Goal: Information Seeking & Learning: Learn about a topic

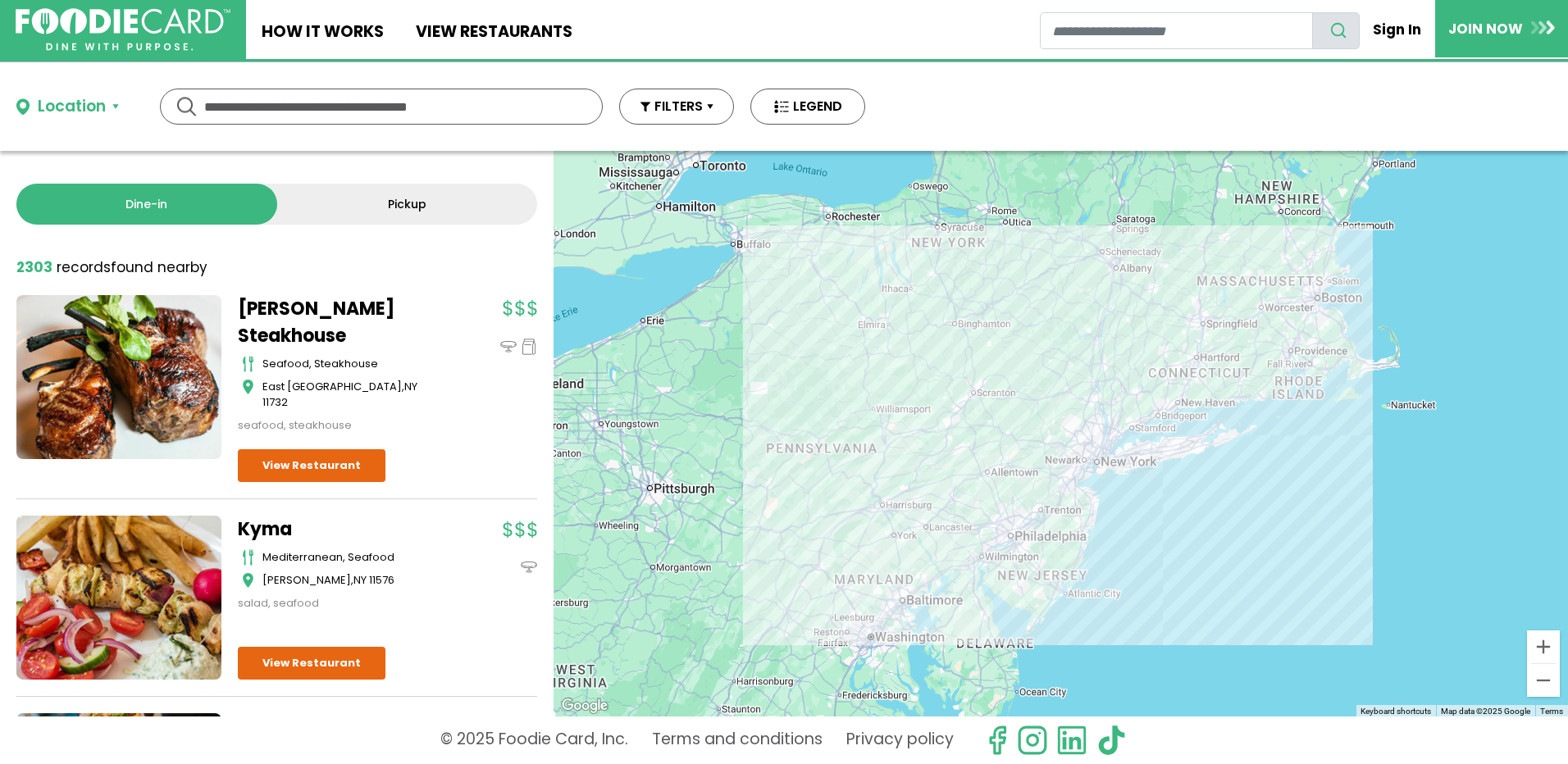
click at [115, 107] on button "Location" at bounding box center [67, 106] width 103 height 24
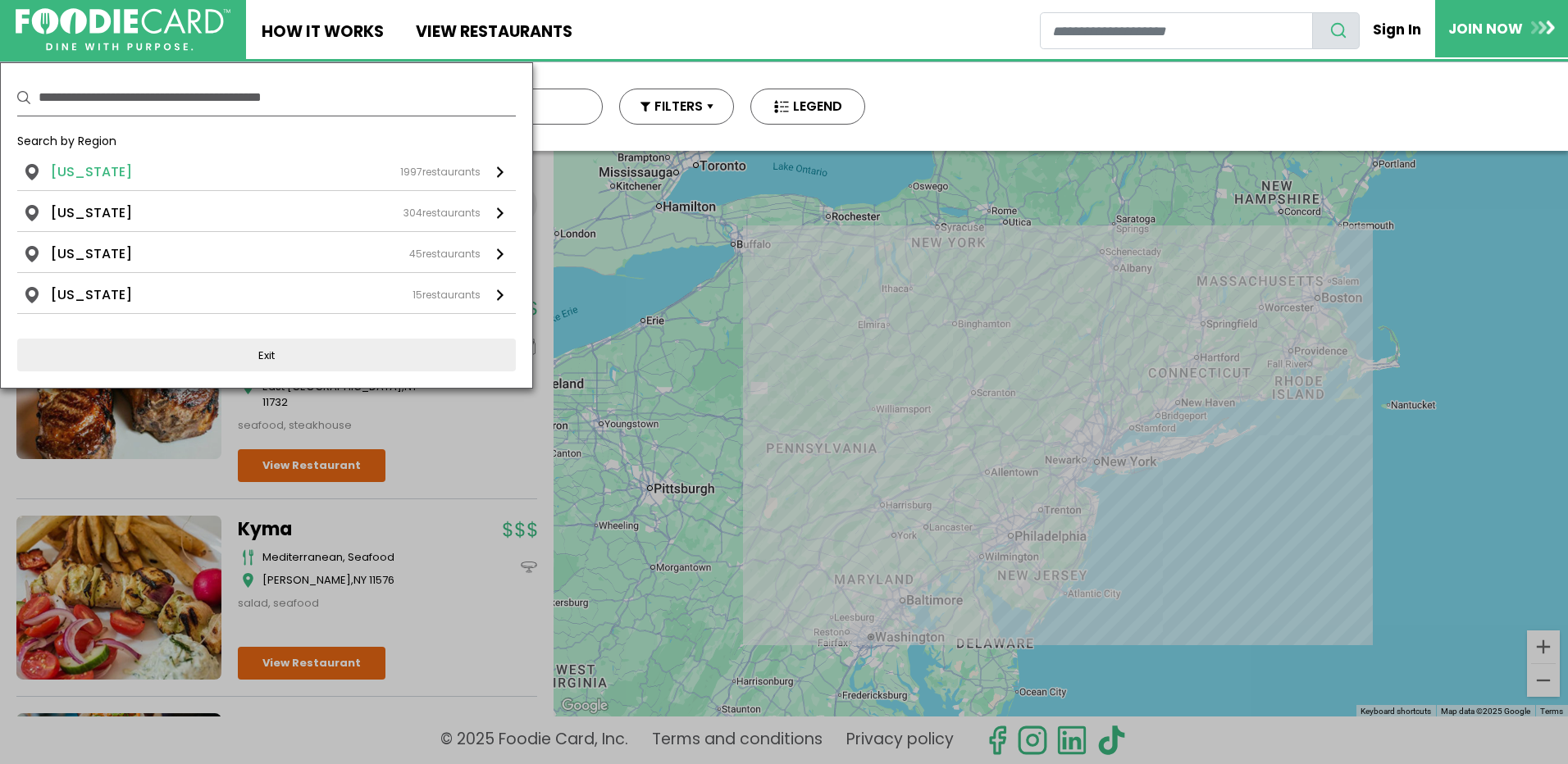
click at [444, 176] on div "1997 restaurants" at bounding box center [440, 172] width 80 height 15
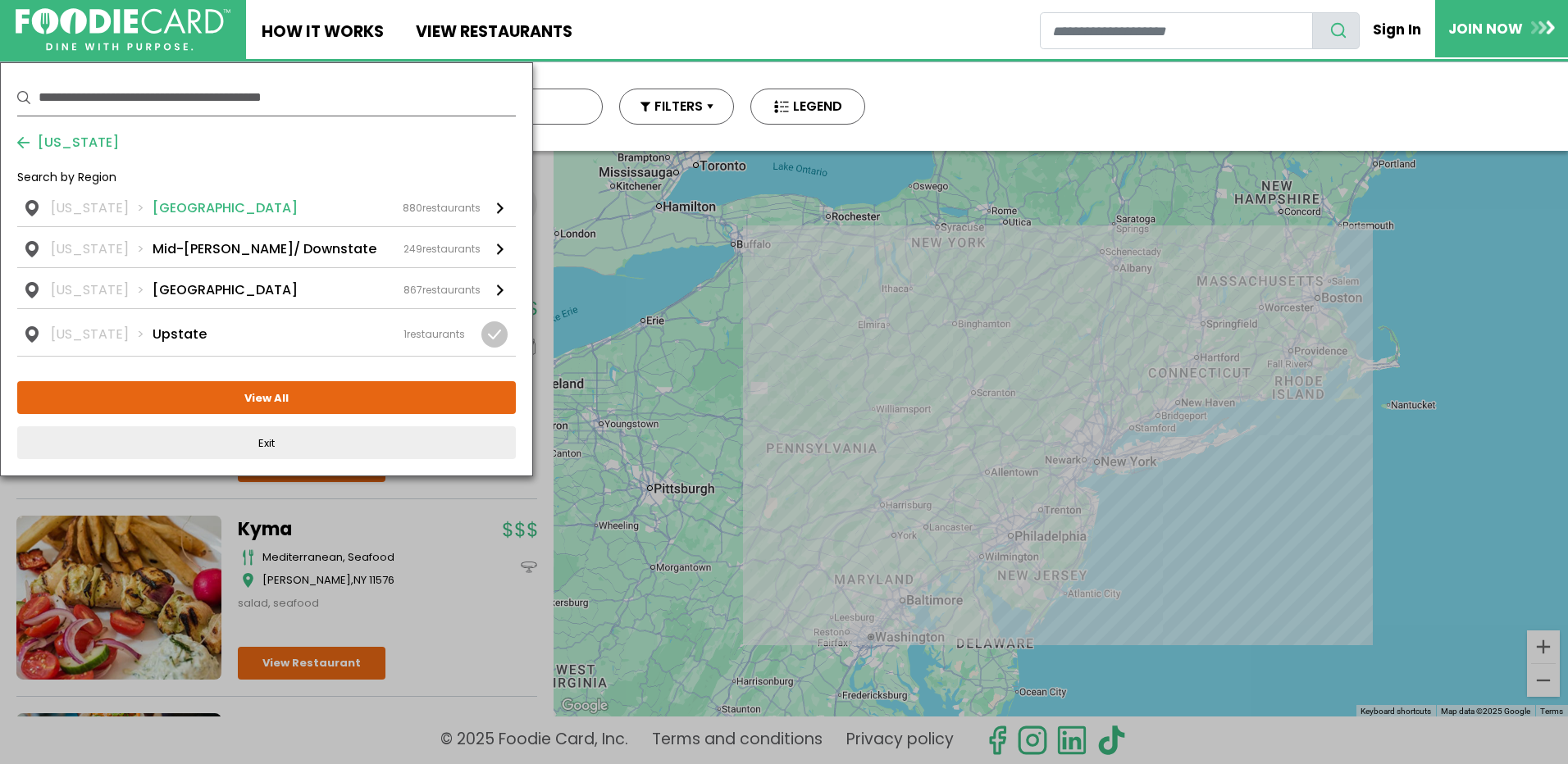
click at [194, 206] on li "Long Island" at bounding box center [225, 208] width 145 height 20
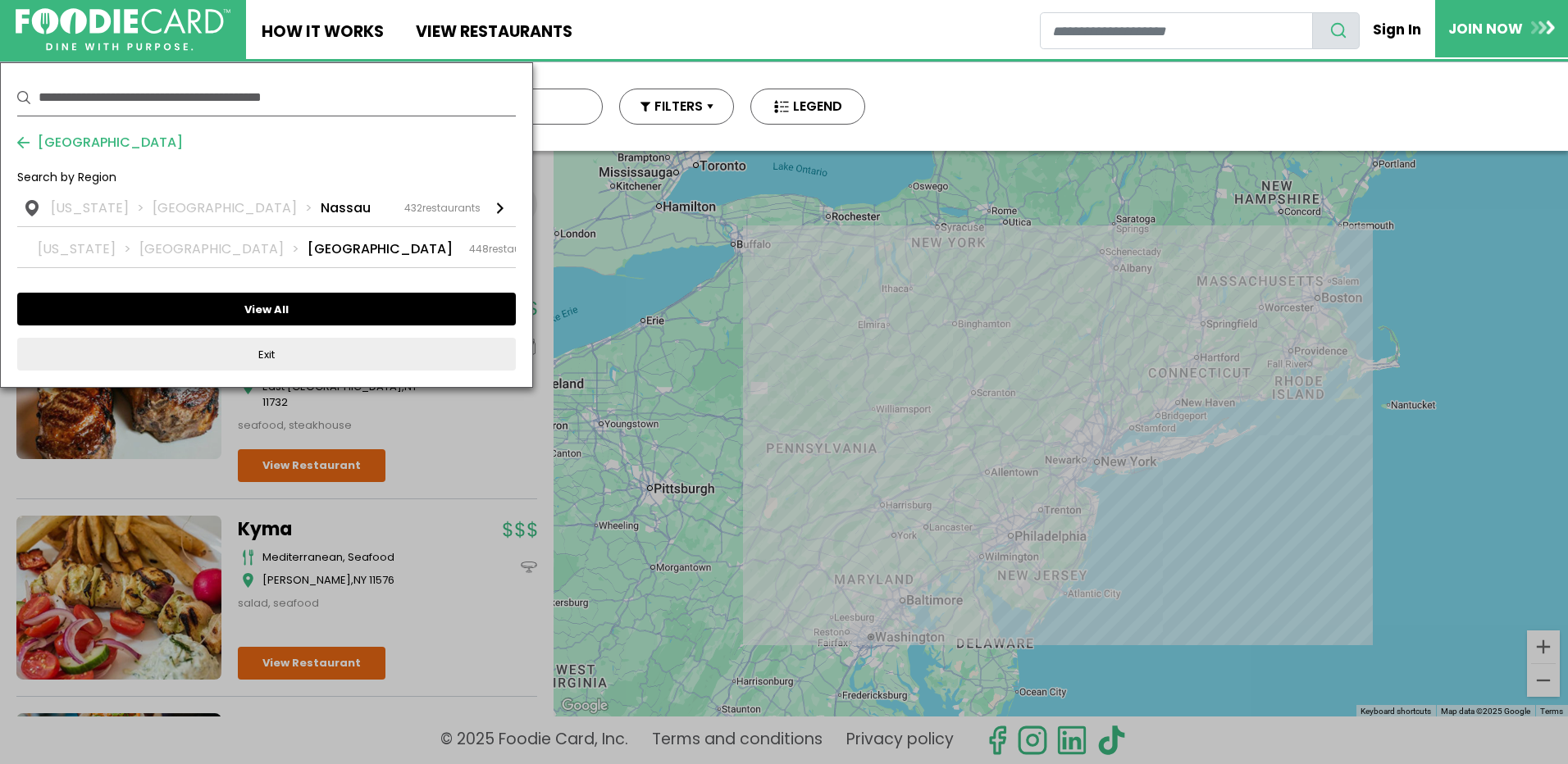
click at [244, 306] on button "View All" at bounding box center [266, 309] width 498 height 33
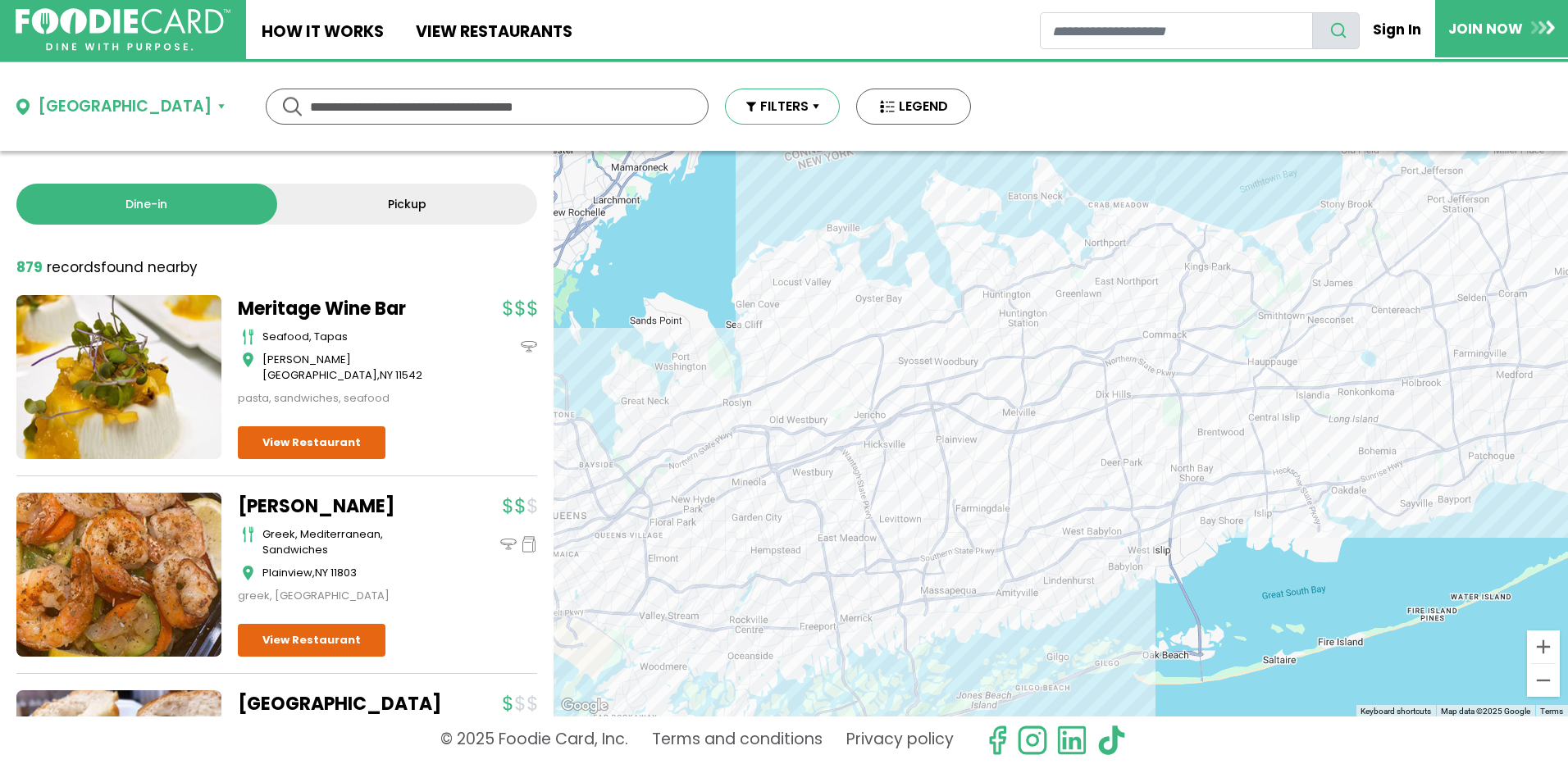
click at [725, 108] on button "FILTERS" at bounding box center [782, 106] width 115 height 36
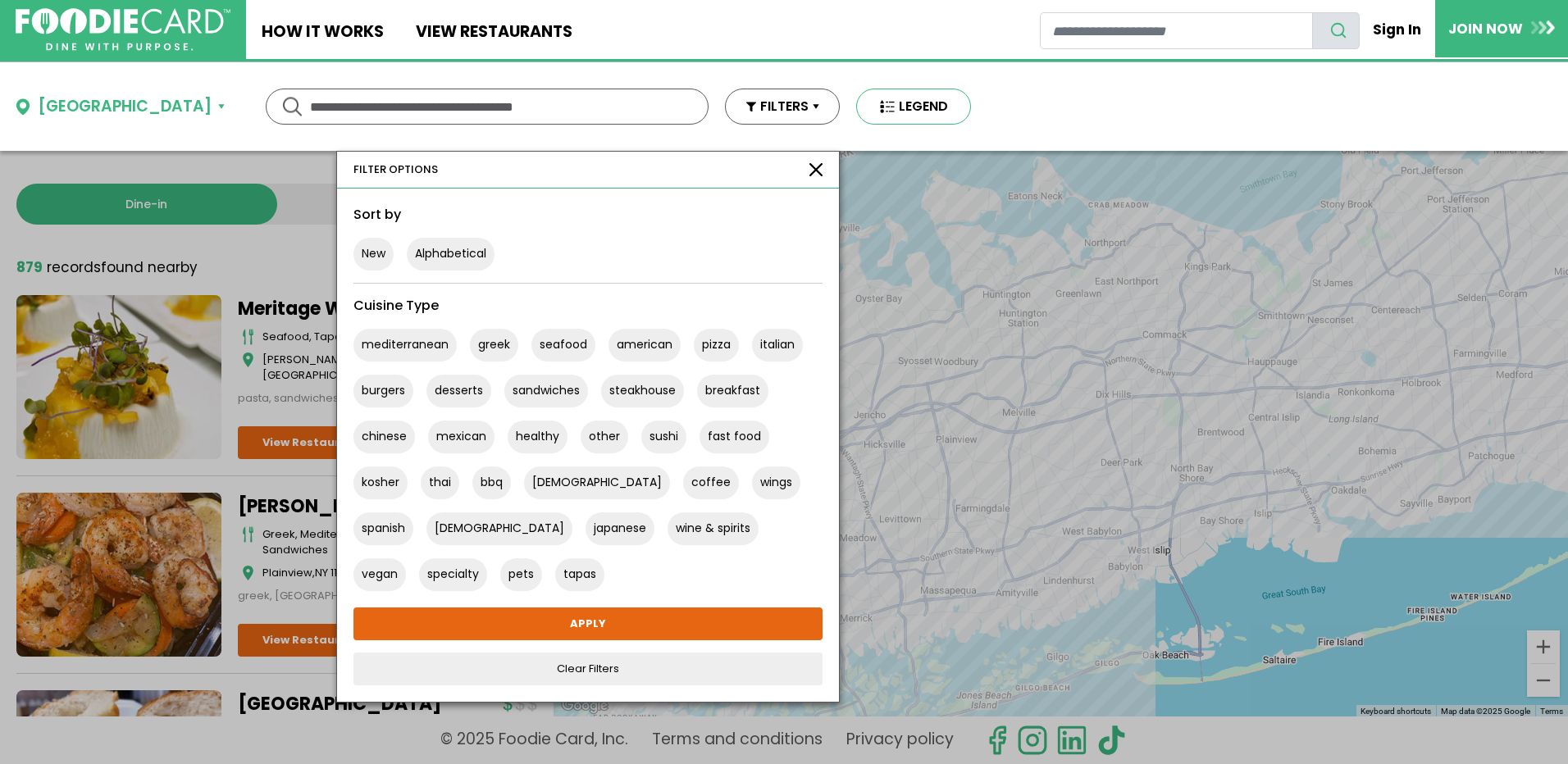
click at [856, 110] on button "LEGEND" at bounding box center [913, 106] width 115 height 36
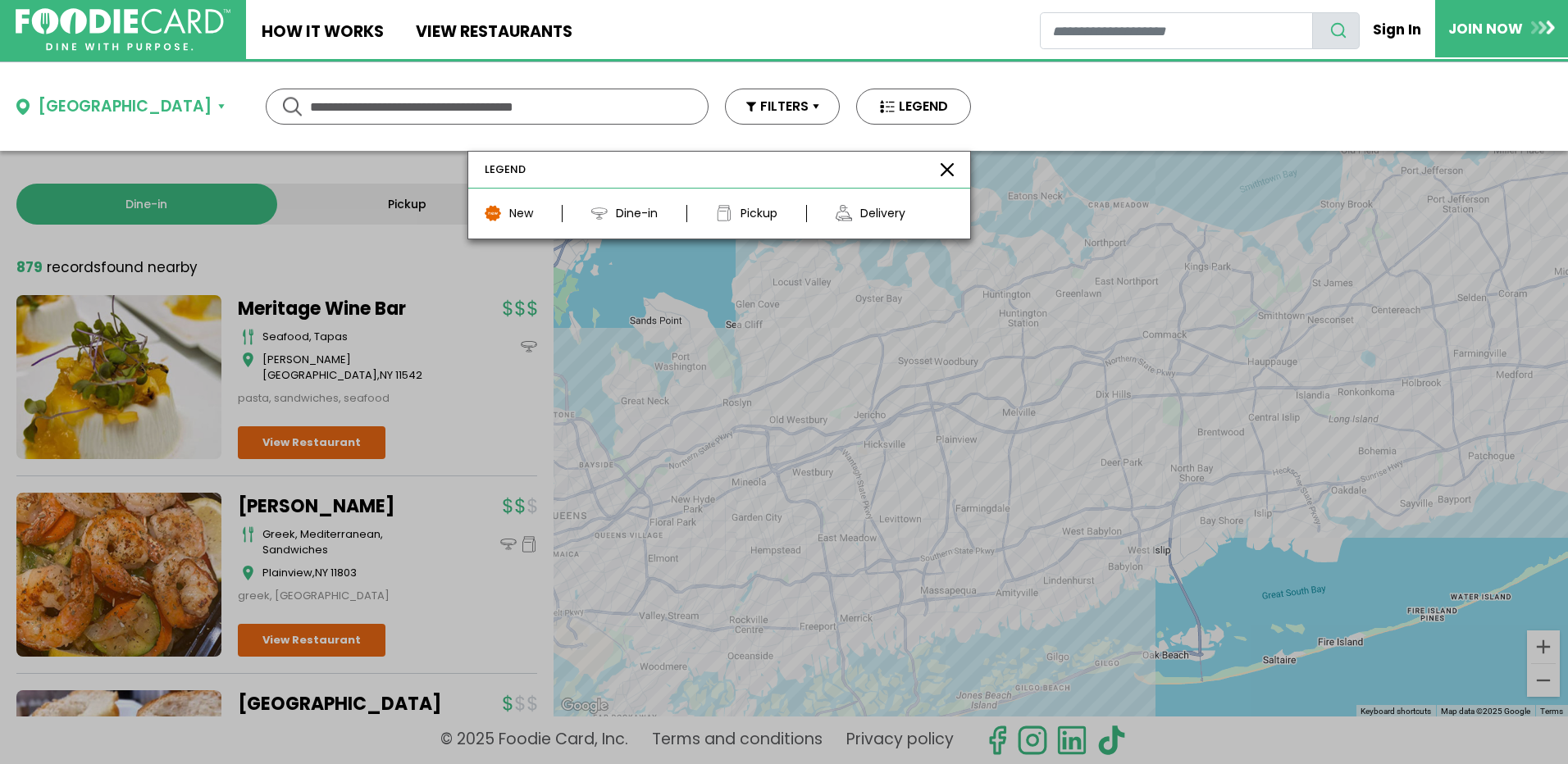
click at [979, 98] on div "**********" at bounding box center [784, 106] width 1568 height 89
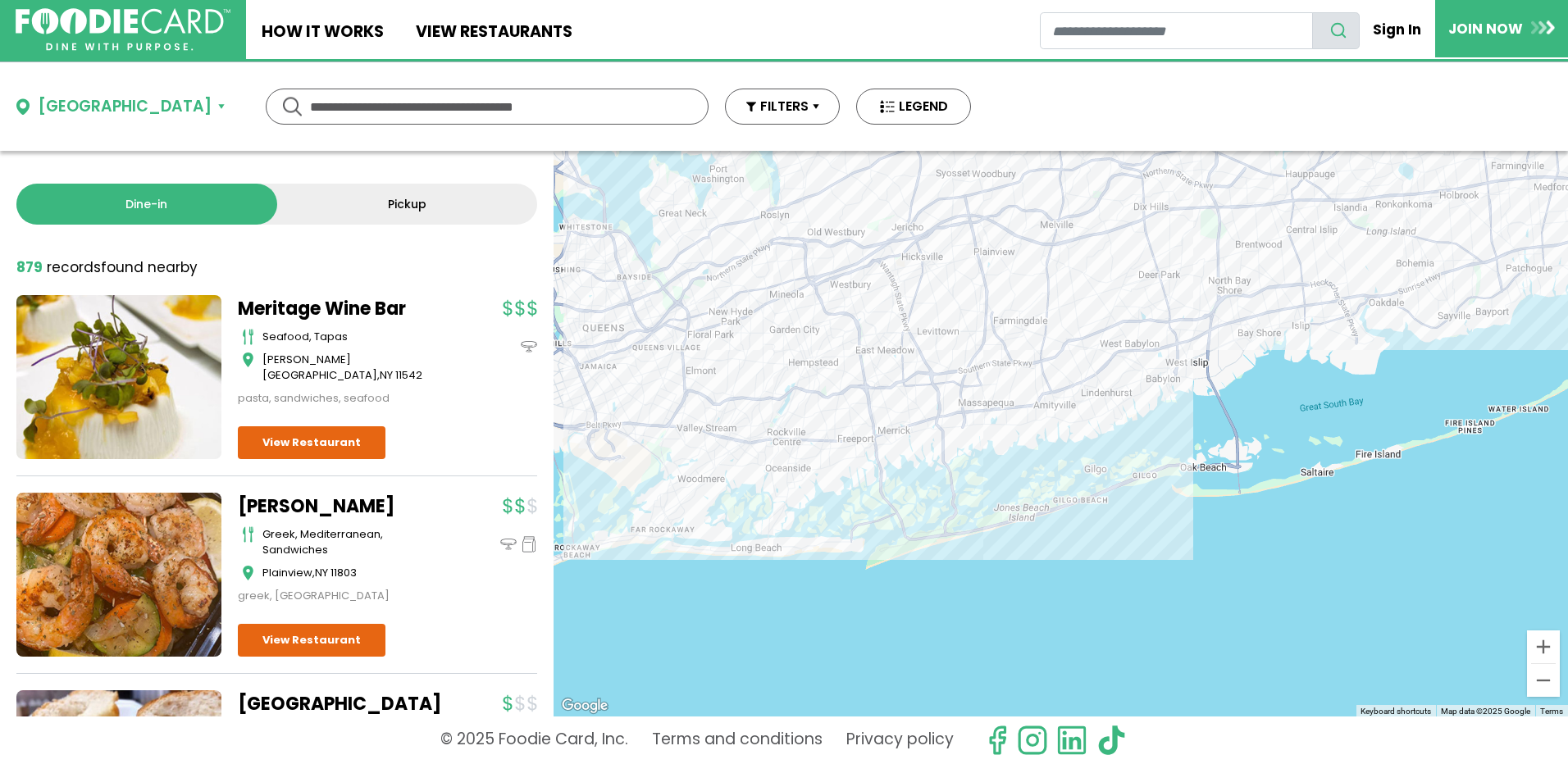
drag, startPoint x: 811, startPoint y: 657, endPoint x: 850, endPoint y: 465, distance: 195.9
click at [850, 465] on div at bounding box center [1060, 433] width 1014 height 565
click at [434, 205] on link "Pickup" at bounding box center [407, 204] width 261 height 41
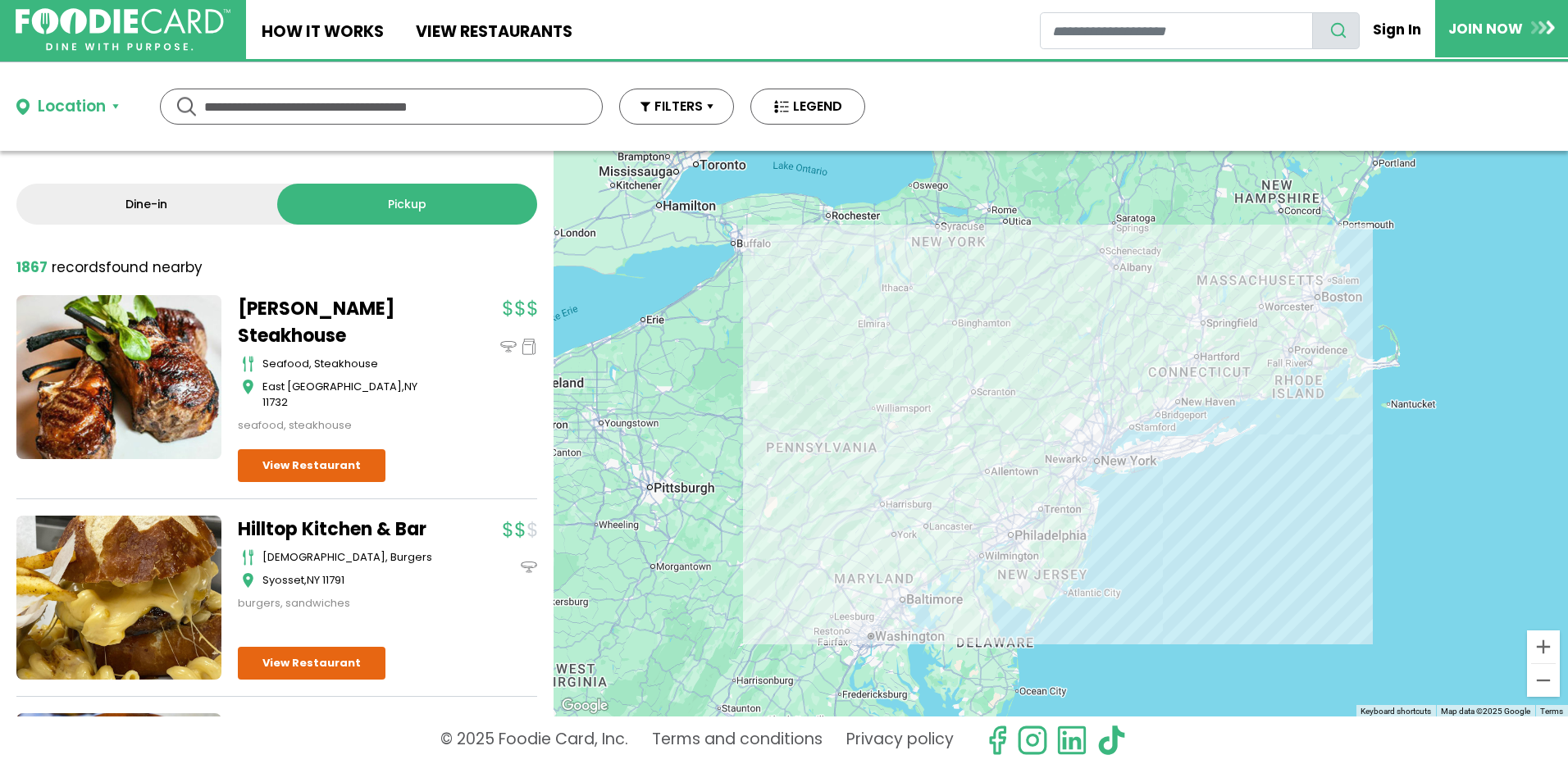
click at [1170, 511] on div at bounding box center [1060, 433] width 1014 height 565
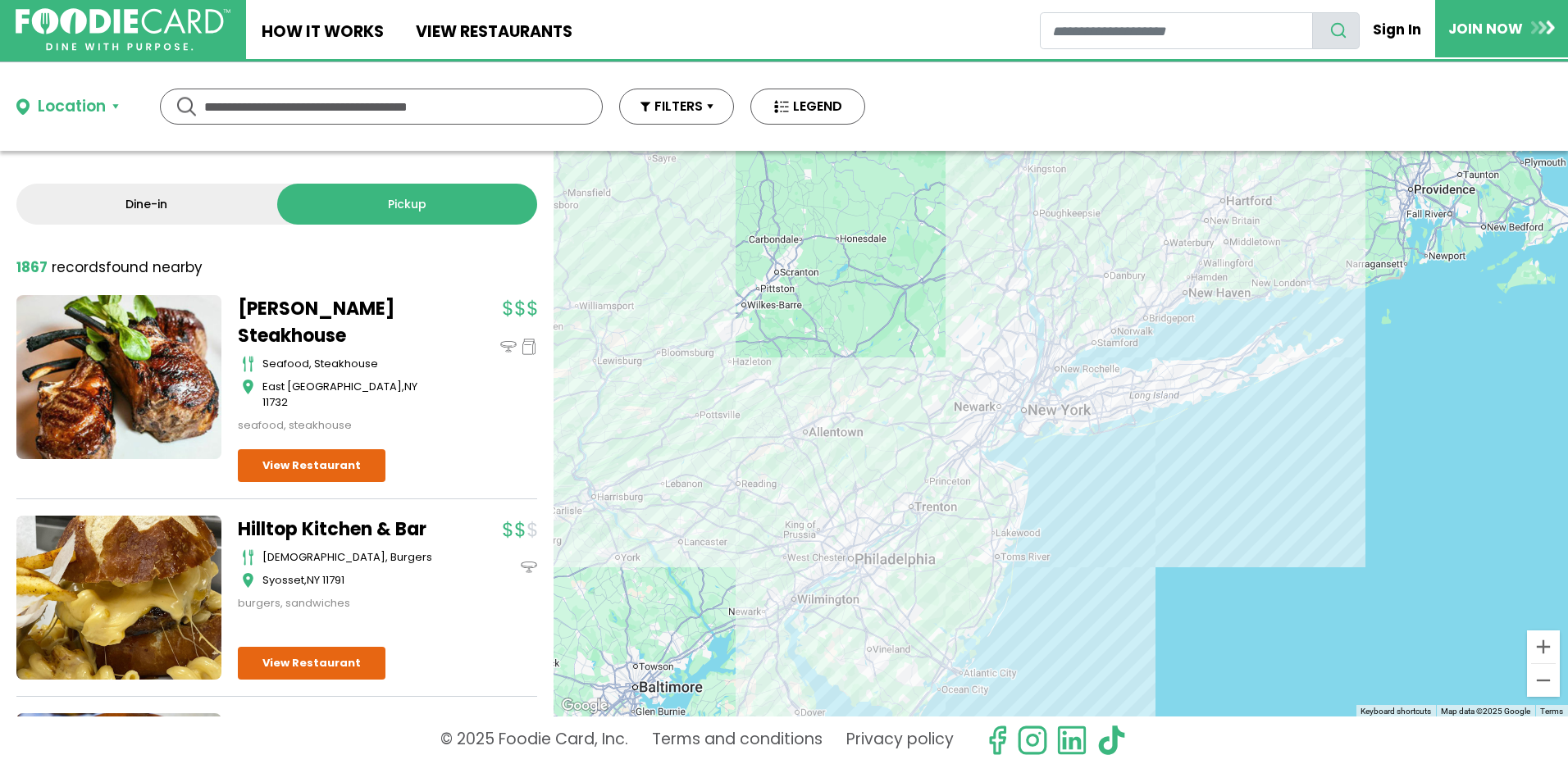
click at [1170, 511] on div at bounding box center [1060, 433] width 1014 height 565
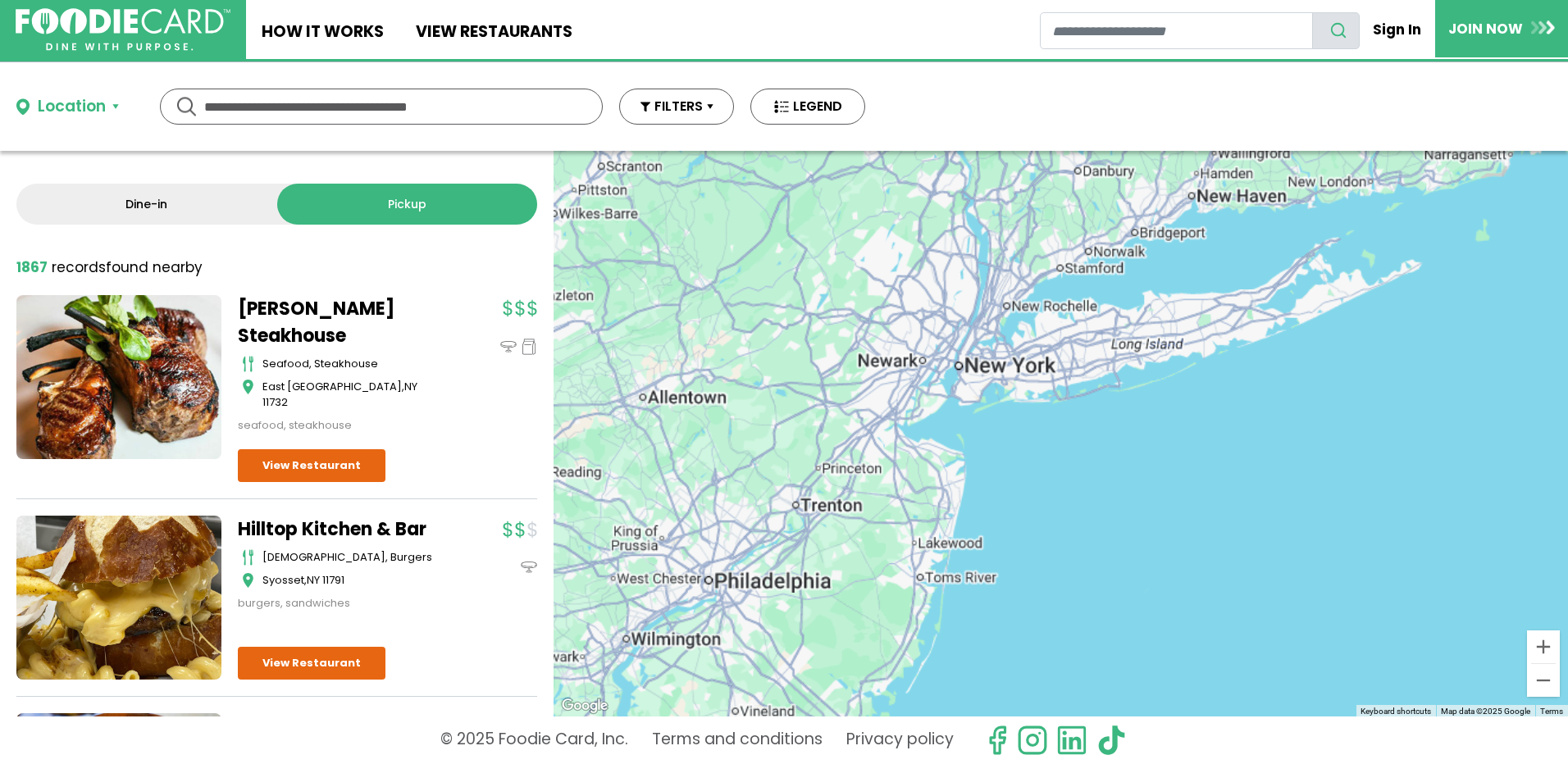
click at [1170, 511] on div at bounding box center [1060, 433] width 1014 height 565
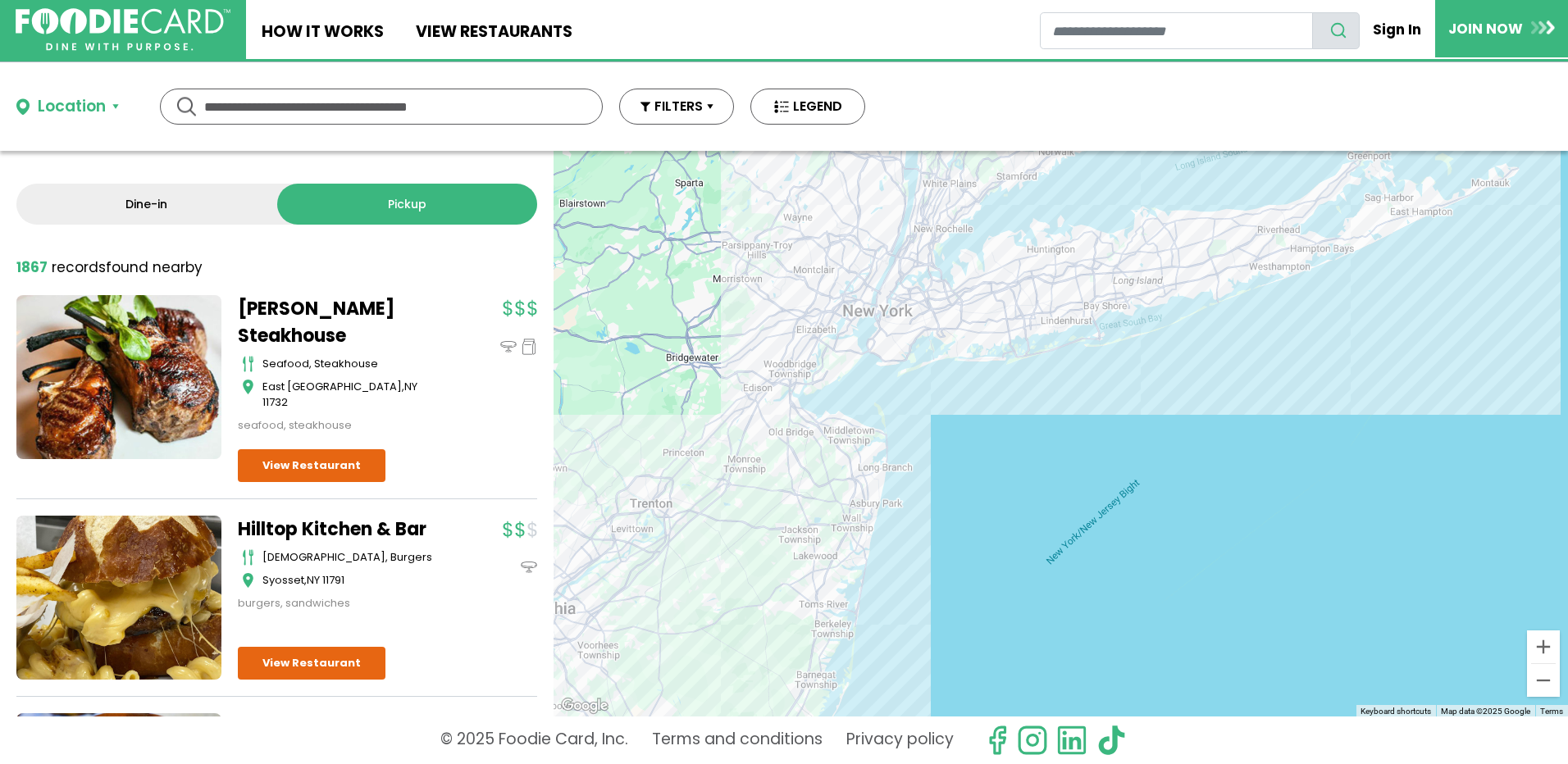
click at [1127, 421] on div at bounding box center [1060, 433] width 1014 height 565
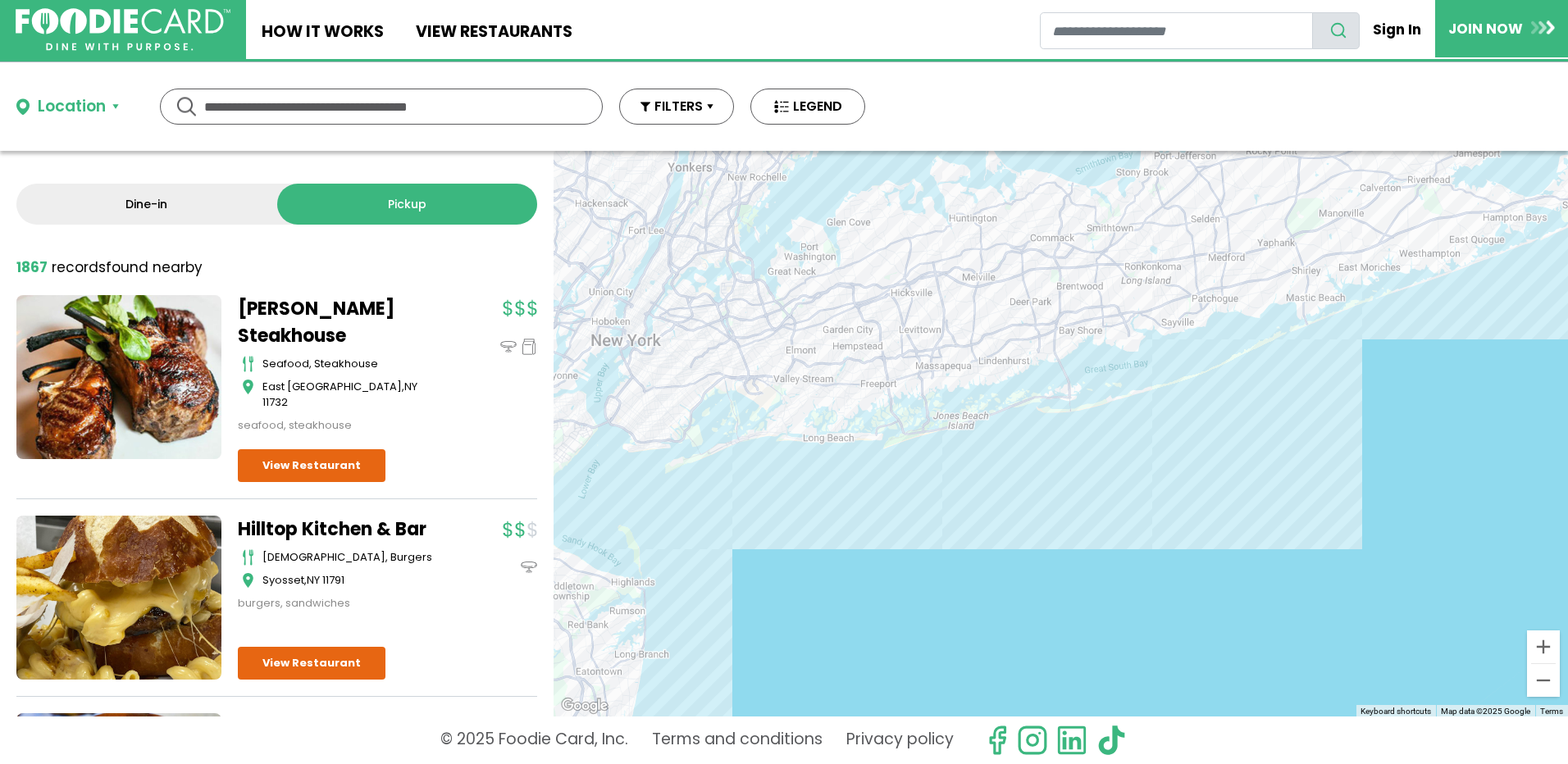
drag, startPoint x: 1013, startPoint y: 354, endPoint x: 1015, endPoint y: 512, distance: 158.0
click at [1015, 512] on div at bounding box center [1060, 433] width 1014 height 565
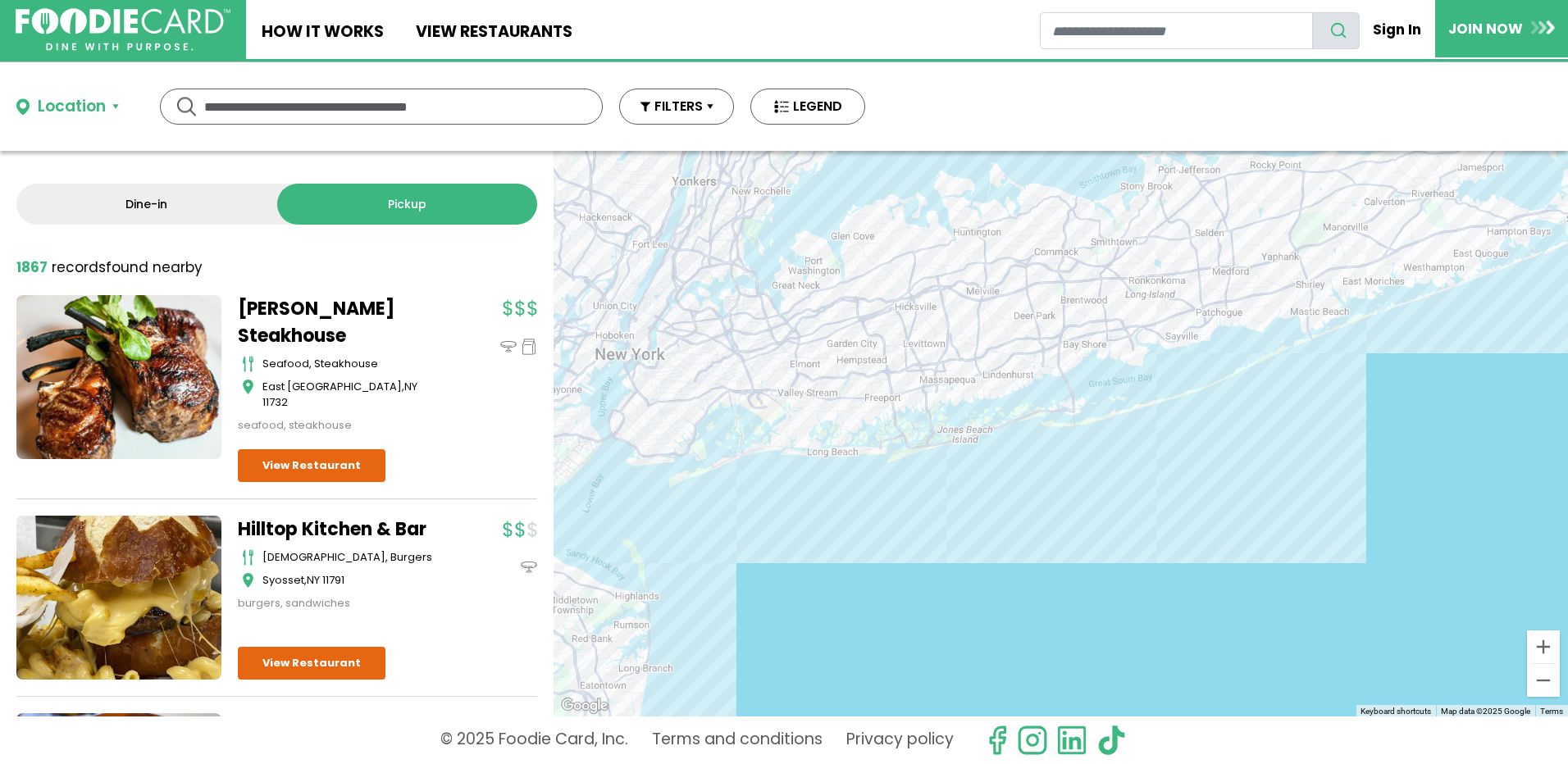
click at [955, 429] on div at bounding box center [1060, 433] width 1014 height 565
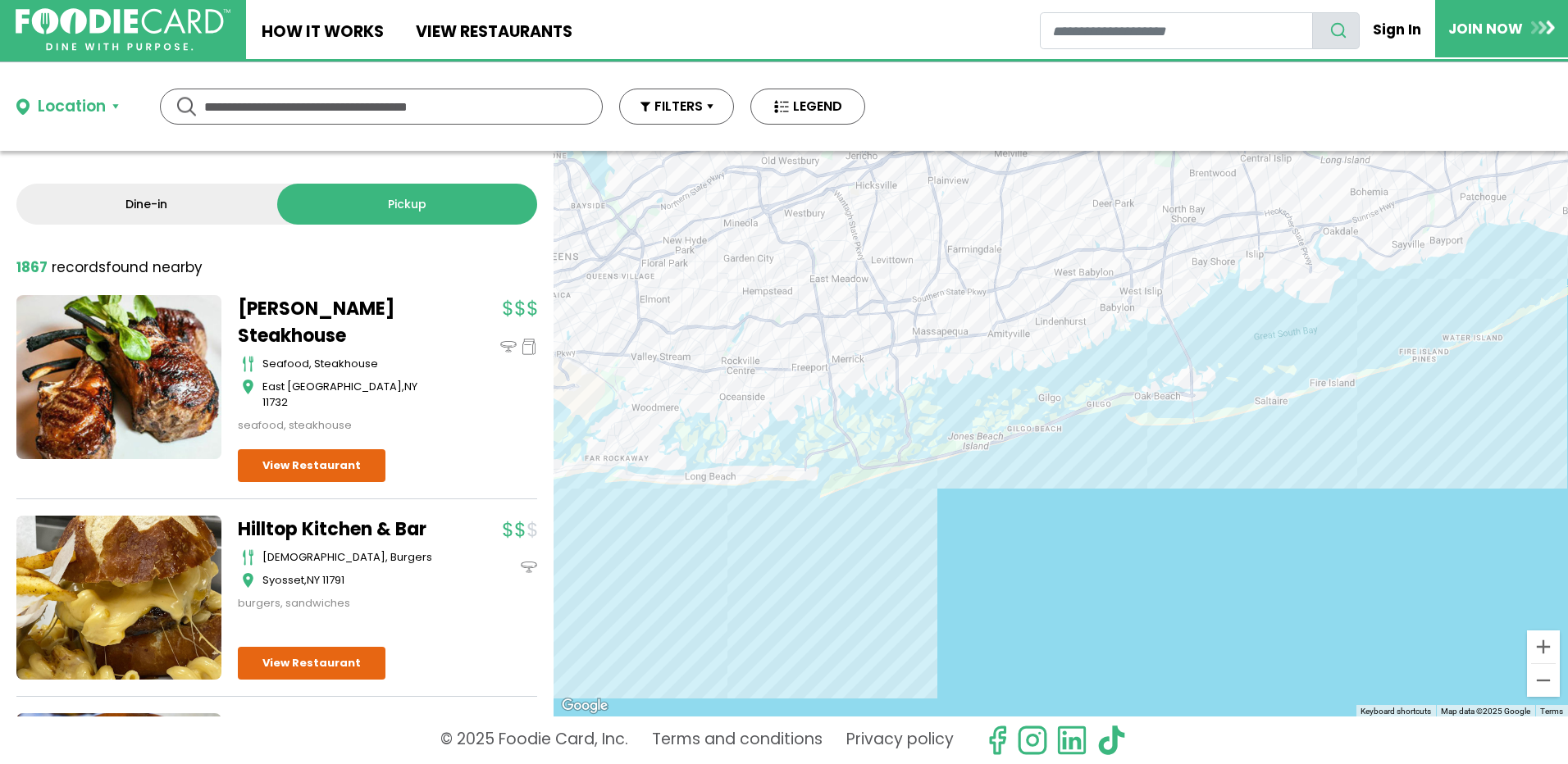
click at [844, 459] on div at bounding box center [1060, 433] width 1014 height 565
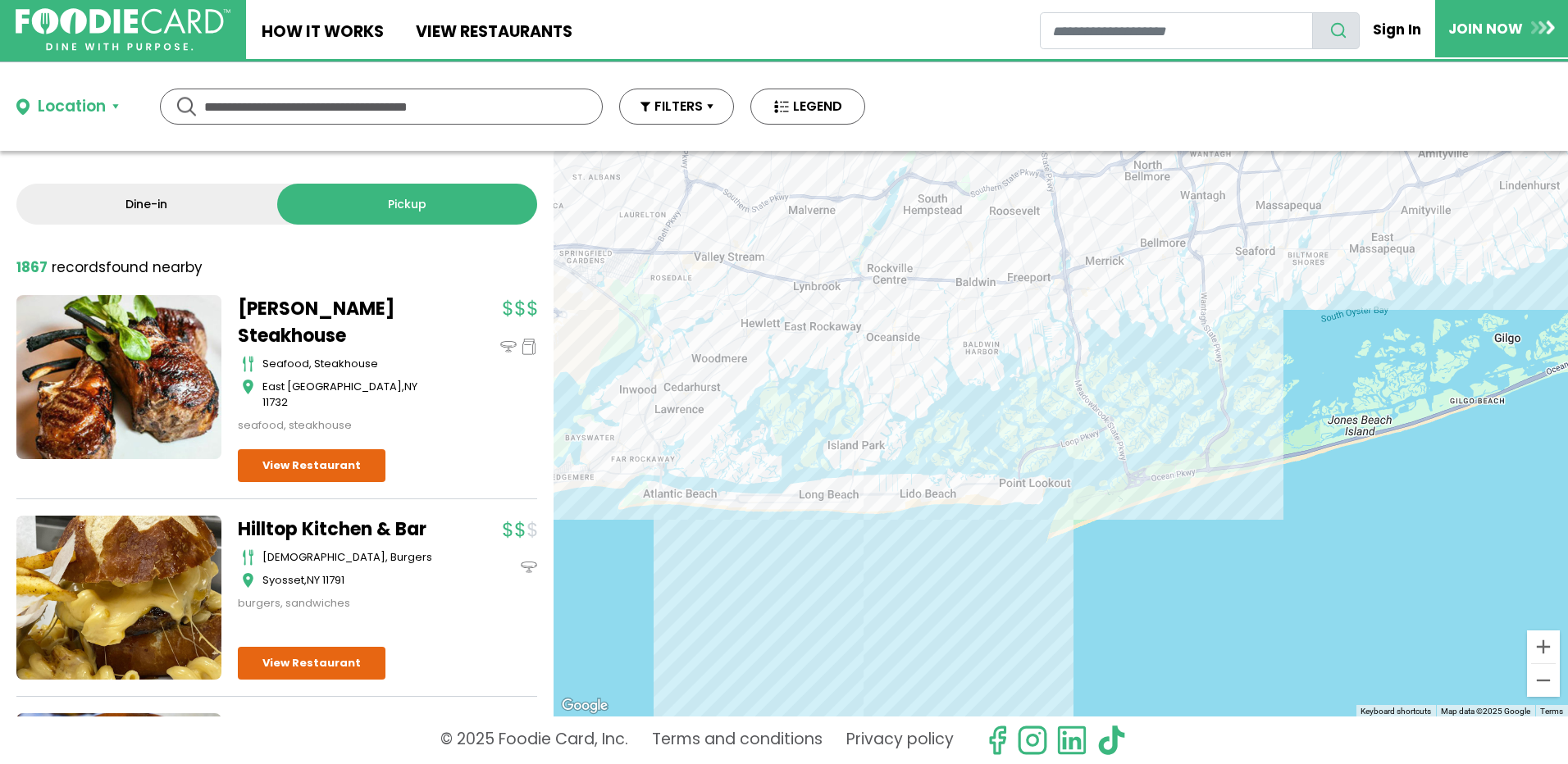
drag, startPoint x: 855, startPoint y: 457, endPoint x: 1117, endPoint y: 458, distance: 262.0
click at [1117, 458] on div at bounding box center [1060, 433] width 1014 height 565
click at [973, 514] on div at bounding box center [1060, 433] width 1014 height 565
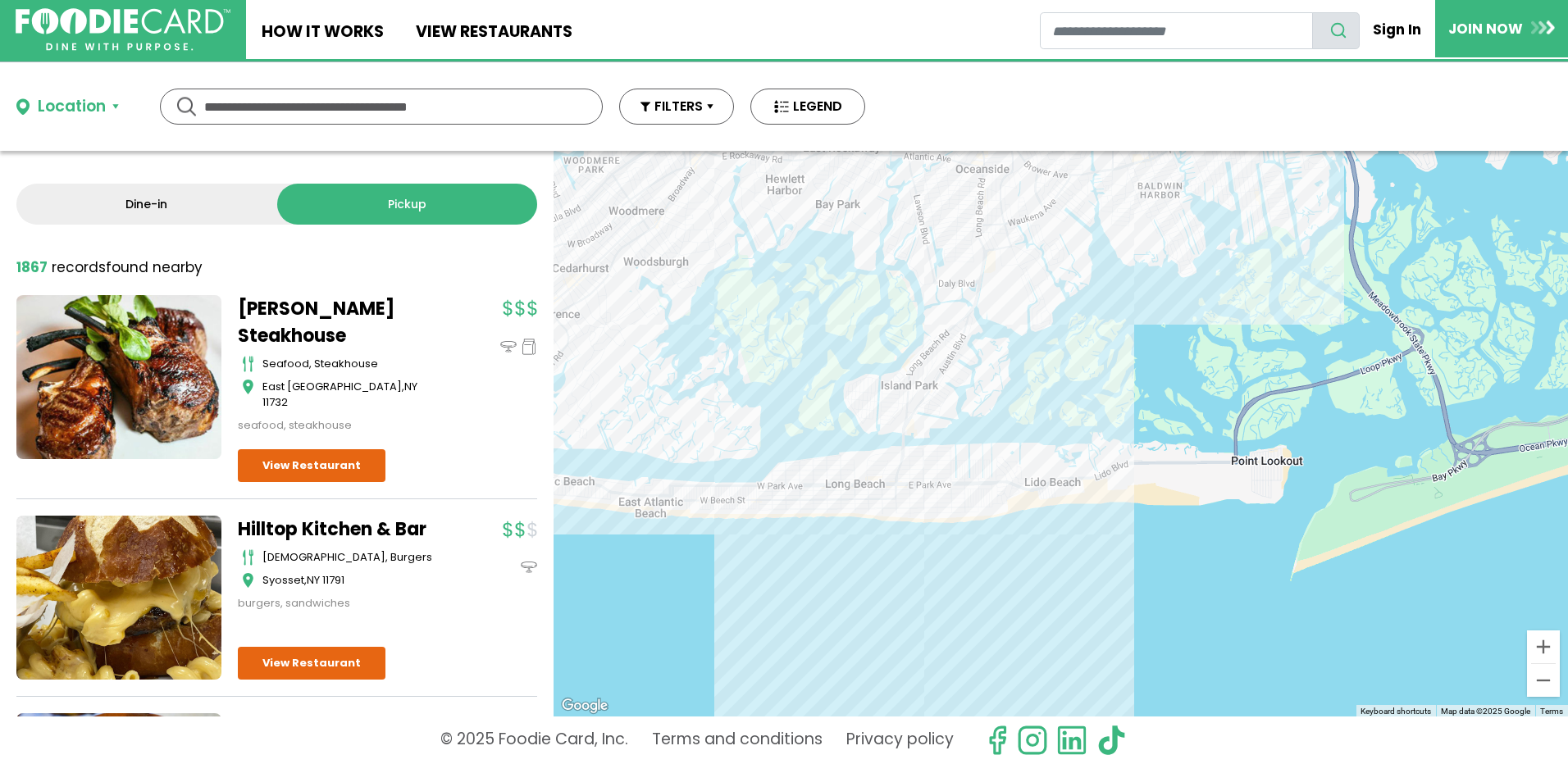
drag, startPoint x: 867, startPoint y: 470, endPoint x: 1039, endPoint y: 480, distance: 172.3
click at [1039, 480] on div at bounding box center [1060, 433] width 1014 height 565
click at [1035, 468] on div at bounding box center [1060, 433] width 1014 height 565
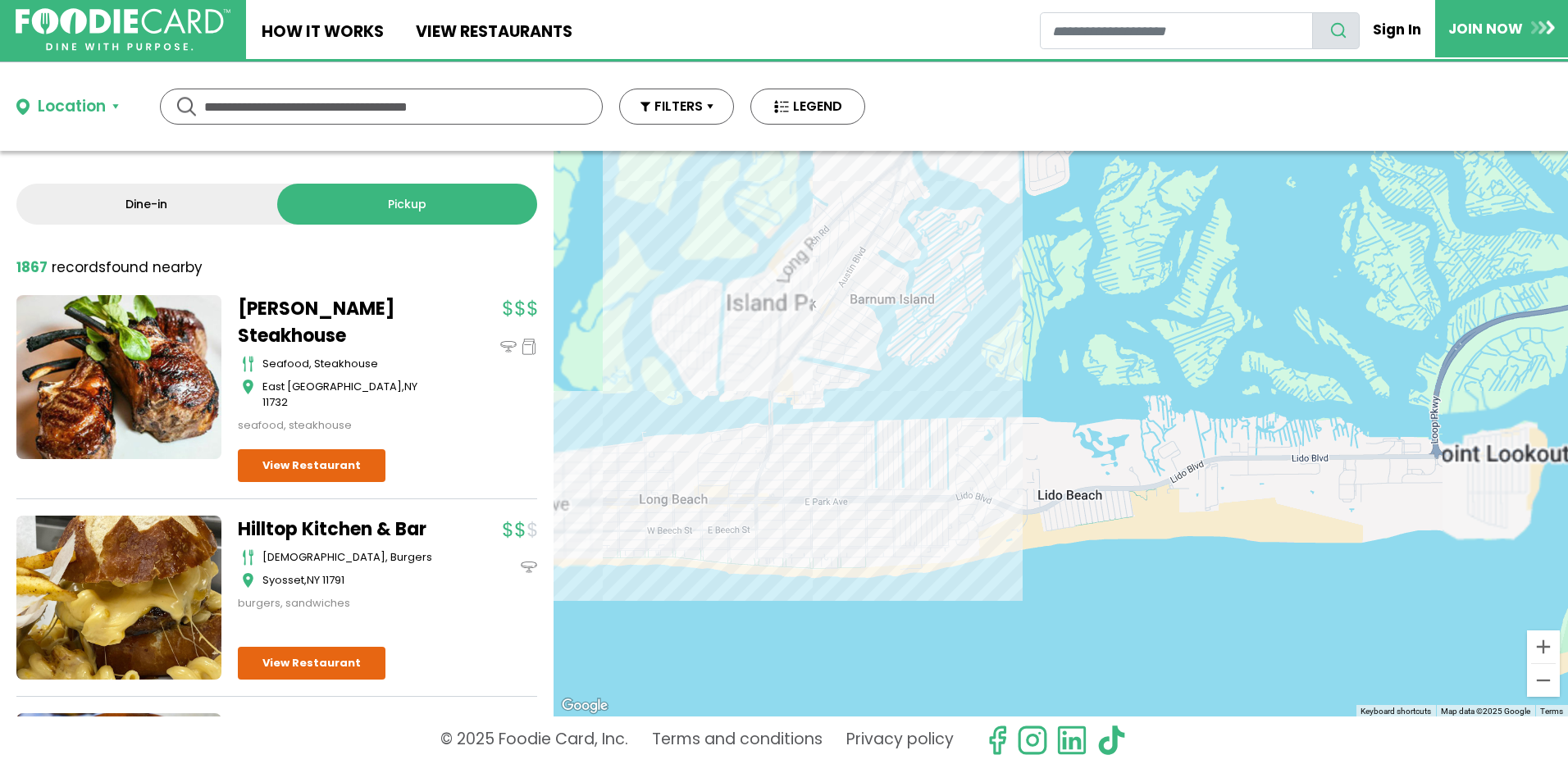
click at [923, 426] on div at bounding box center [1060, 433] width 1014 height 565
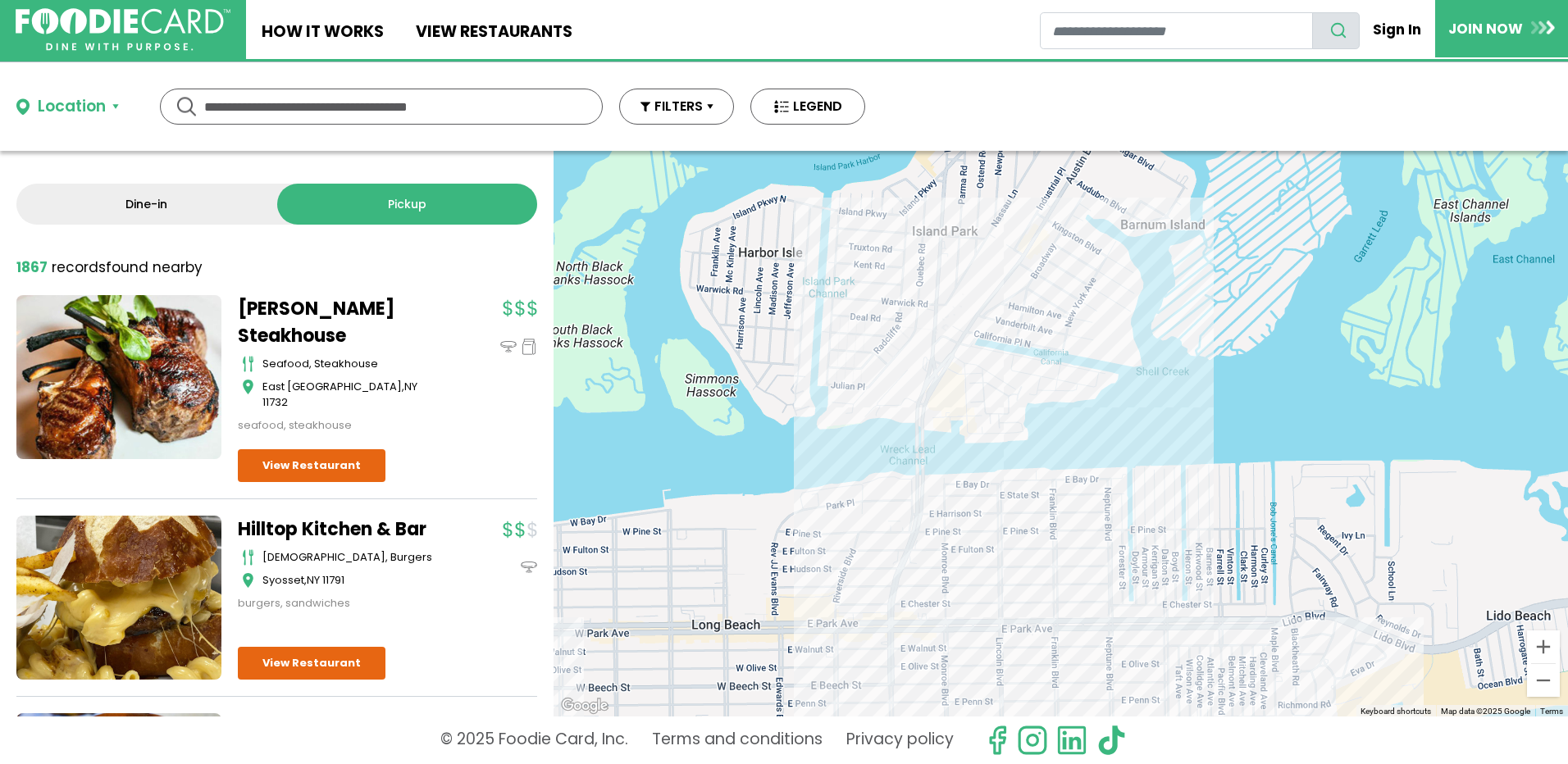
drag, startPoint x: 923, startPoint y: 426, endPoint x: 1225, endPoint y: 477, distance: 306.3
click at [1225, 477] on div at bounding box center [1060, 433] width 1014 height 565
click at [986, 443] on div at bounding box center [1060, 433] width 1014 height 565
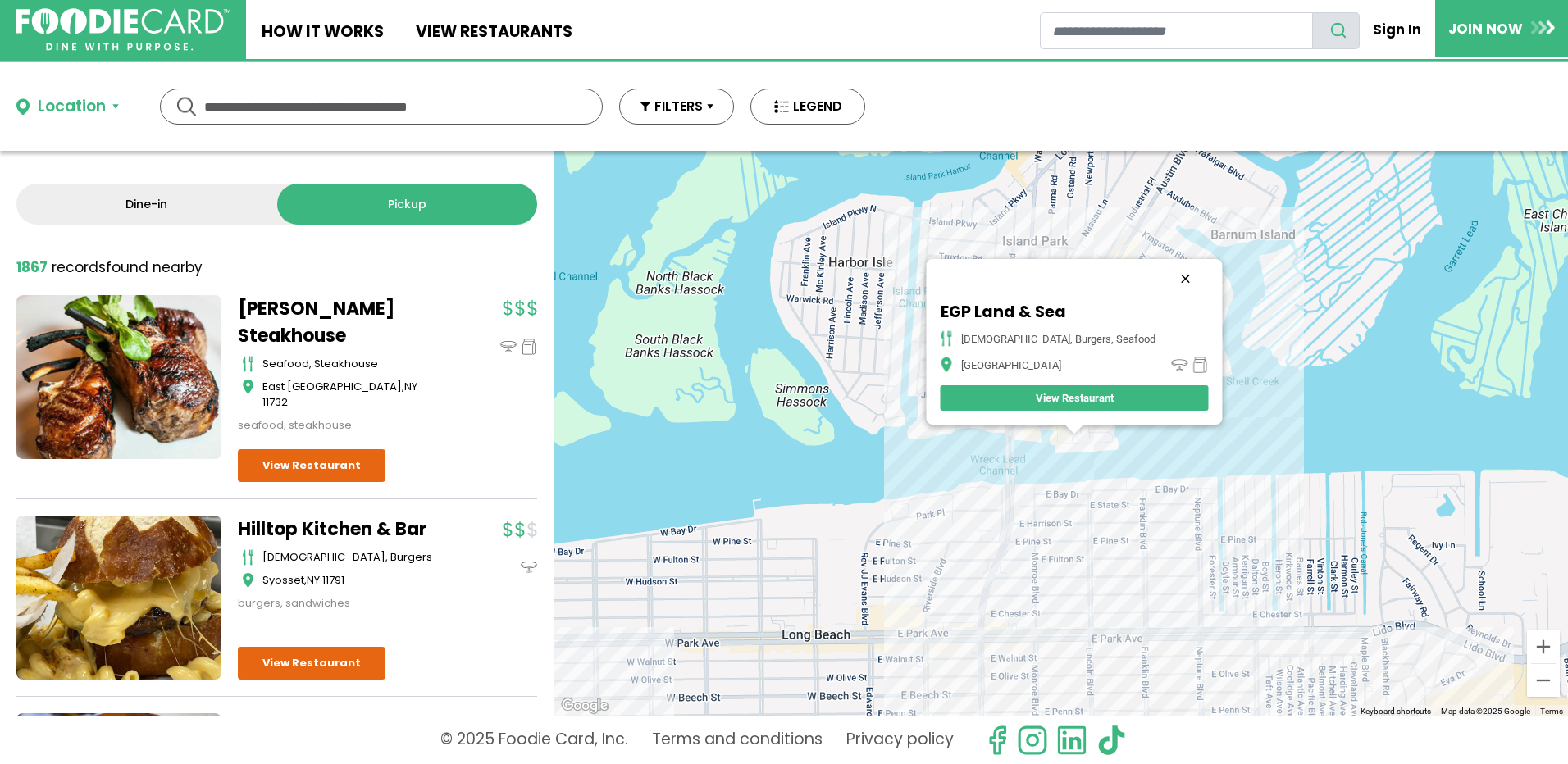
click at [1165, 279] on button "Close" at bounding box center [1184, 279] width 40 height 40
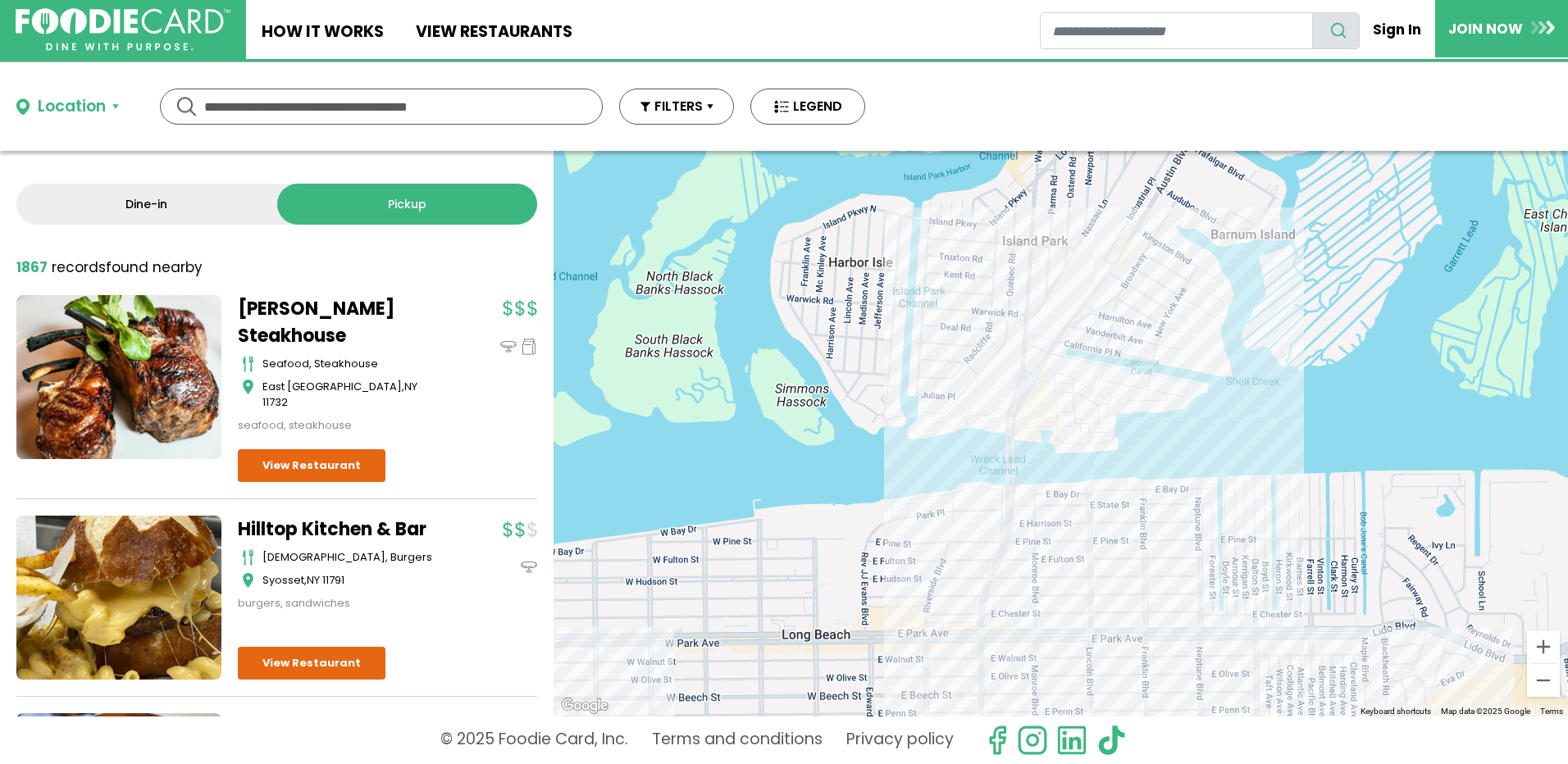
click at [1041, 345] on div at bounding box center [1060, 433] width 1014 height 565
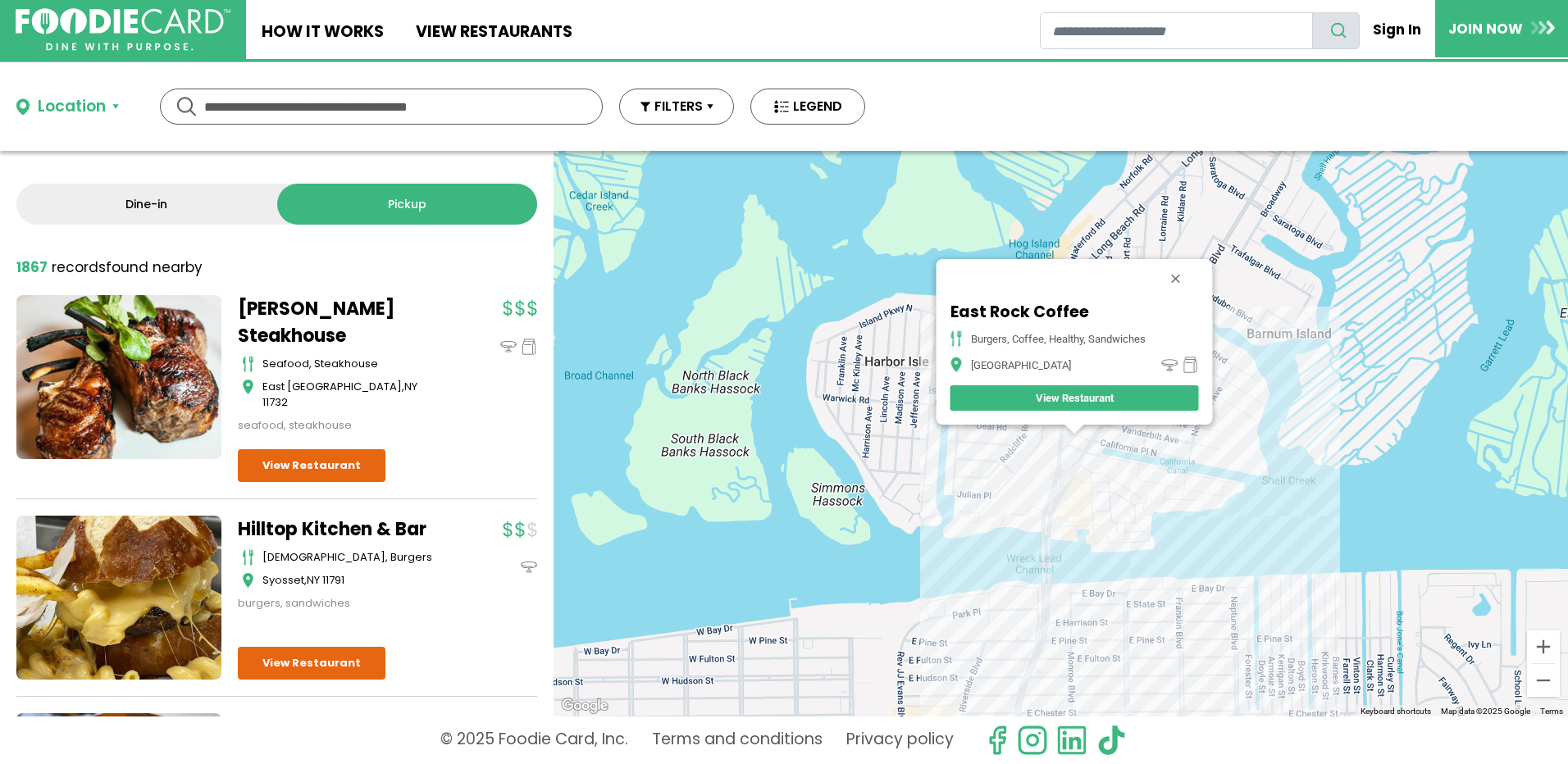
click at [1177, 283] on button "Close" at bounding box center [1175, 279] width 40 height 40
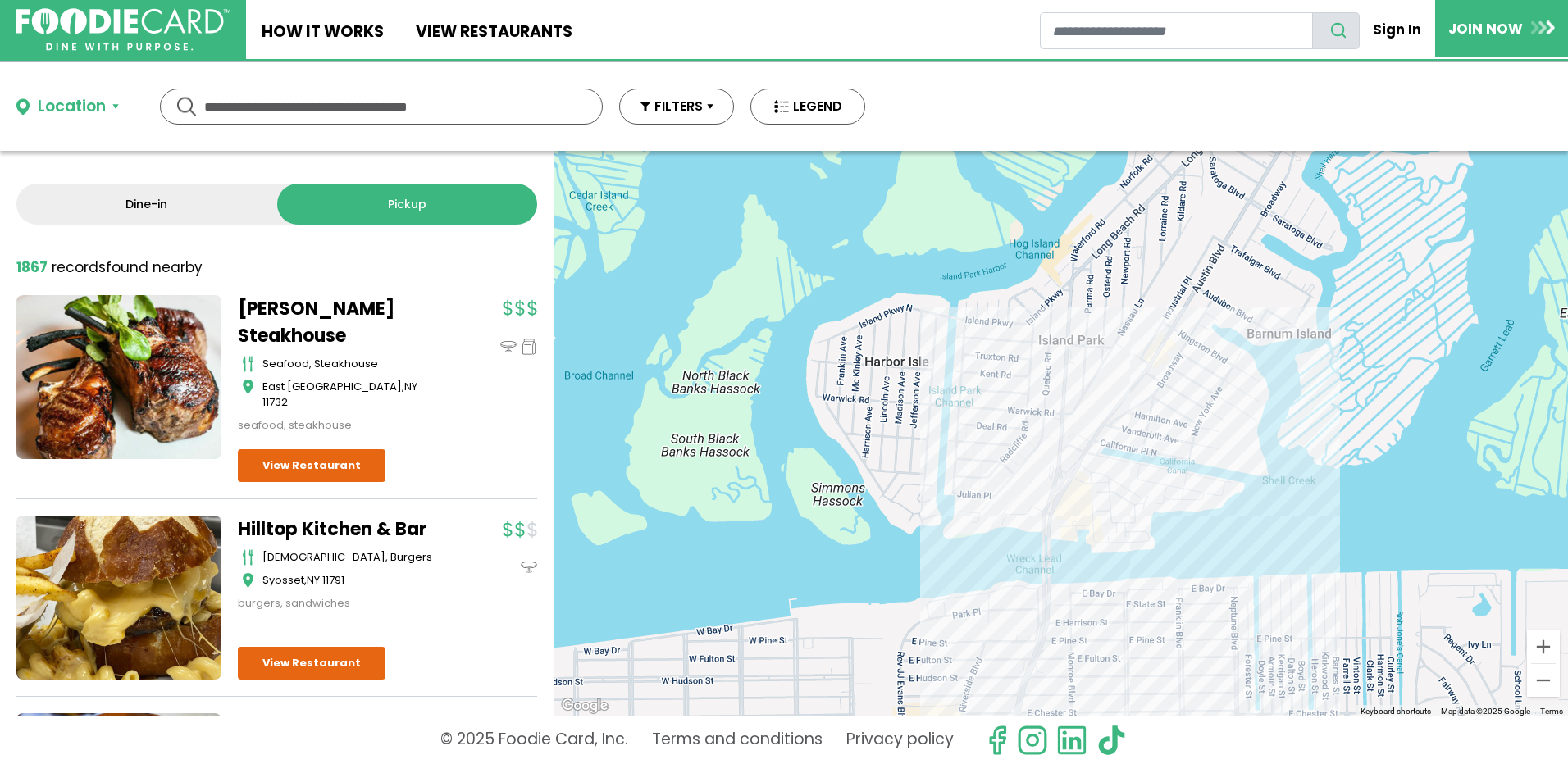
click at [1195, 497] on div at bounding box center [1060, 433] width 1014 height 565
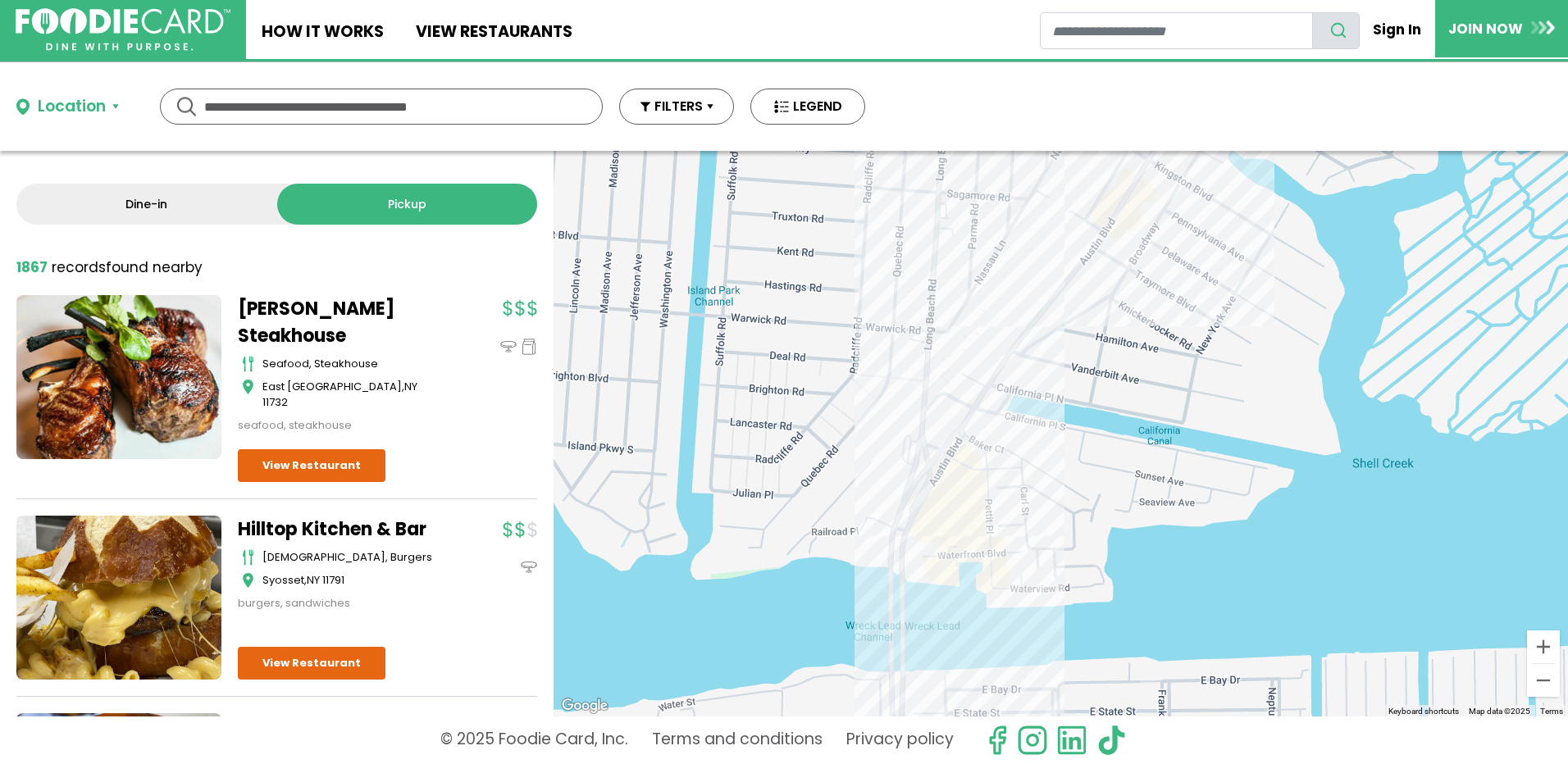
click at [943, 363] on div at bounding box center [1060, 433] width 1014 height 565
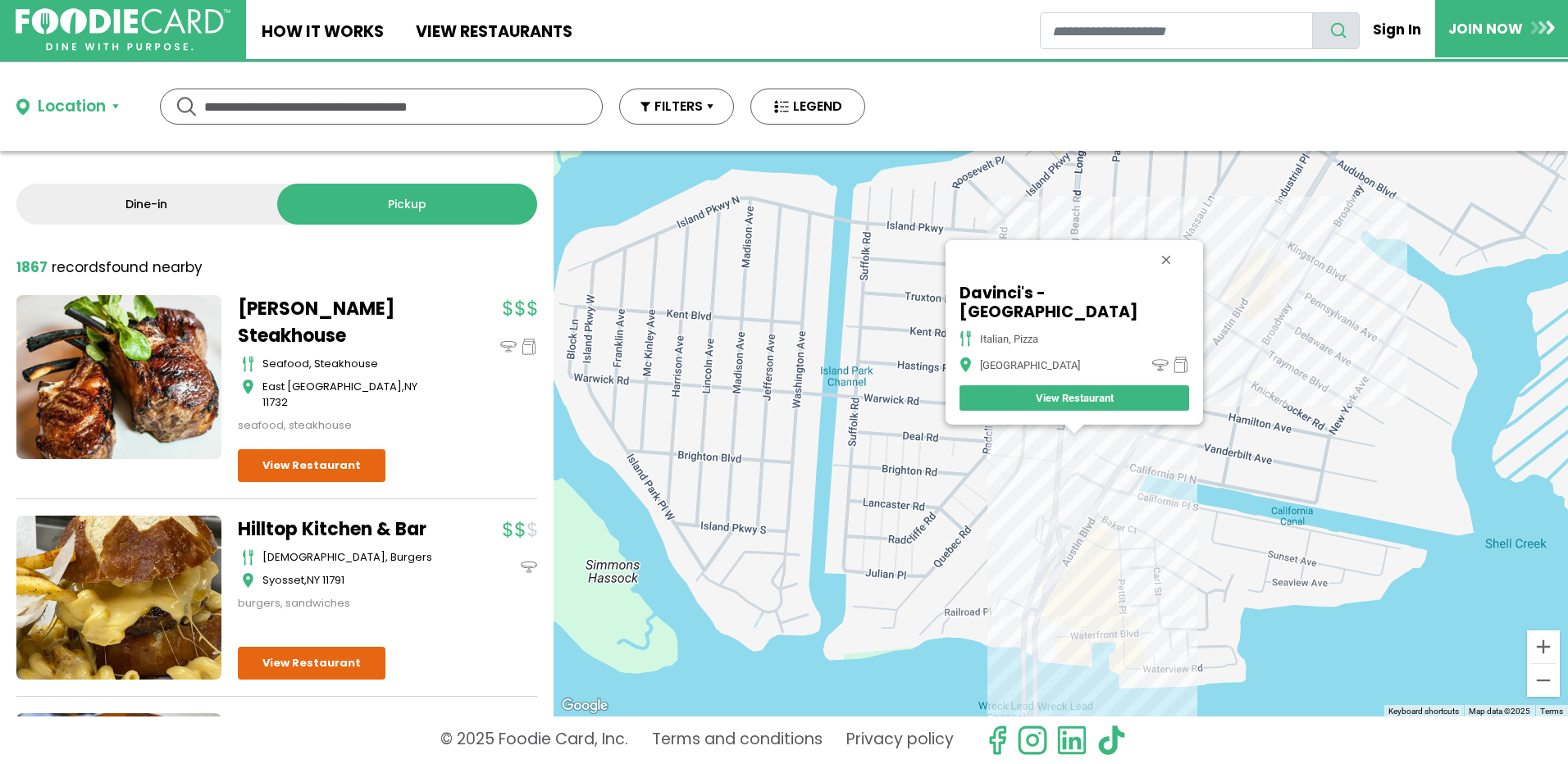
click at [1331, 653] on div "Davinci's - Island Park italian, pizza Island Park View Restaurant" at bounding box center [1060, 433] width 1014 height 565
click at [1282, 634] on div "Davinci's - Island Park italian, pizza Island Park View Restaurant" at bounding box center [1060, 433] width 1014 height 565
click at [1146, 274] on button "Close" at bounding box center [1166, 260] width 40 height 40
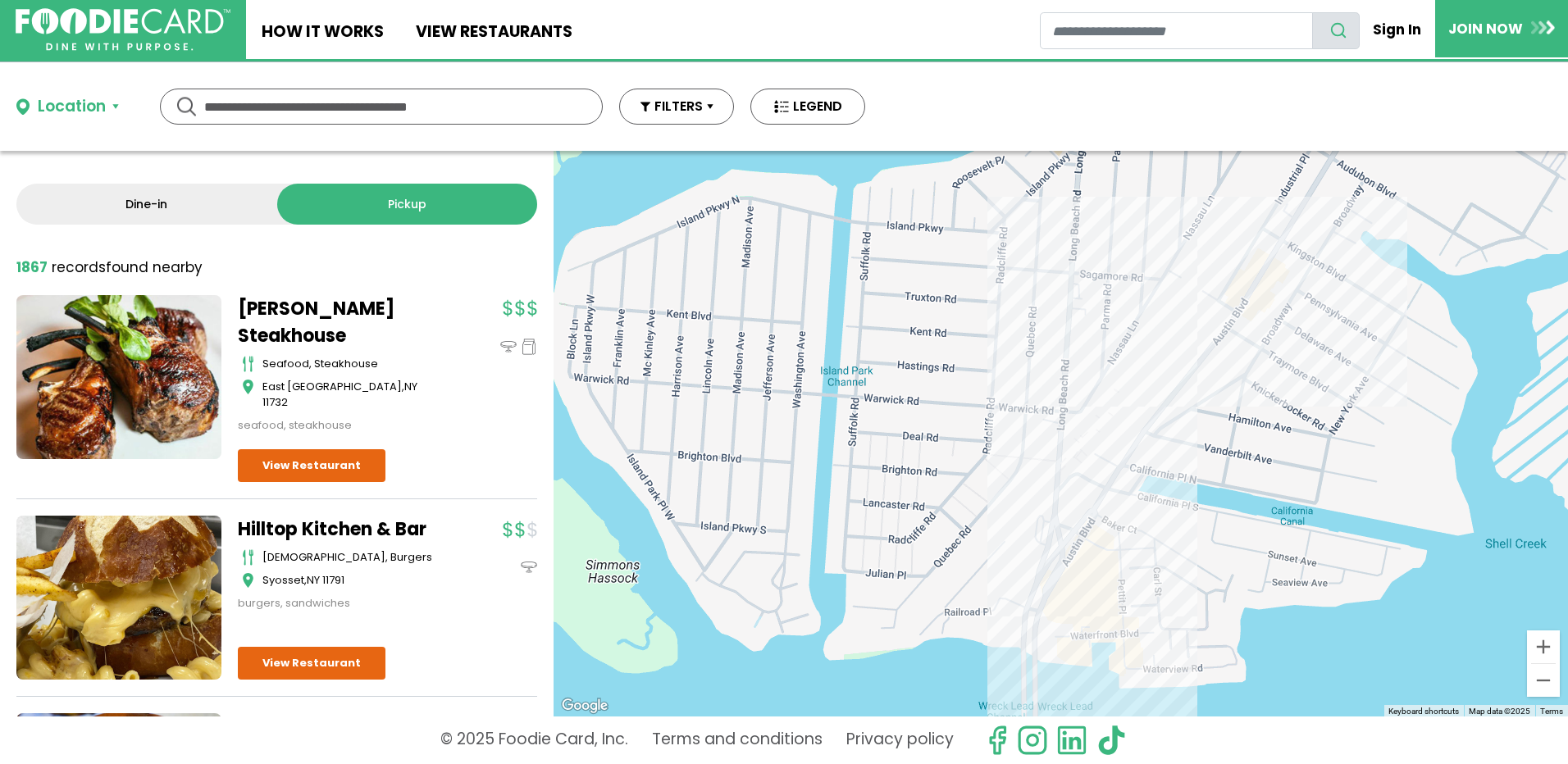
click at [1093, 393] on div at bounding box center [1060, 433] width 1014 height 565
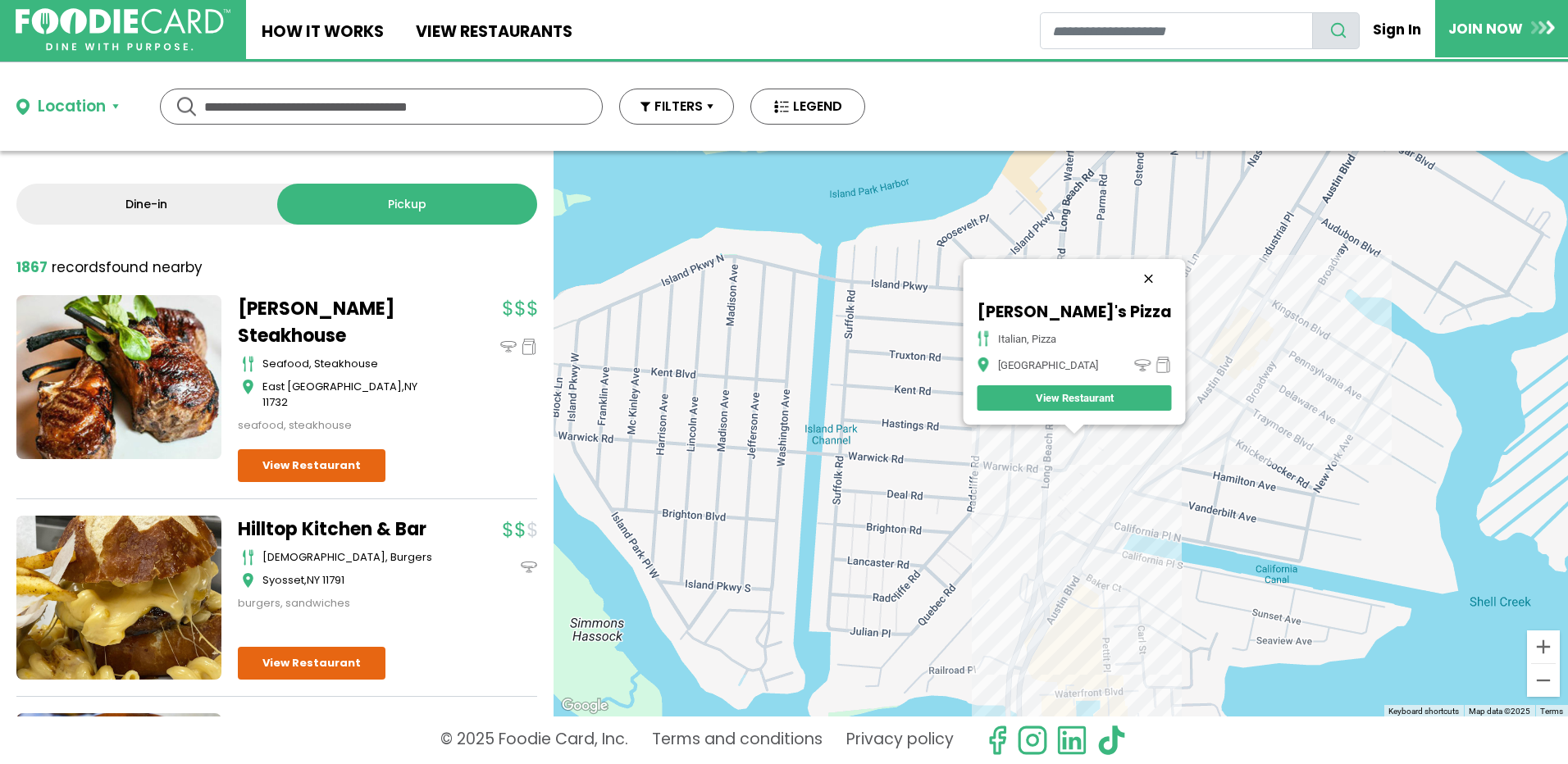
click at [1128, 273] on button "Close" at bounding box center [1148, 279] width 40 height 40
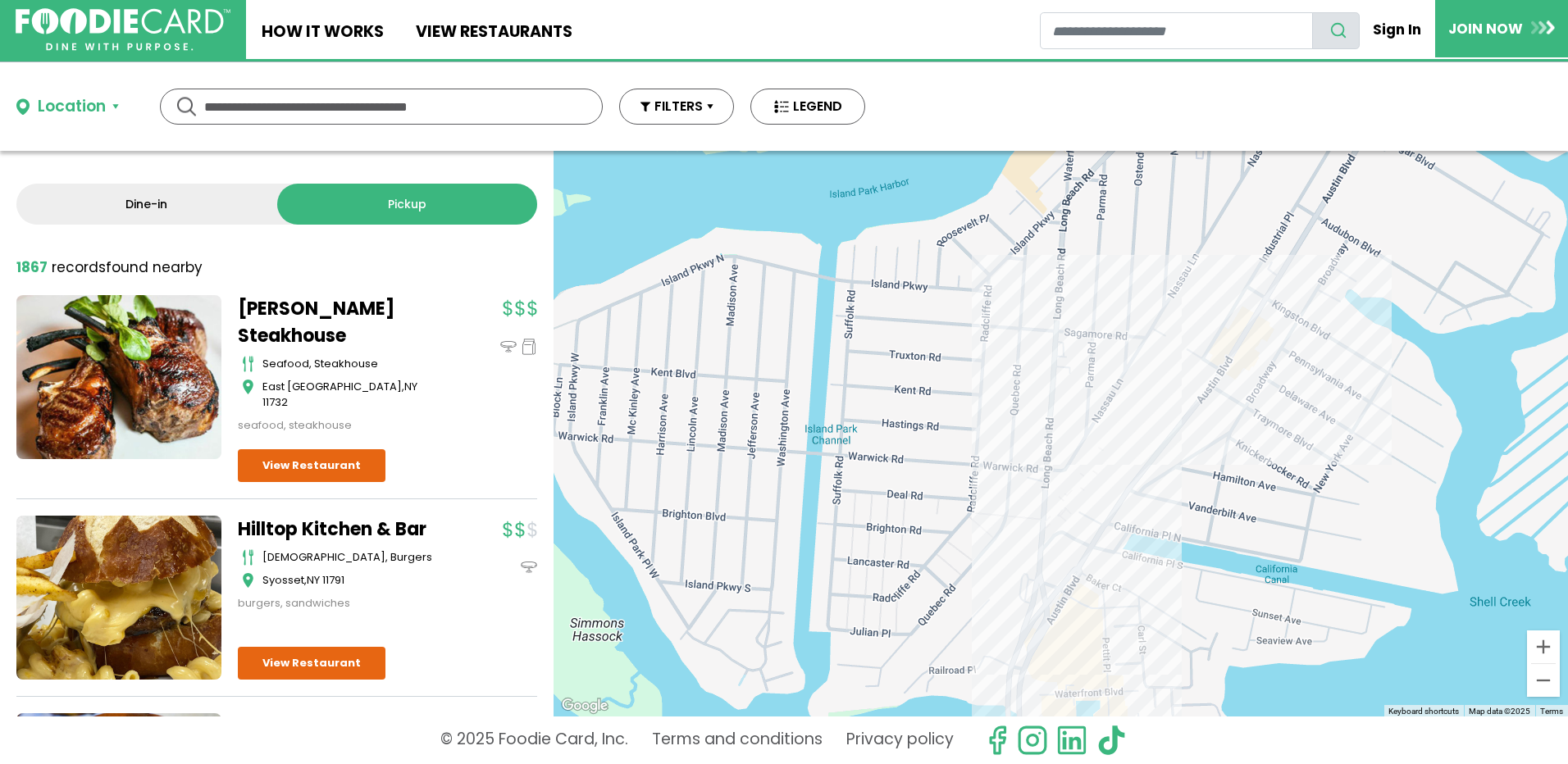
click at [1200, 426] on div at bounding box center [1060, 433] width 1014 height 565
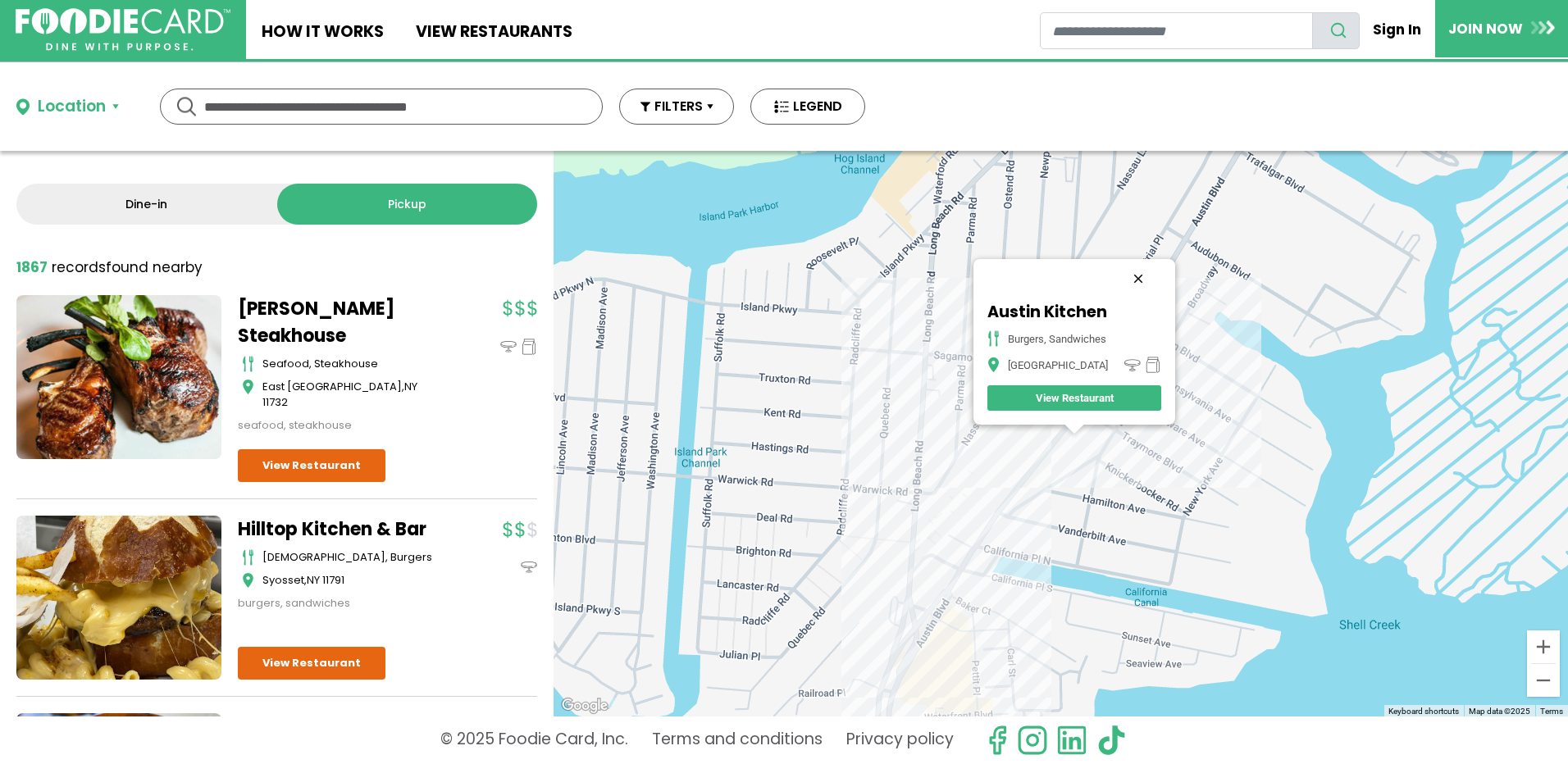
click at [1138, 280] on button "Close" at bounding box center [1138, 279] width 40 height 40
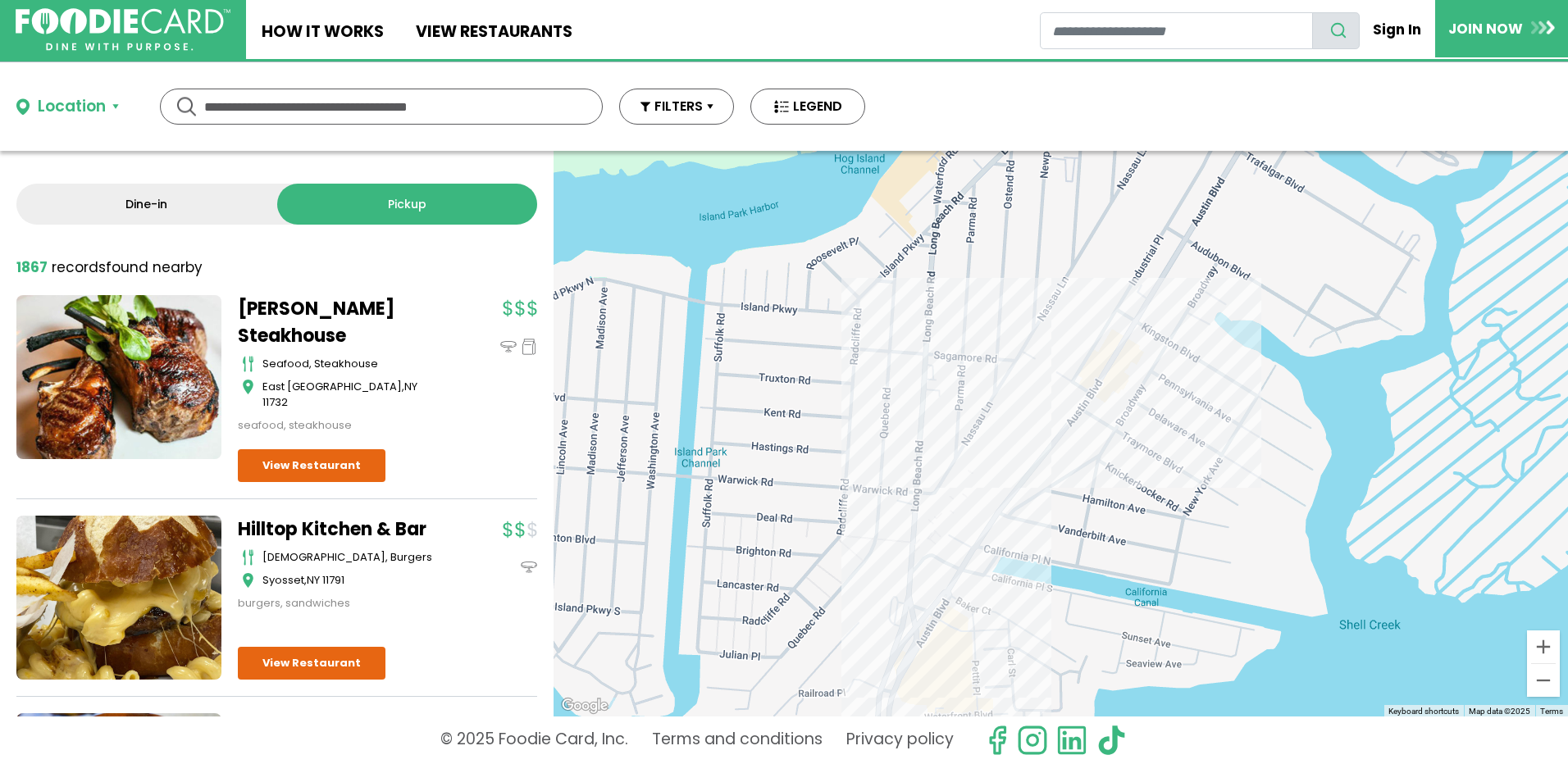
click at [1161, 323] on div at bounding box center [1060, 433] width 1014 height 565
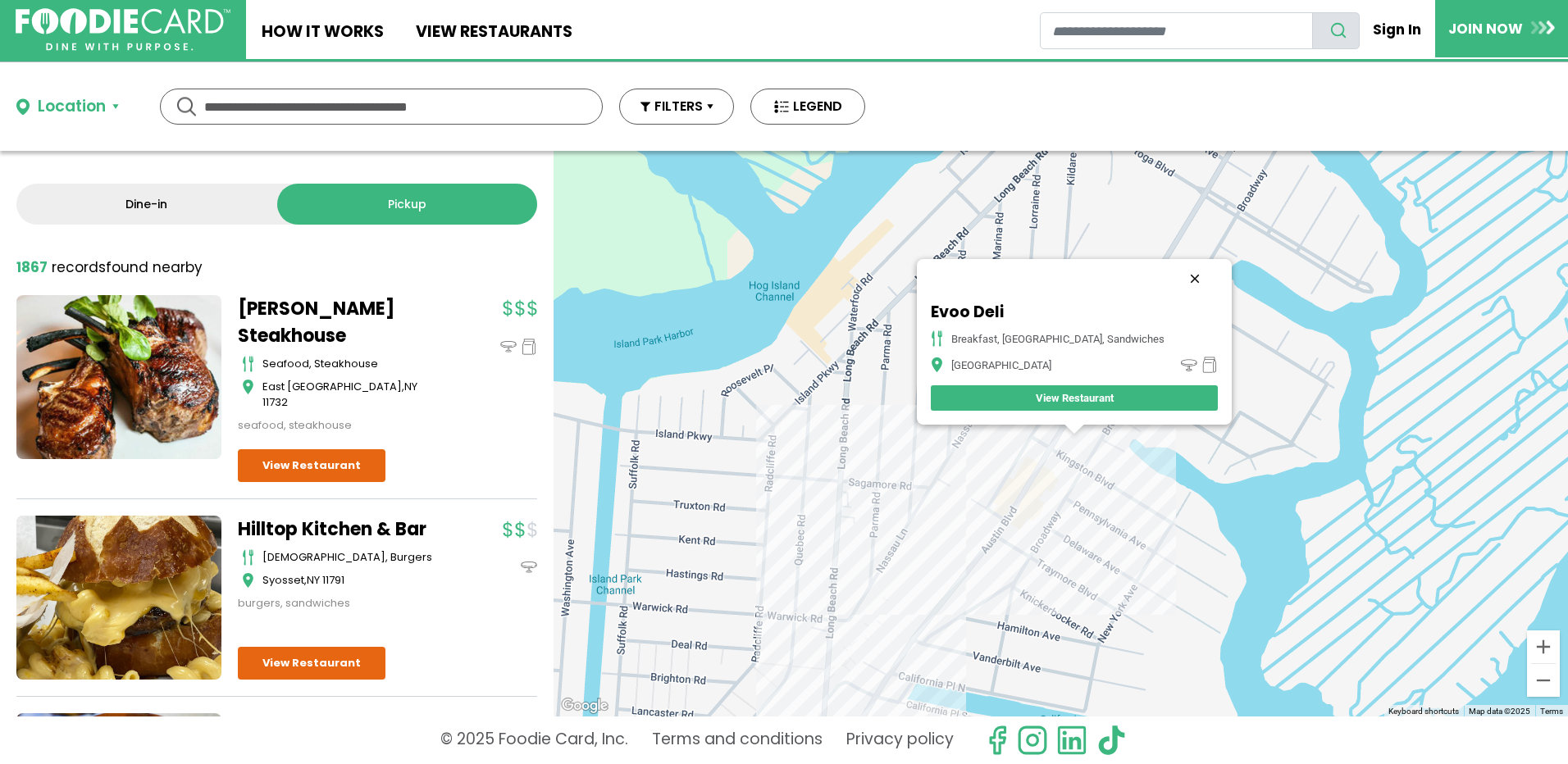
click at [1178, 275] on button "Close" at bounding box center [1195, 279] width 40 height 40
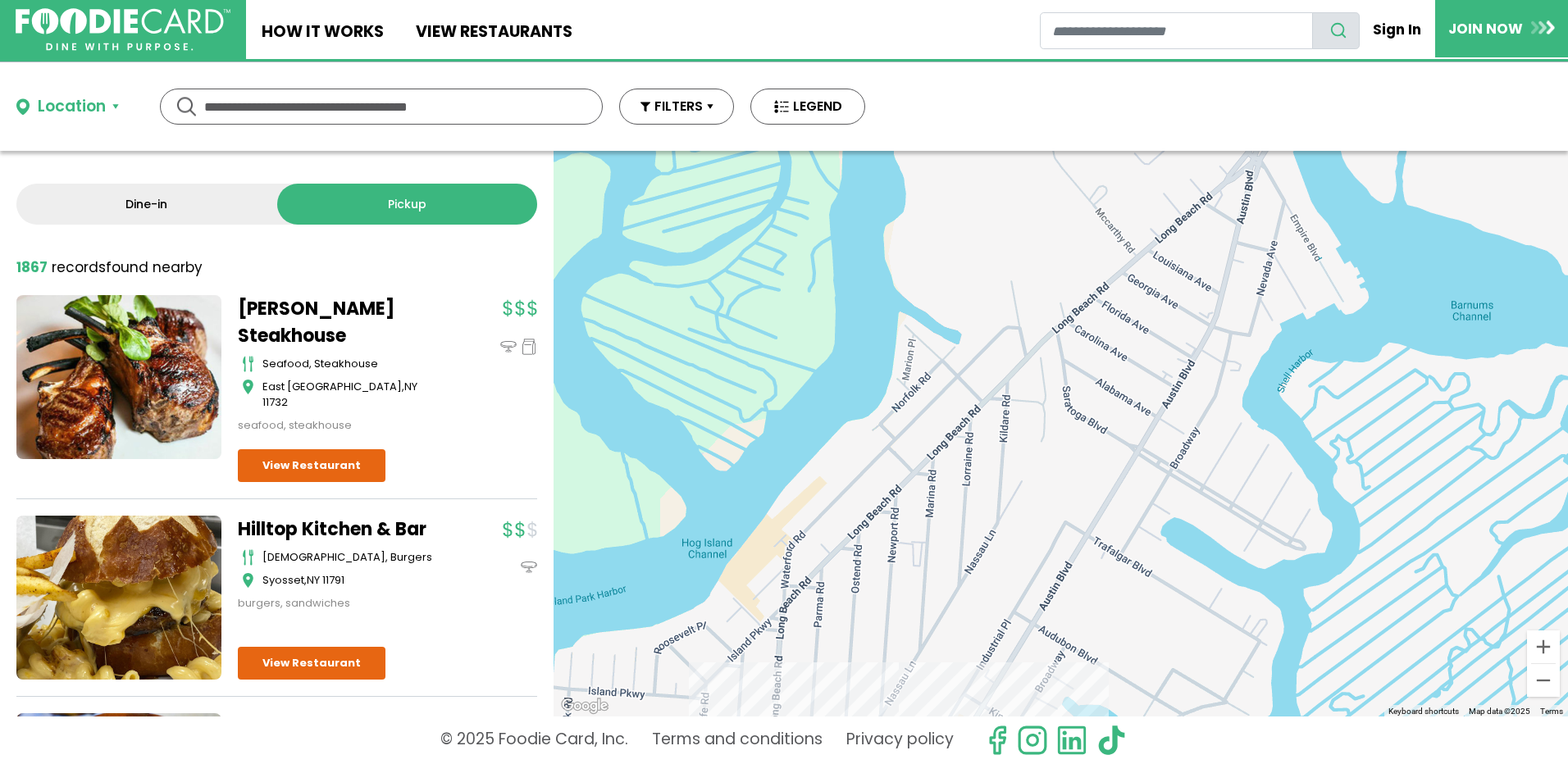
drag, startPoint x: 1146, startPoint y: 367, endPoint x: 1068, endPoint y: 642, distance: 285.8
click at [1068, 642] on div at bounding box center [1060, 433] width 1014 height 565
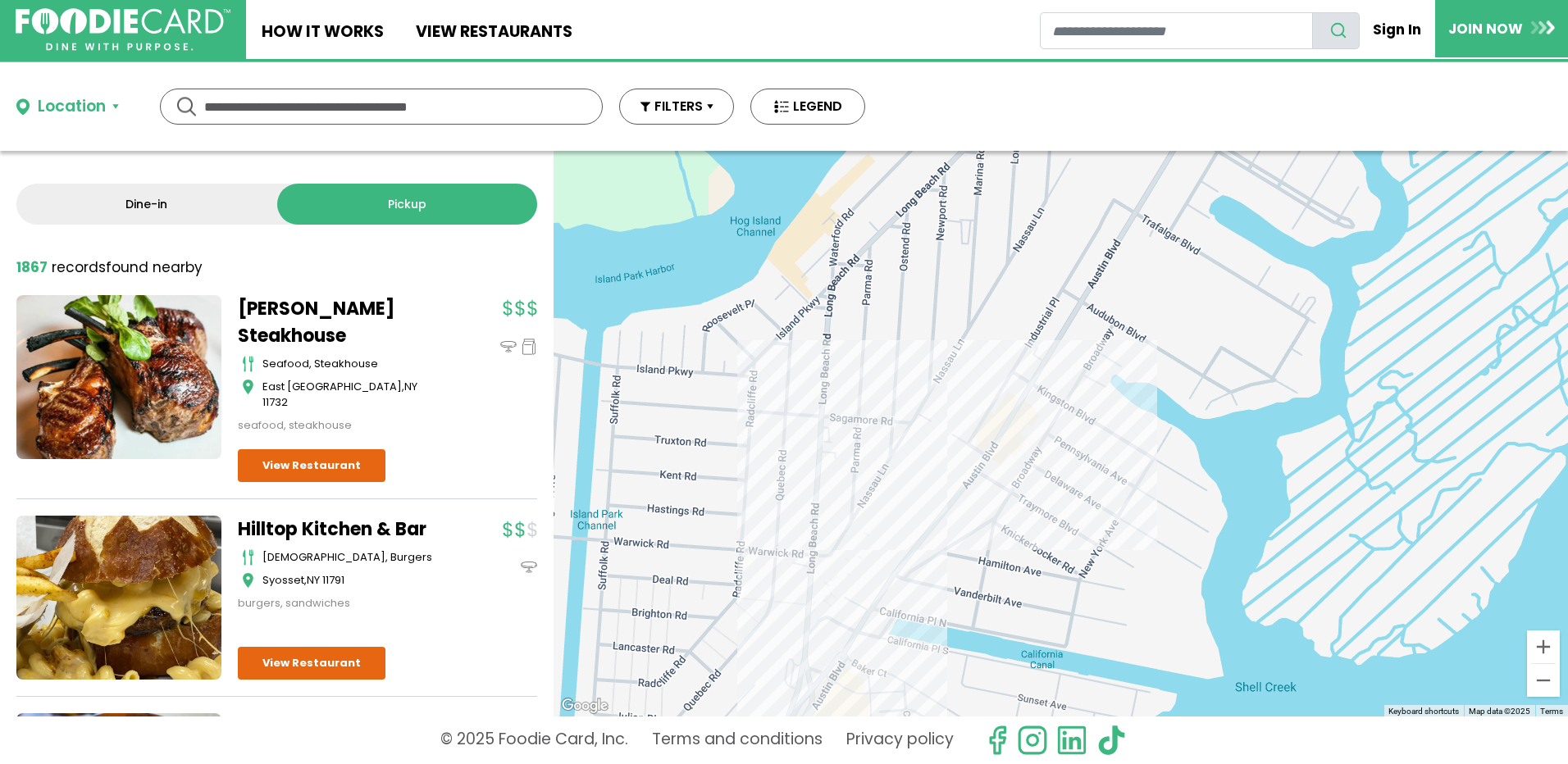
drag, startPoint x: 1072, startPoint y: 546, endPoint x: 1138, endPoint y: 73, distance: 477.6
click at [1138, 74] on div "Location Use my current location Search by Region New York 1602 restaurants New…" at bounding box center [784, 413] width 1568 height 702
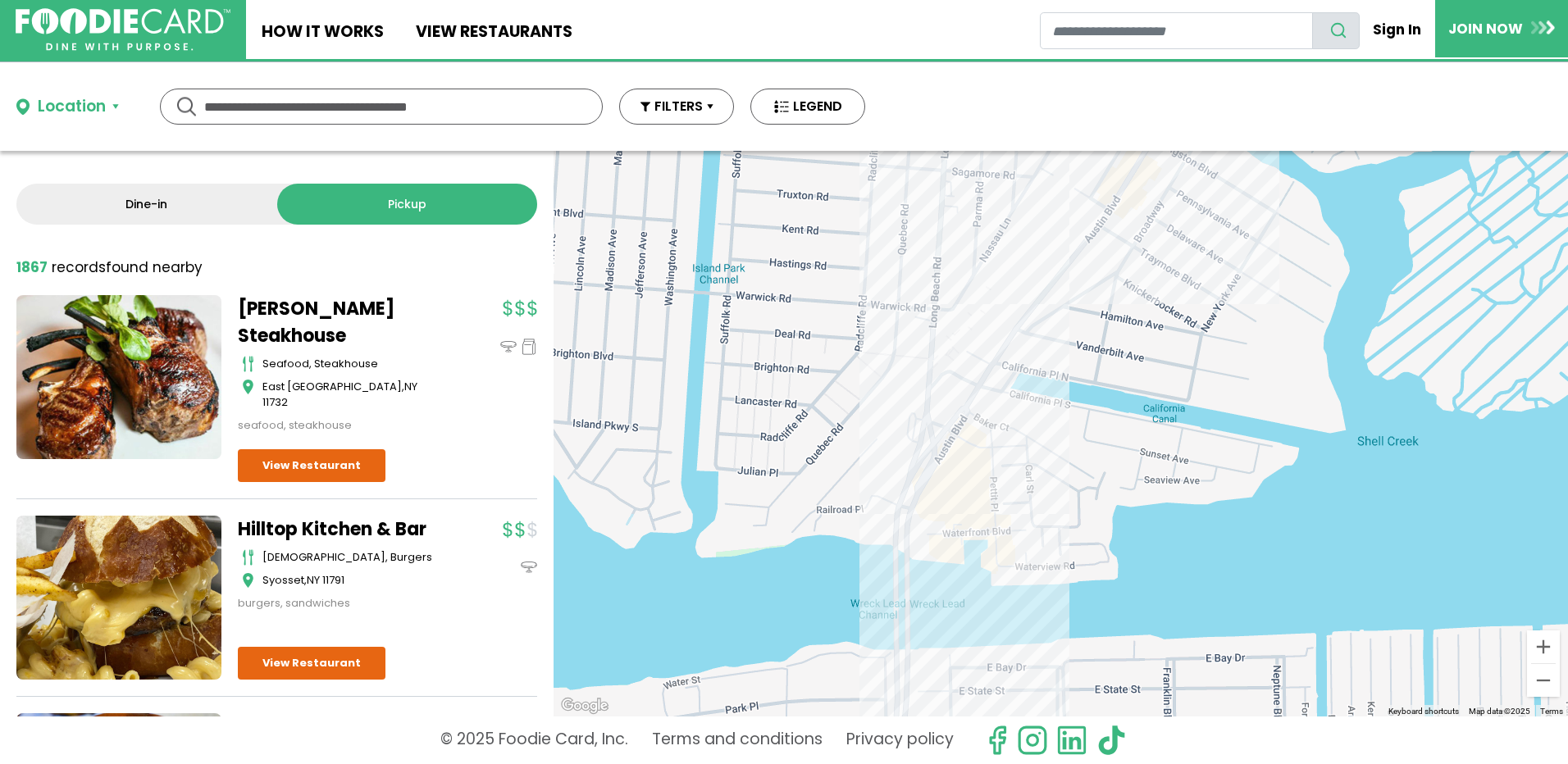
drag, startPoint x: 956, startPoint y: 517, endPoint x: 1182, endPoint y: 179, distance: 406.6
click at [1177, 187] on div at bounding box center [1060, 433] width 1014 height 565
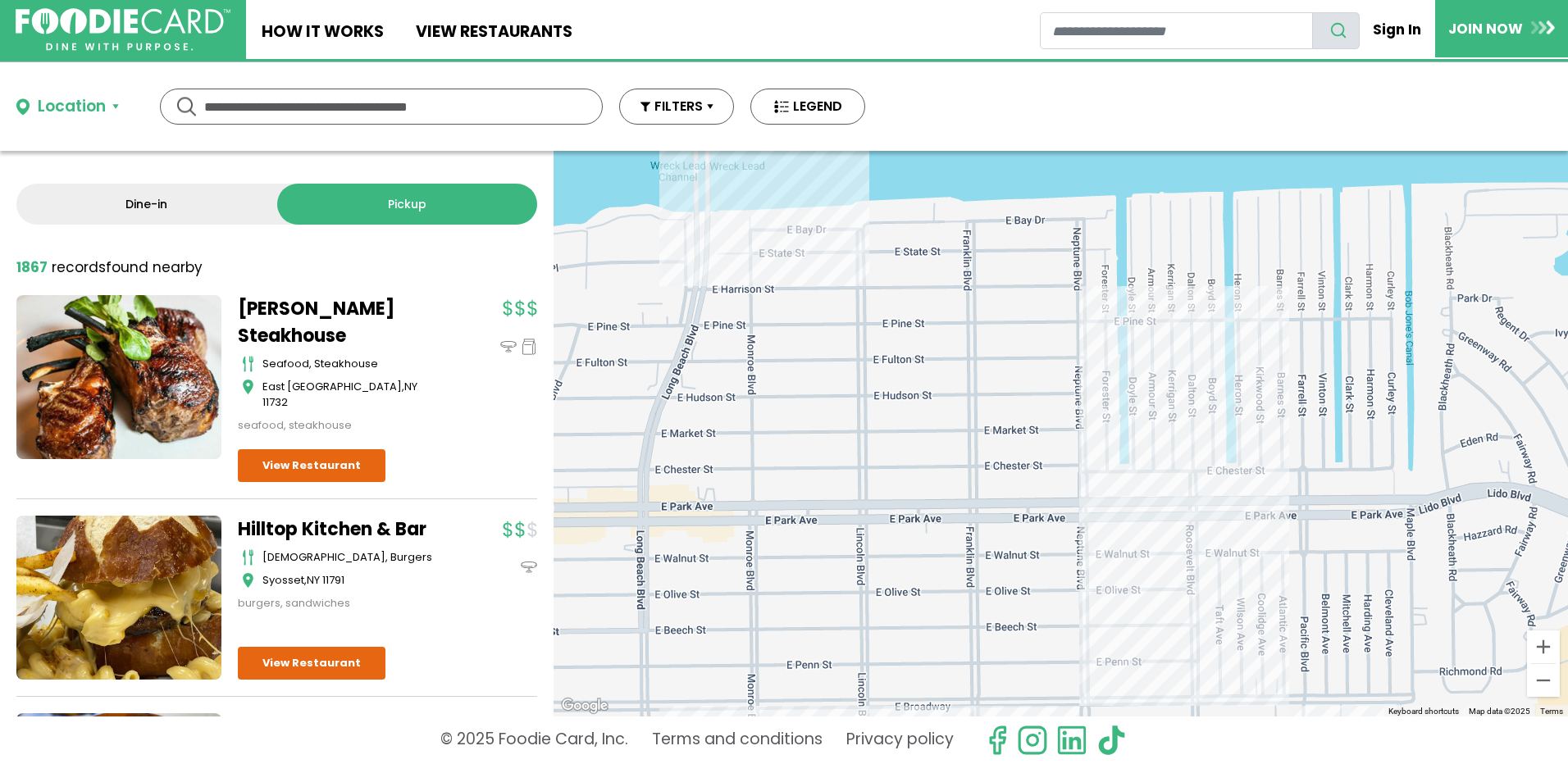
drag, startPoint x: 1073, startPoint y: 438, endPoint x: 609, endPoint y: 547, distance: 476.6
click at [609, 547] on div at bounding box center [1060, 433] width 1014 height 565
click at [1163, 499] on div at bounding box center [1060, 433] width 1014 height 565
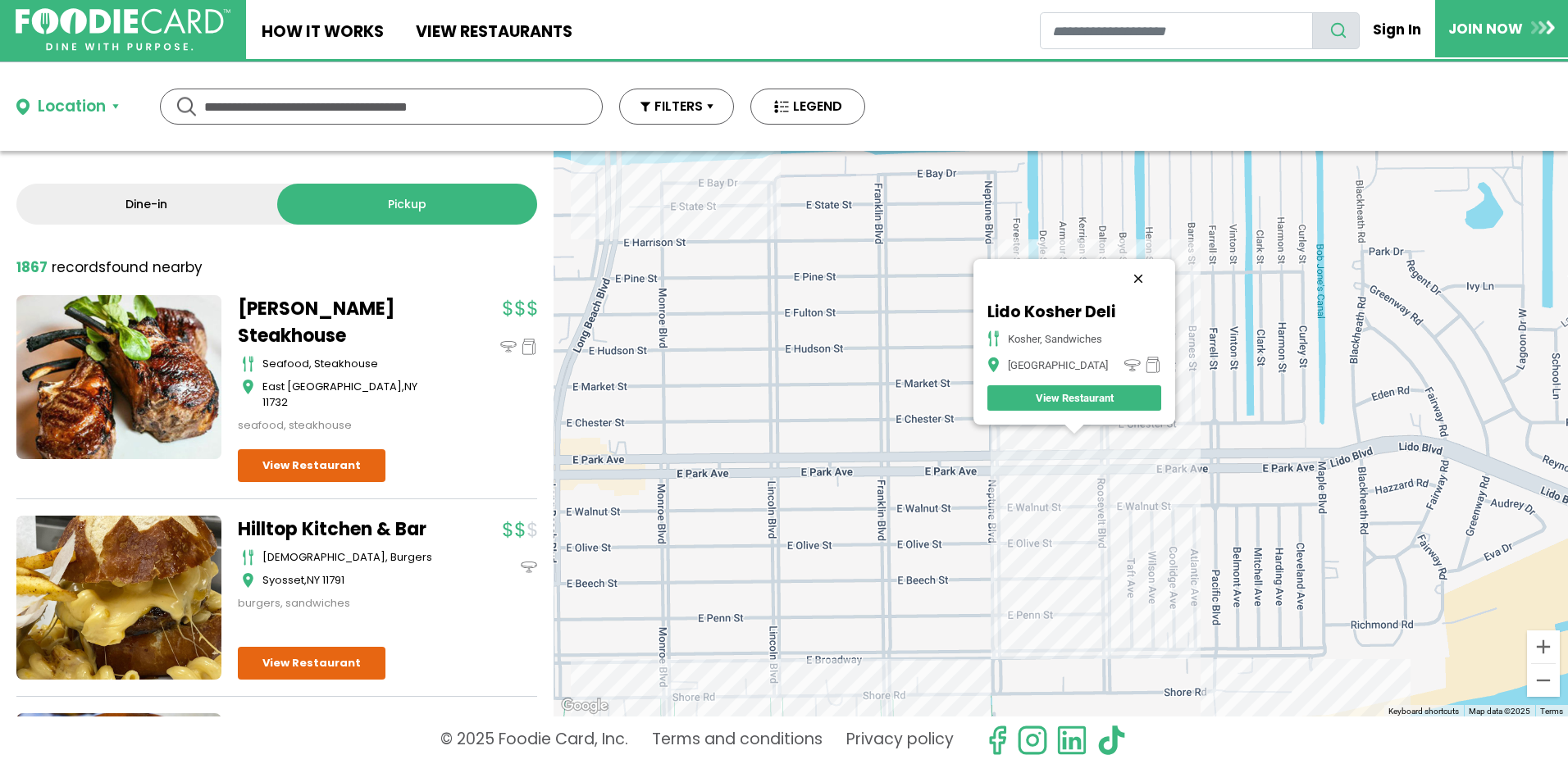
click at [1135, 282] on button "Close" at bounding box center [1138, 279] width 40 height 40
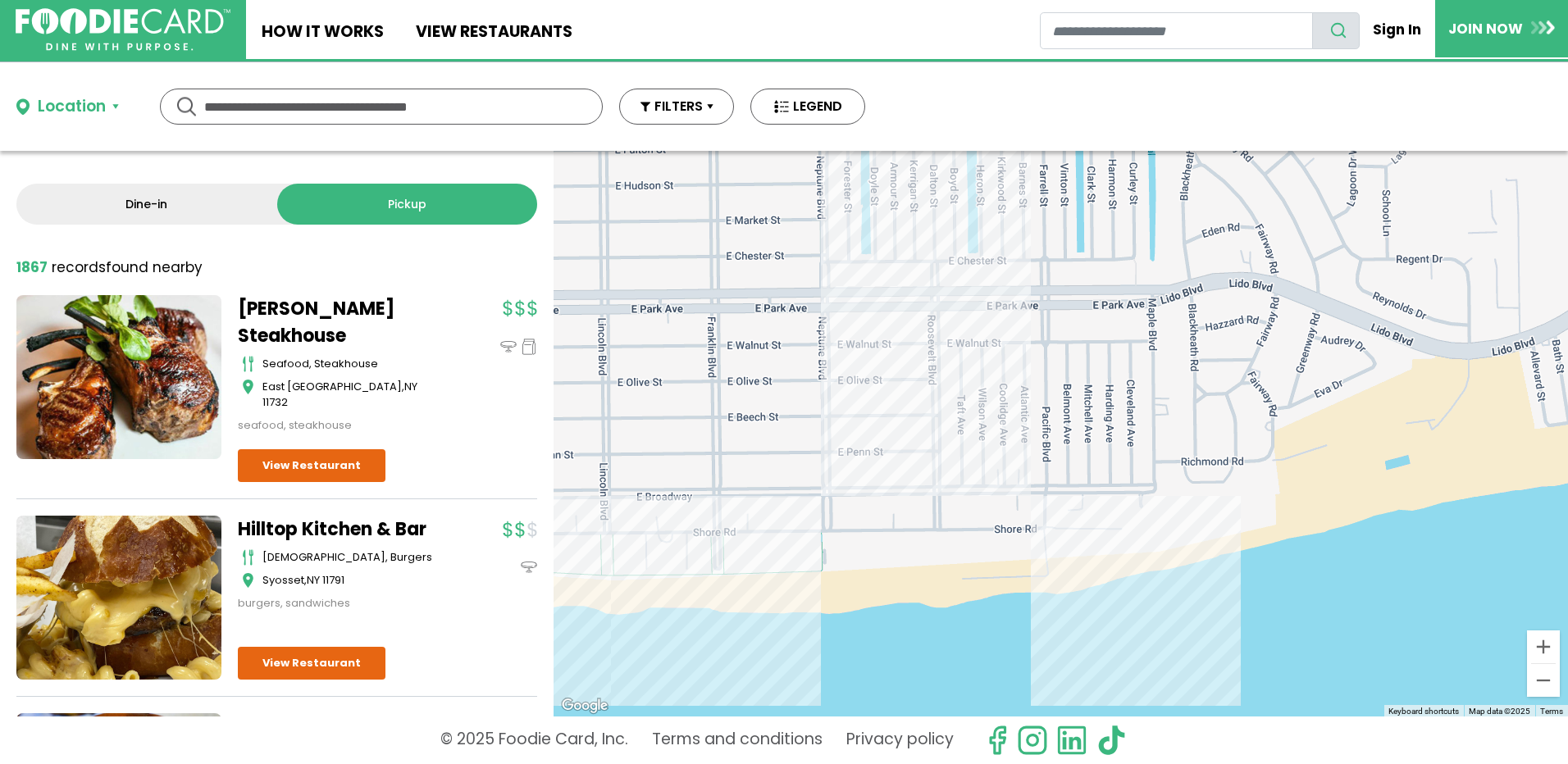
drag, startPoint x: 1211, startPoint y: 489, endPoint x: 1039, endPoint y: 325, distance: 237.7
click at [1039, 325] on div at bounding box center [1060, 433] width 1014 height 565
click at [1057, 546] on div at bounding box center [1060, 433] width 1014 height 565
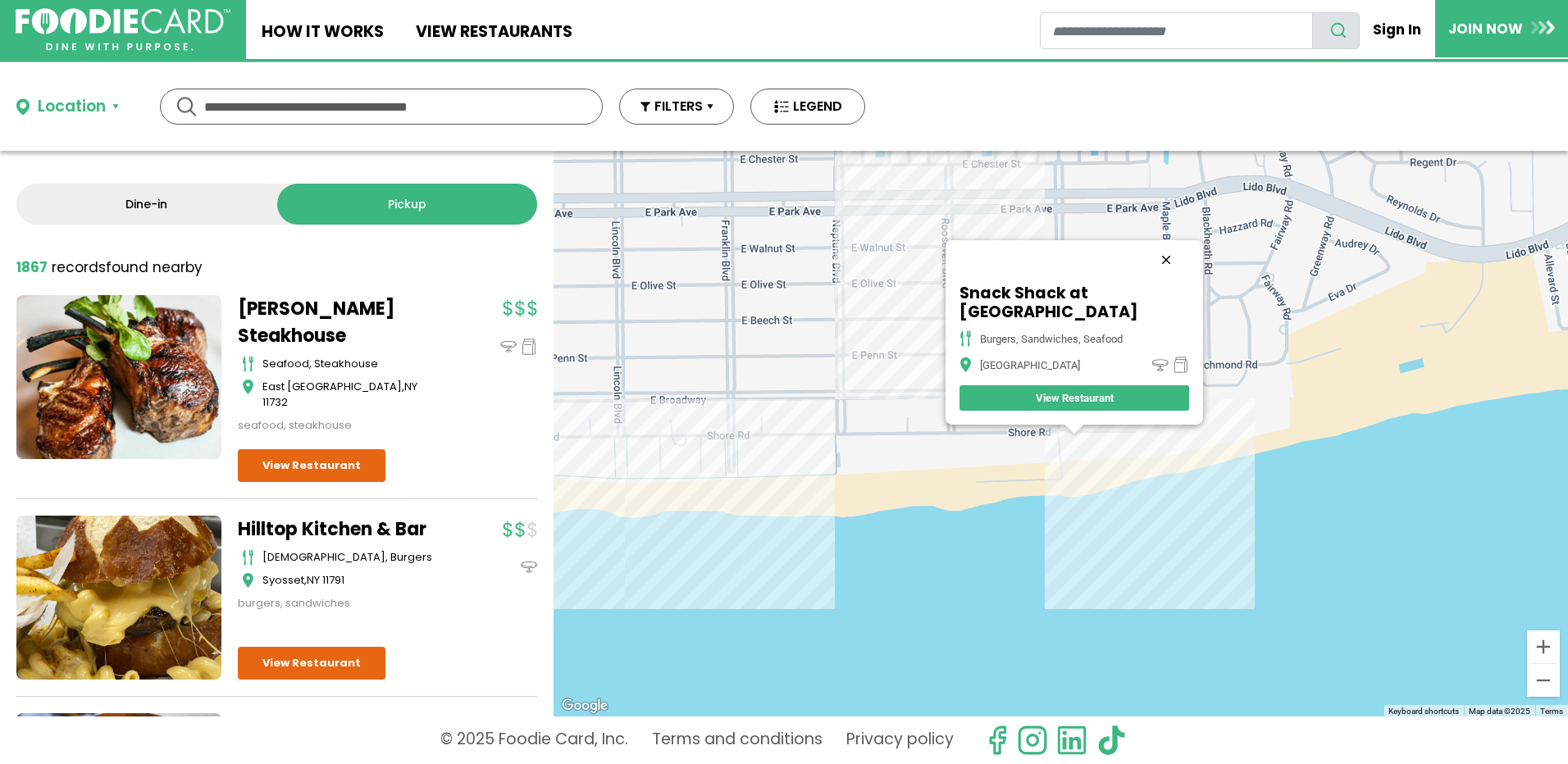
click at [1153, 277] on button "Close" at bounding box center [1166, 260] width 40 height 40
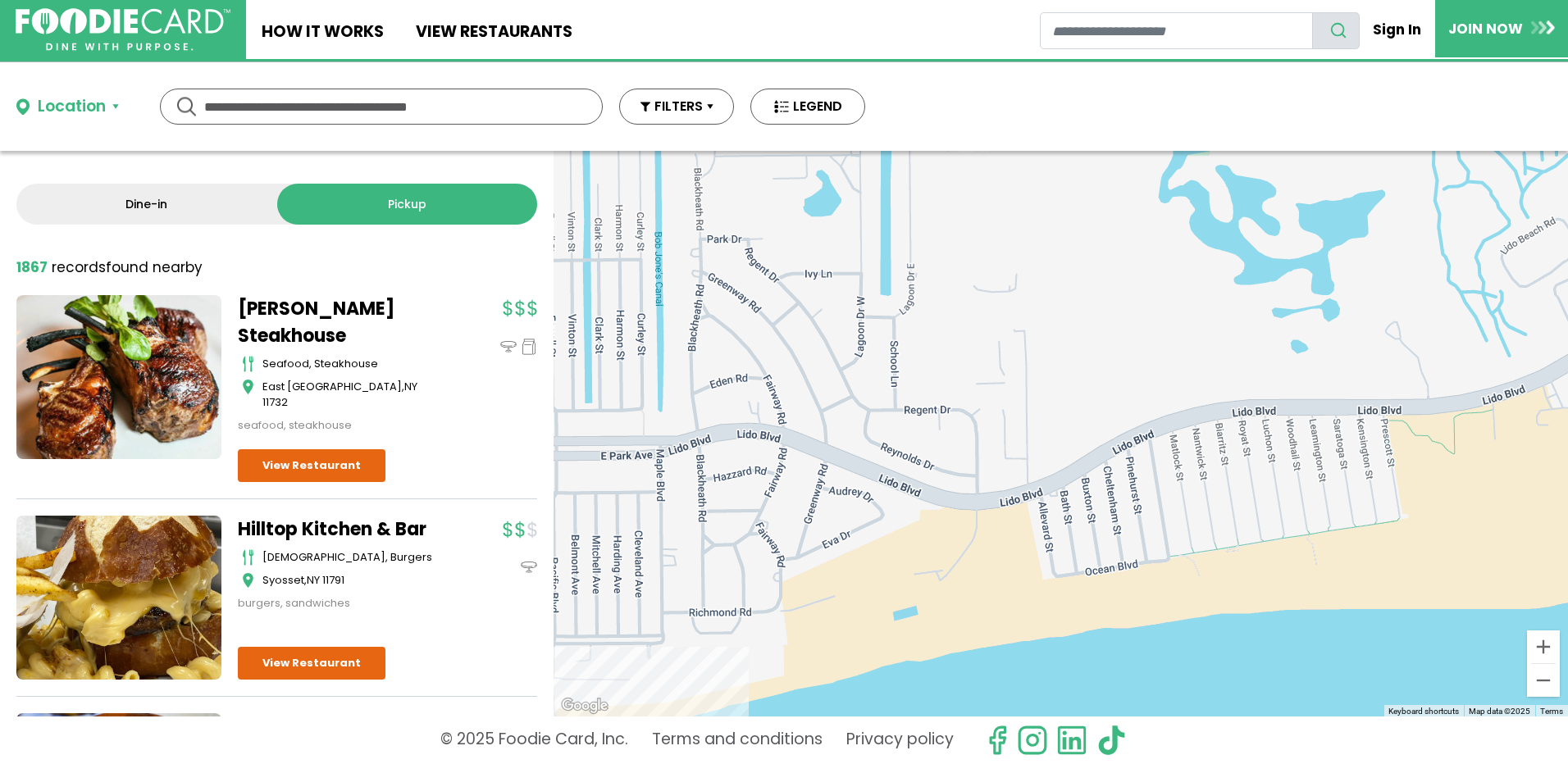
drag, startPoint x: 1147, startPoint y: 282, endPoint x: 643, endPoint y: 555, distance: 573.2
click at [639, 552] on div at bounding box center [1060, 433] width 1014 height 565
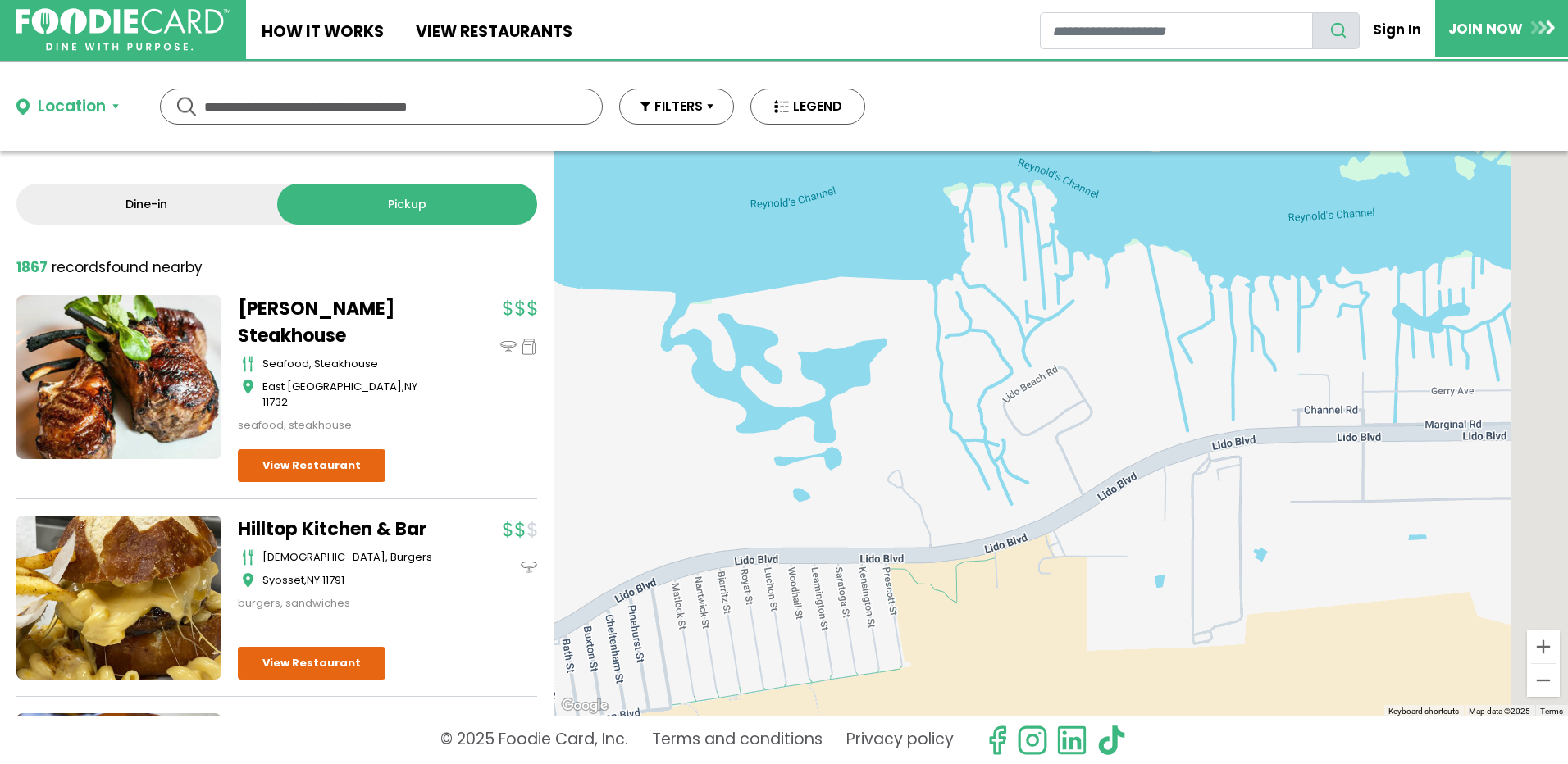
drag, startPoint x: 1216, startPoint y: 414, endPoint x: 581, endPoint y: 501, distance: 640.9
click at [581, 501] on div at bounding box center [1060, 433] width 1014 height 565
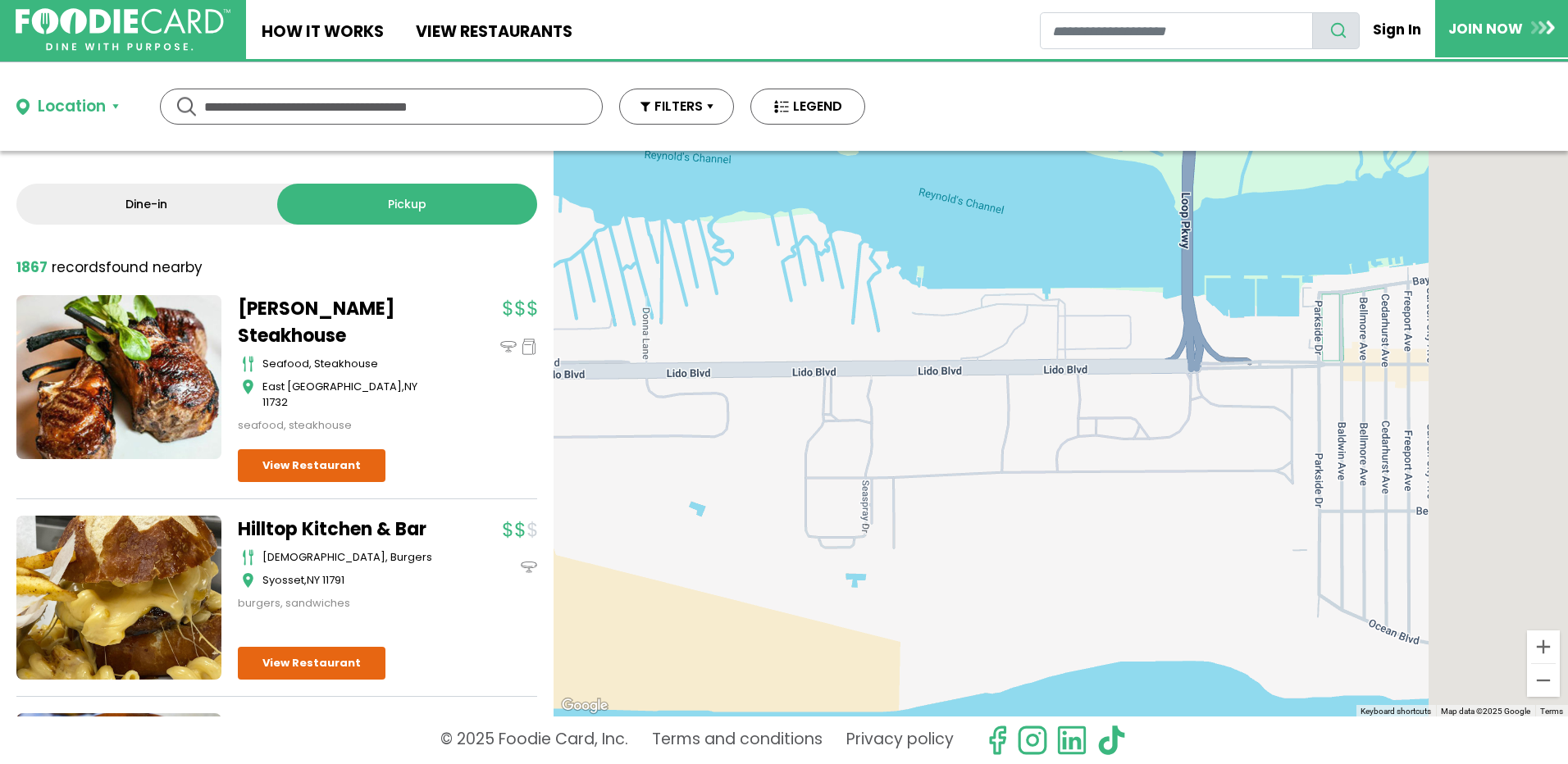
drag, startPoint x: 1247, startPoint y: 432, endPoint x: 554, endPoint y: 374, distance: 695.4
click at [565, 376] on div at bounding box center [1060, 433] width 1014 height 565
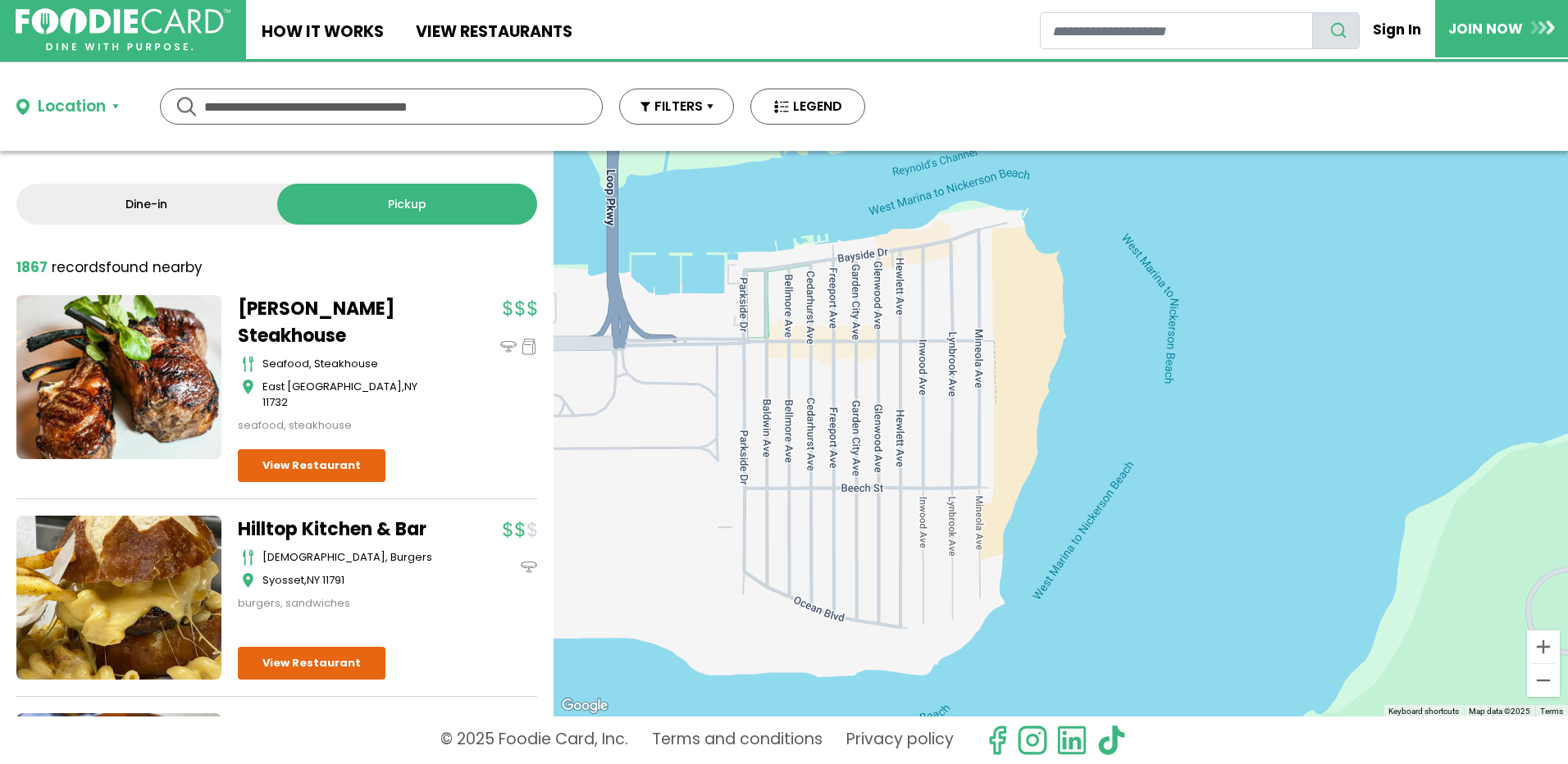
drag, startPoint x: 1166, startPoint y: 447, endPoint x: 747, endPoint y: 437, distance: 419.1
click at [747, 437] on div at bounding box center [1060, 433] width 1014 height 565
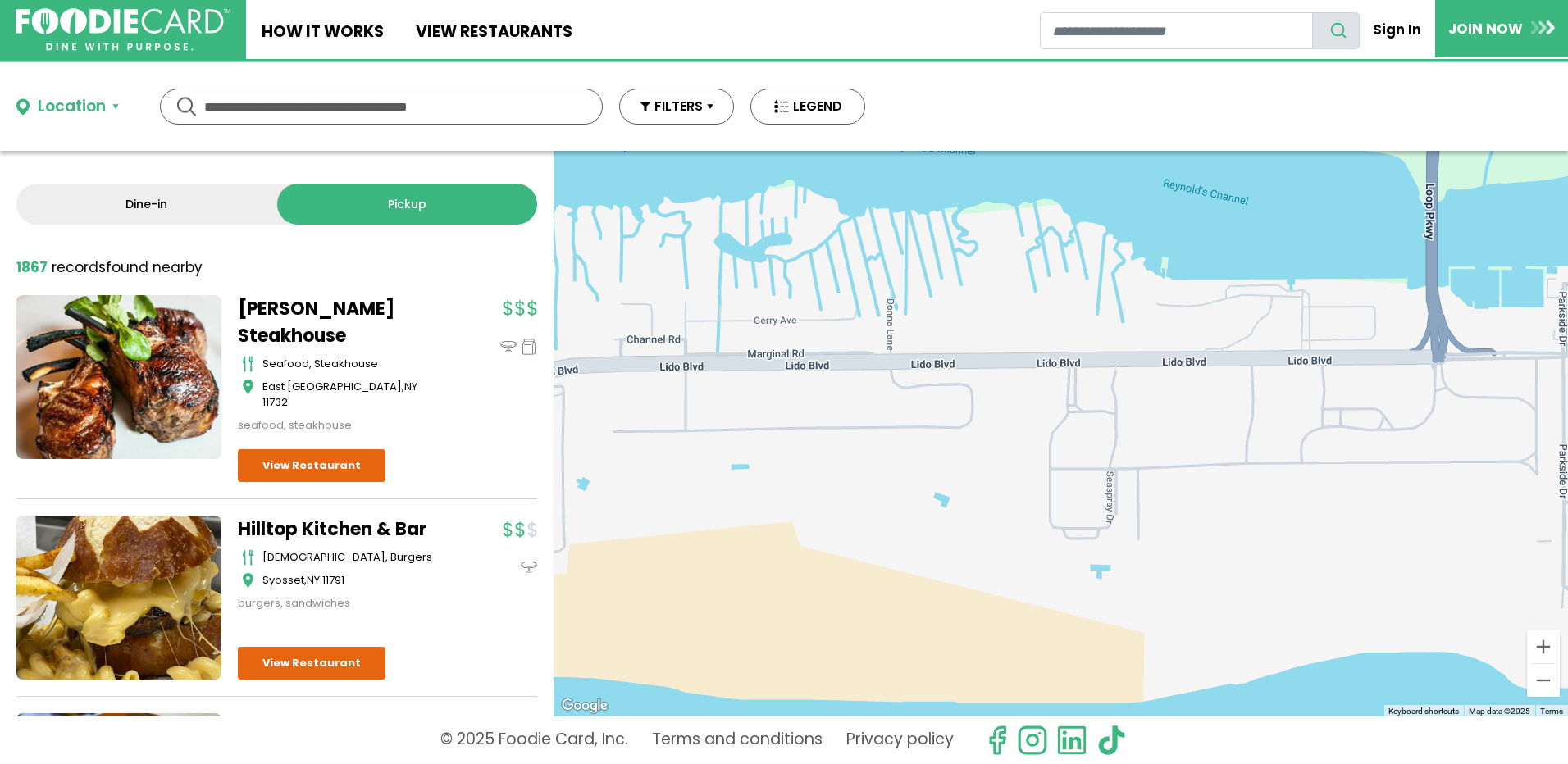
drag, startPoint x: 747, startPoint y: 438, endPoint x: 1570, endPoint y: 451, distance: 823.1
click at [1567, 451] on html "Skip Navigation Skip to Login Skip to Footer Home How It Works View restaurants" at bounding box center [784, 382] width 1568 height 764
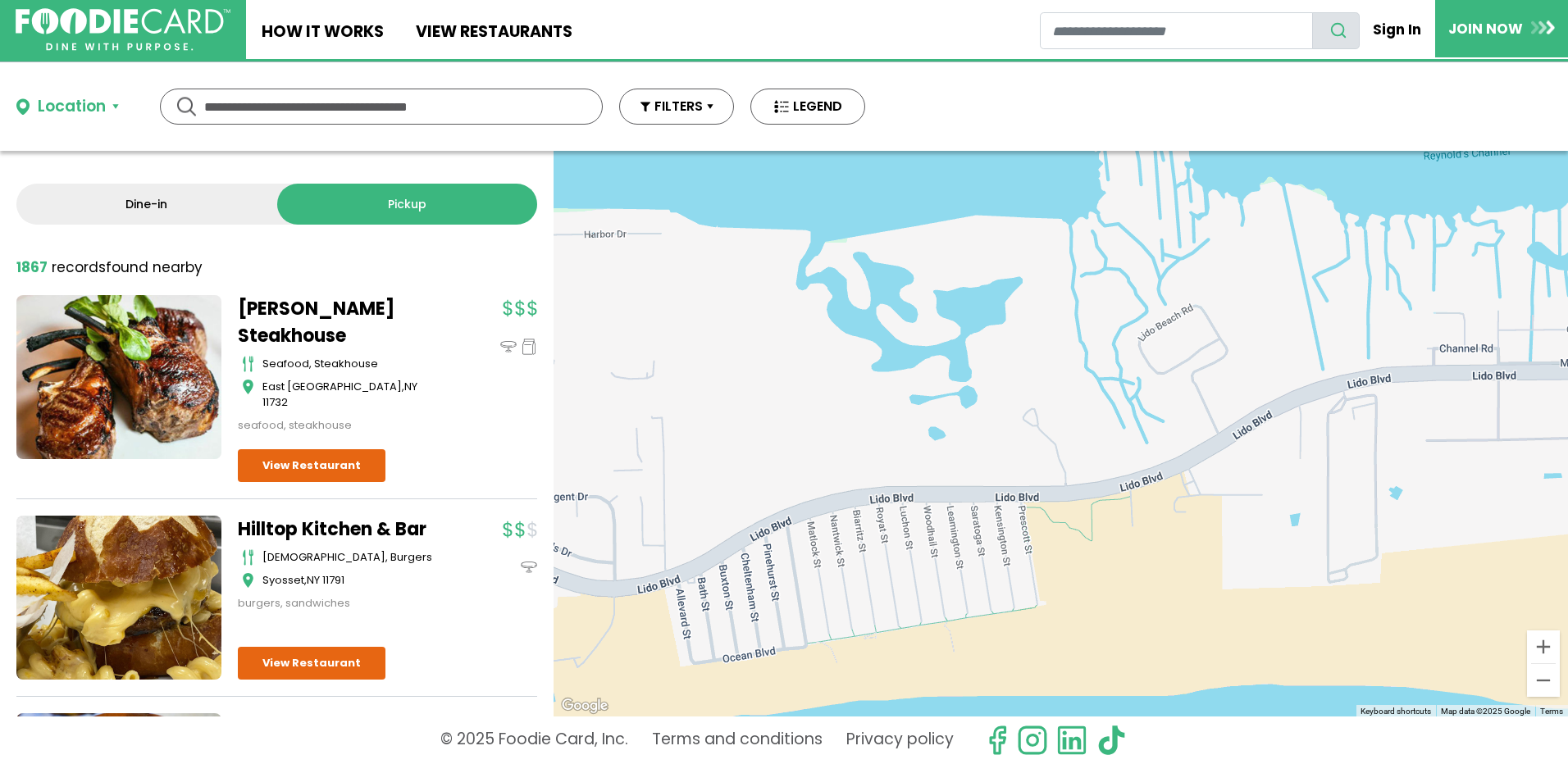
drag, startPoint x: 755, startPoint y: 440, endPoint x: 1567, endPoint y: 448, distance: 812.0
click at [1567, 448] on html "Skip Navigation Skip to Login Skip to Footer Home How It Works View restaurants" at bounding box center [784, 382] width 1568 height 764
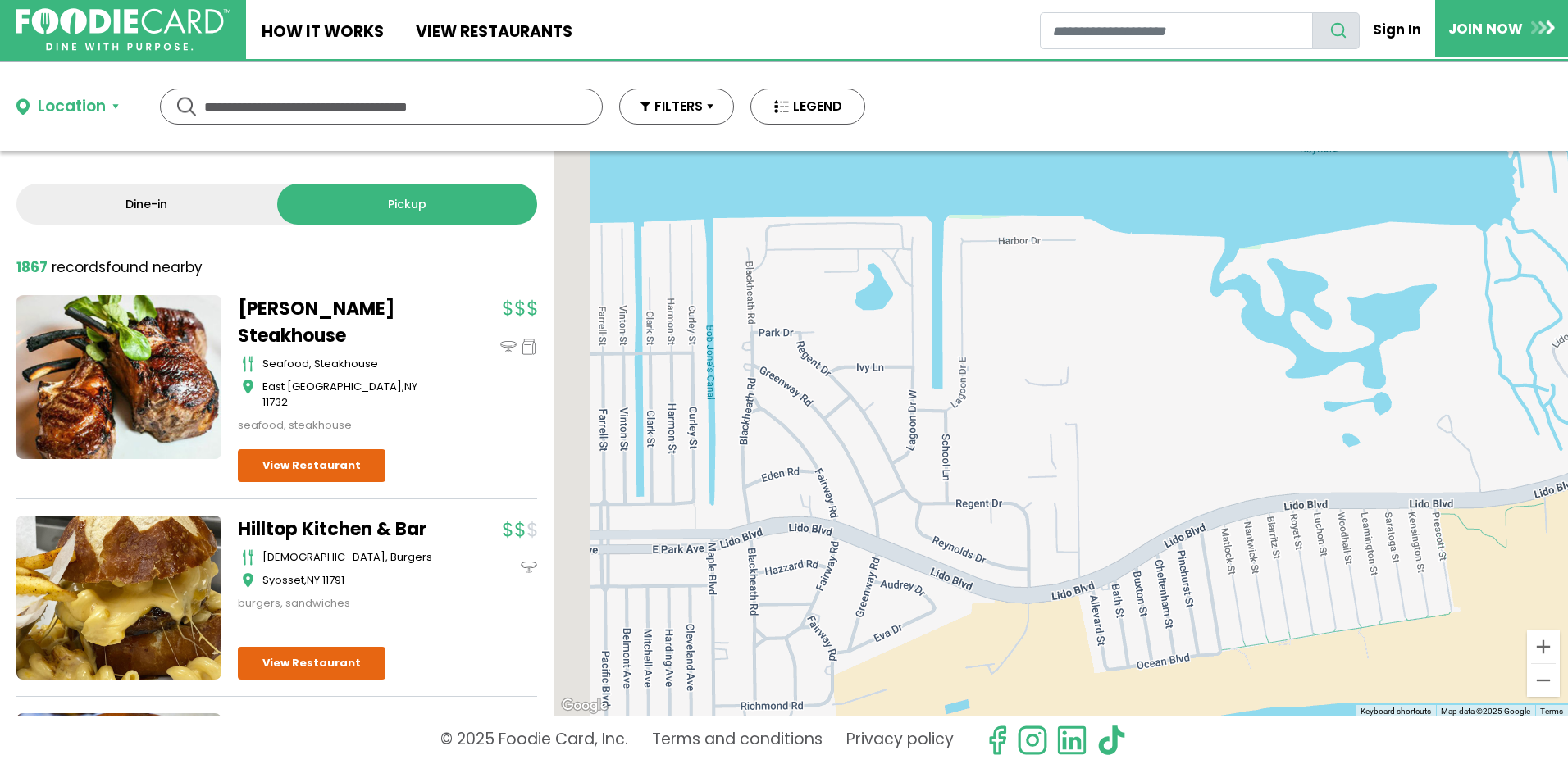
drag, startPoint x: 716, startPoint y: 472, endPoint x: 1511, endPoint y: 518, distance: 796.3
click at [1511, 518] on div at bounding box center [1060, 433] width 1014 height 565
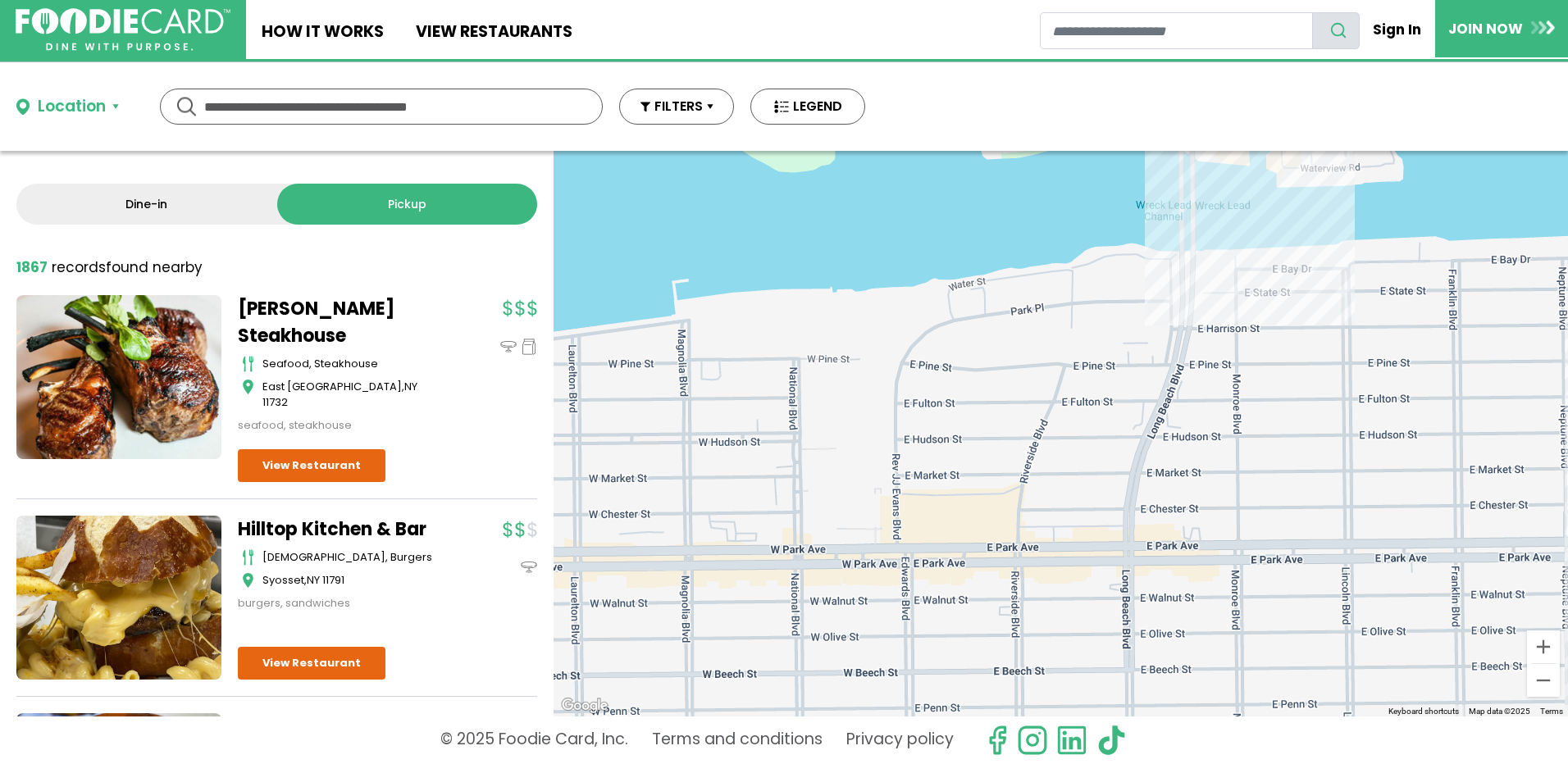
drag, startPoint x: 825, startPoint y: 527, endPoint x: 1506, endPoint y: 501, distance: 681.5
click at [1442, 513] on div at bounding box center [1060, 433] width 1014 height 565
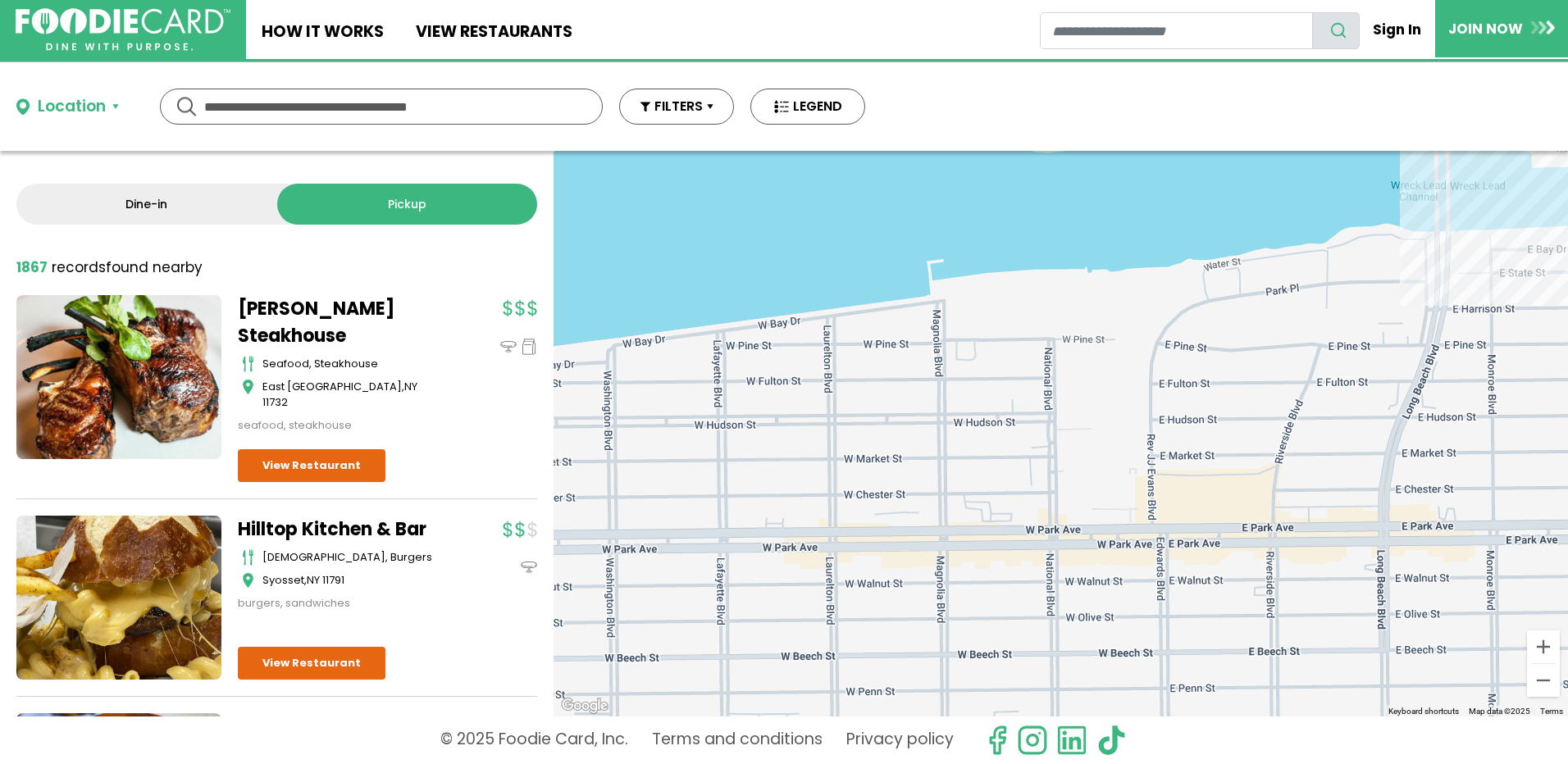
drag, startPoint x: 907, startPoint y: 565, endPoint x: 1279, endPoint y: 460, distance: 386.5
click at [1140, 503] on div at bounding box center [1060, 433] width 1014 height 565
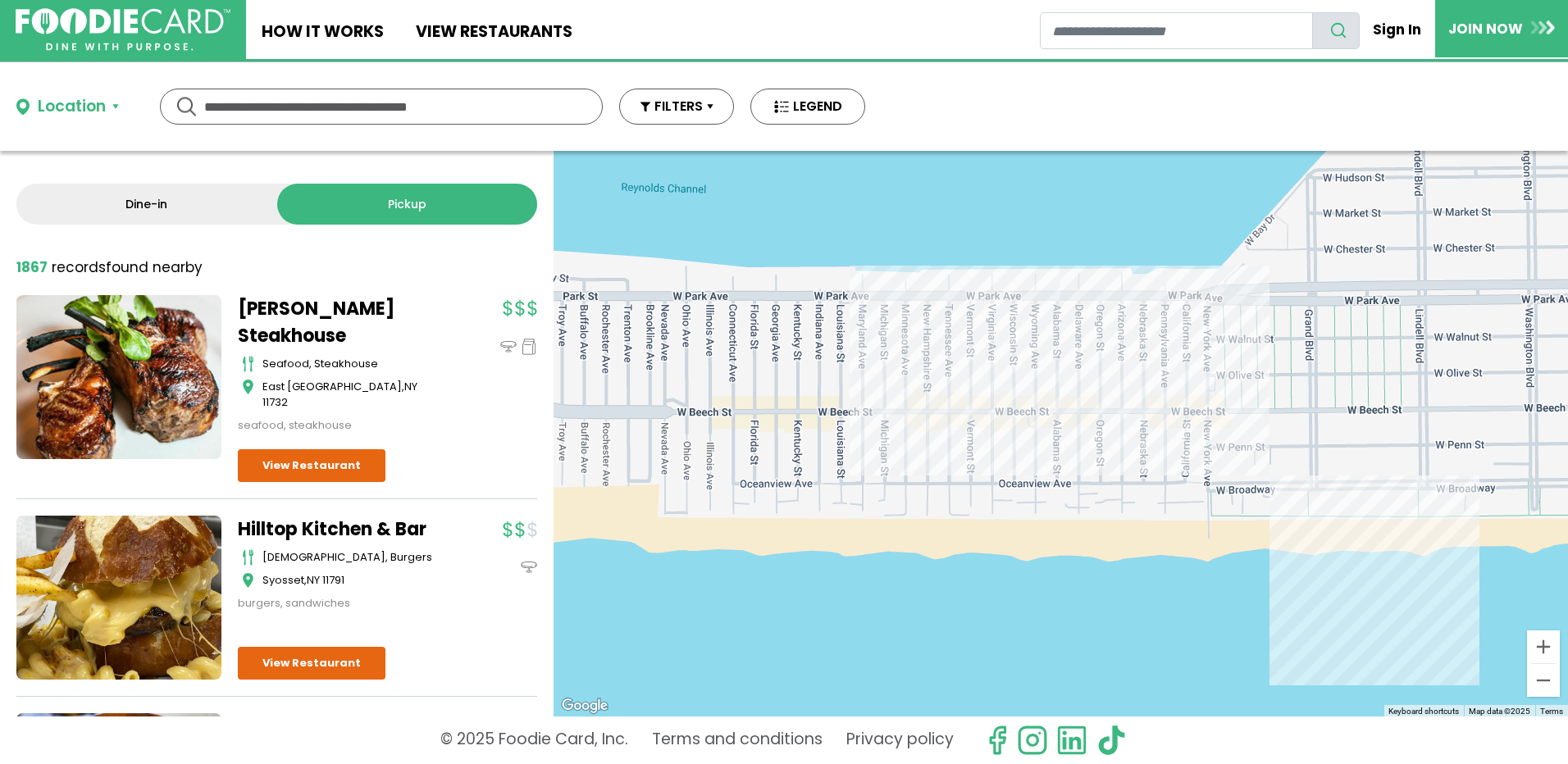
click at [1441, 419] on div at bounding box center [1060, 433] width 1014 height 565
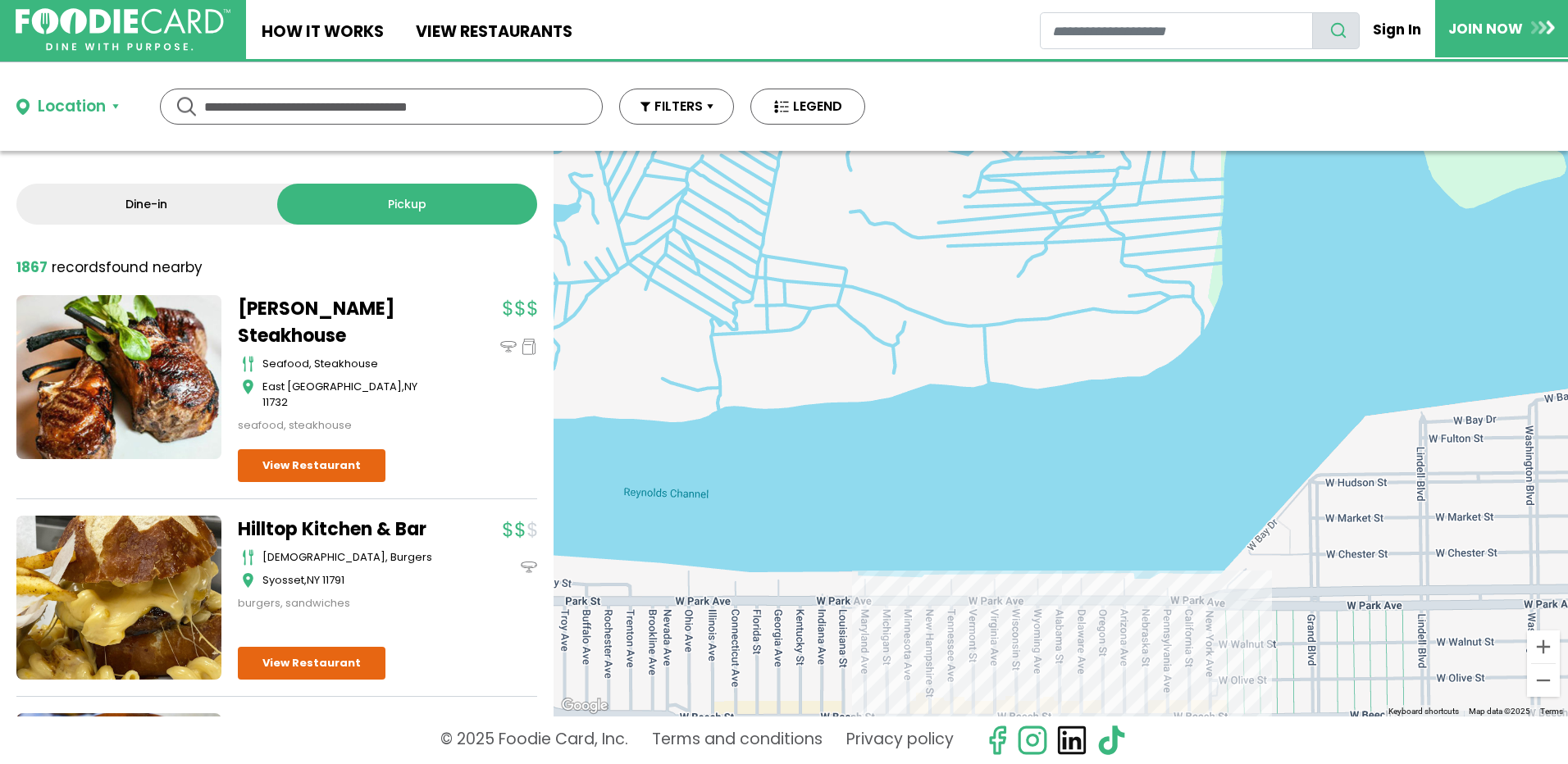
drag, startPoint x: 1070, startPoint y: 379, endPoint x: 1076, endPoint y: 729, distance: 350.1
click at [1076, 729] on div "Location Use my current location Search by Region New York 1602 restaurants New…" at bounding box center [784, 413] width 1568 height 702
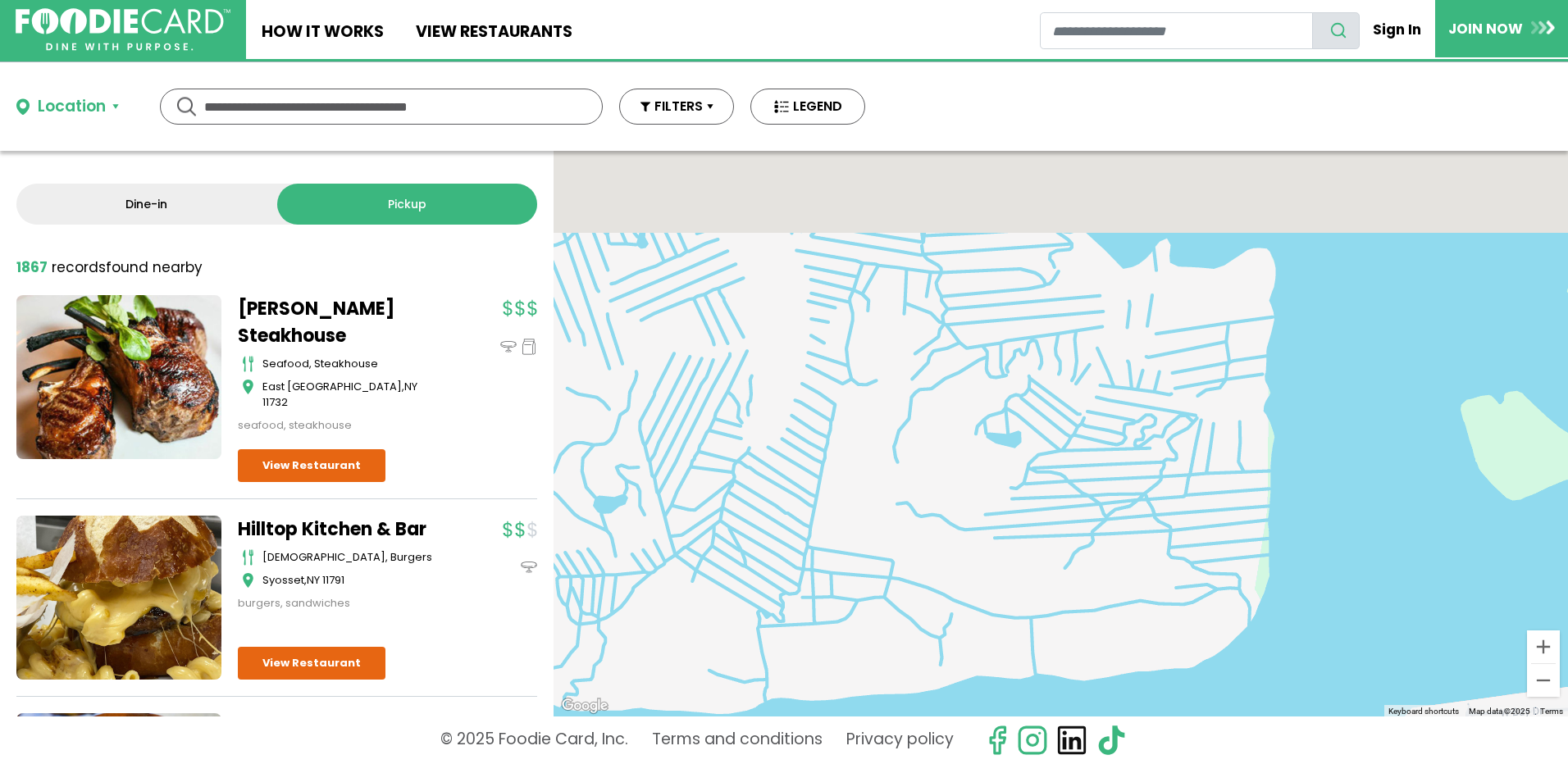
drag, startPoint x: 1032, startPoint y: 409, endPoint x: 1086, endPoint y: 755, distance: 350.2
click at [1086, 747] on div "Location Use my current location Search by Region New York 1602 restaurants New…" at bounding box center [784, 413] width 1568 height 702
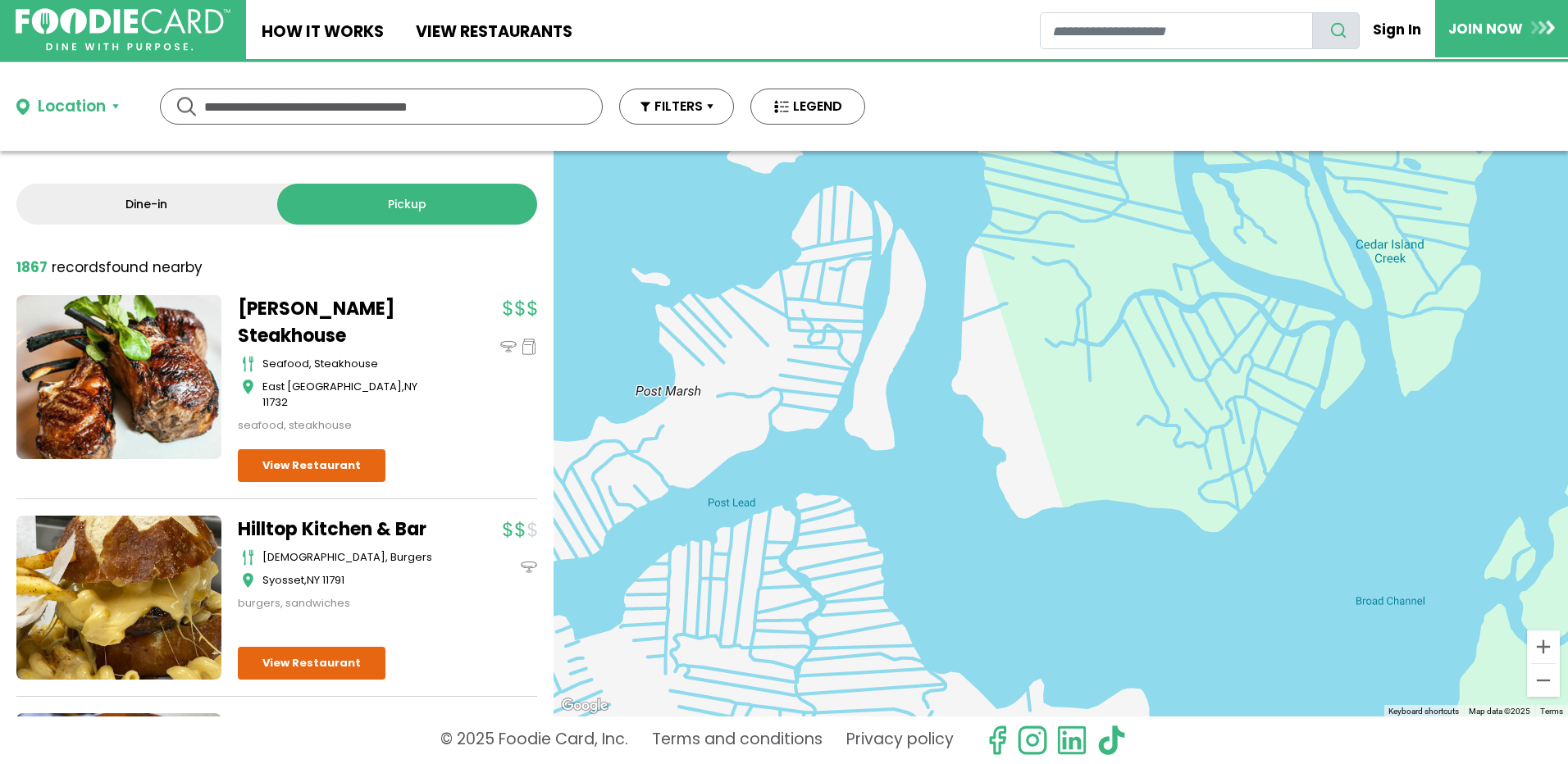
drag, startPoint x: 1034, startPoint y: 470, endPoint x: 868, endPoint y: 759, distance: 333.3
click at [868, 759] on div "Location Use my current location Search by Region New York 1602 restaurants New…" at bounding box center [784, 413] width 1568 height 702
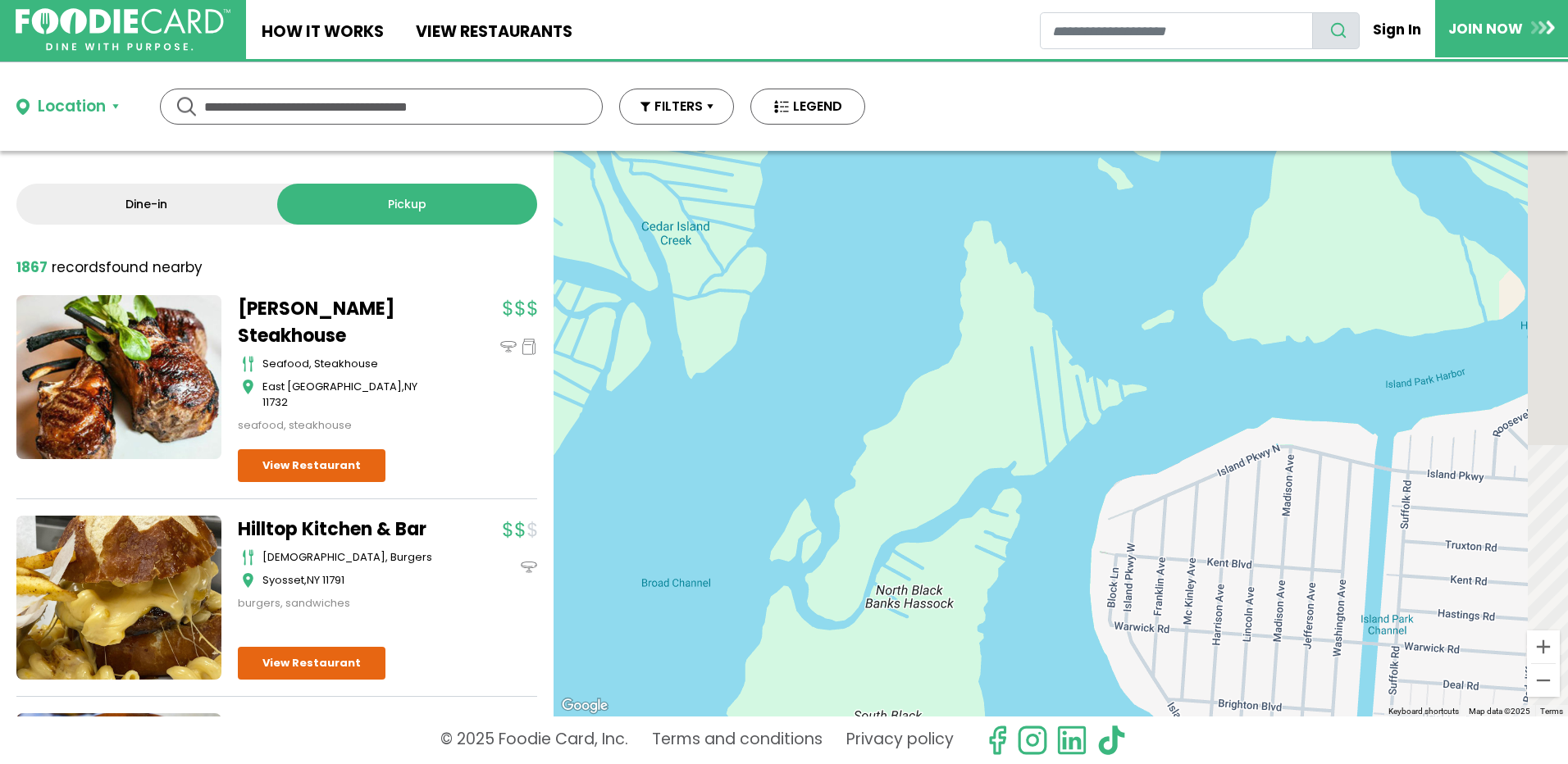
drag, startPoint x: 1341, startPoint y: 675, endPoint x: 552, endPoint y: 623, distance: 790.7
click at [552, 623] on div "Dine-in Pickup 107 results for: mediterranean greek seafood american pizza ital…" at bounding box center [784, 433] width 1568 height 565
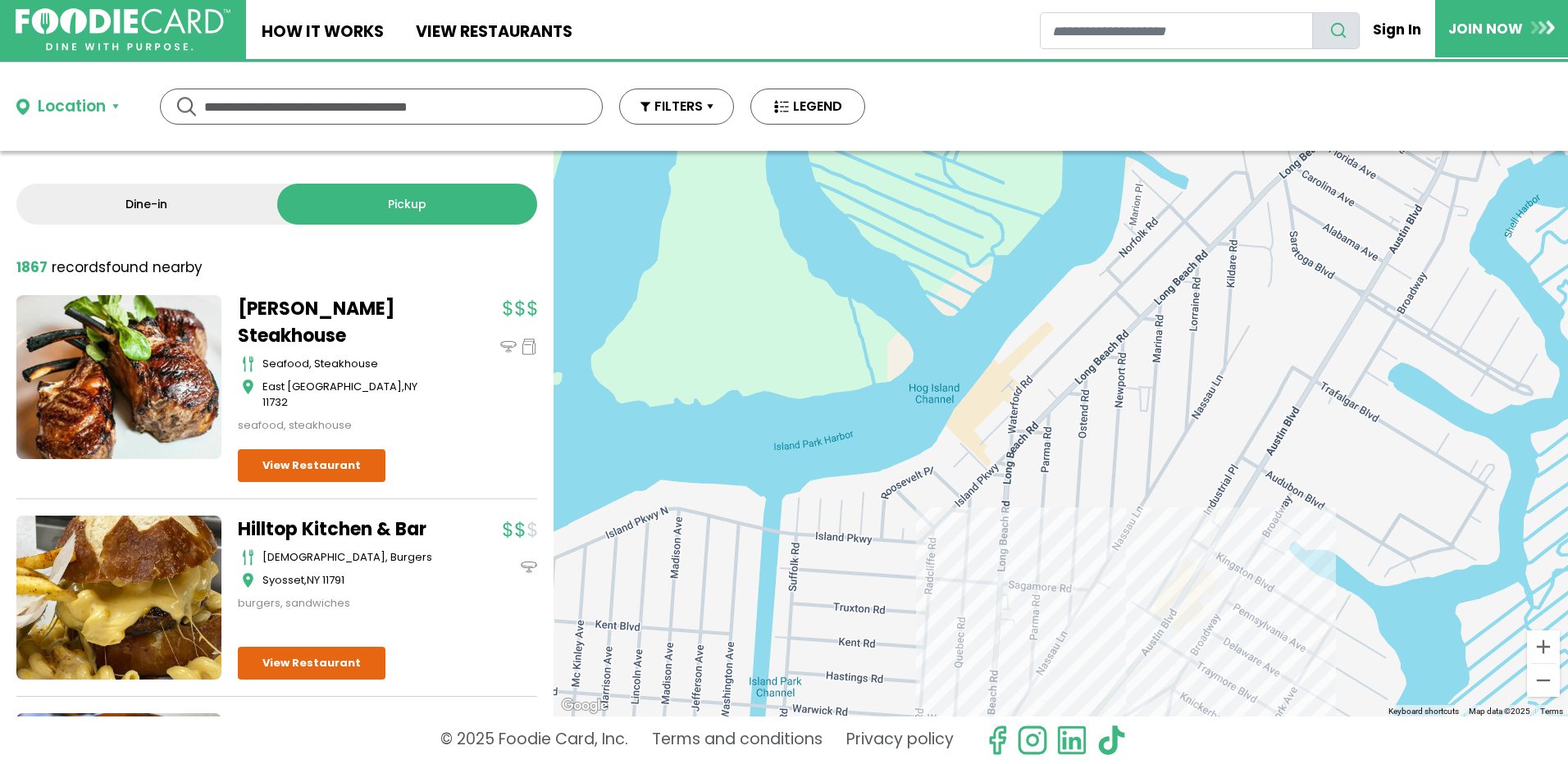
drag, startPoint x: 1209, startPoint y: 574, endPoint x: 655, endPoint y: 679, distance: 563.9
click at [655, 679] on div at bounding box center [1060, 433] width 1014 height 565
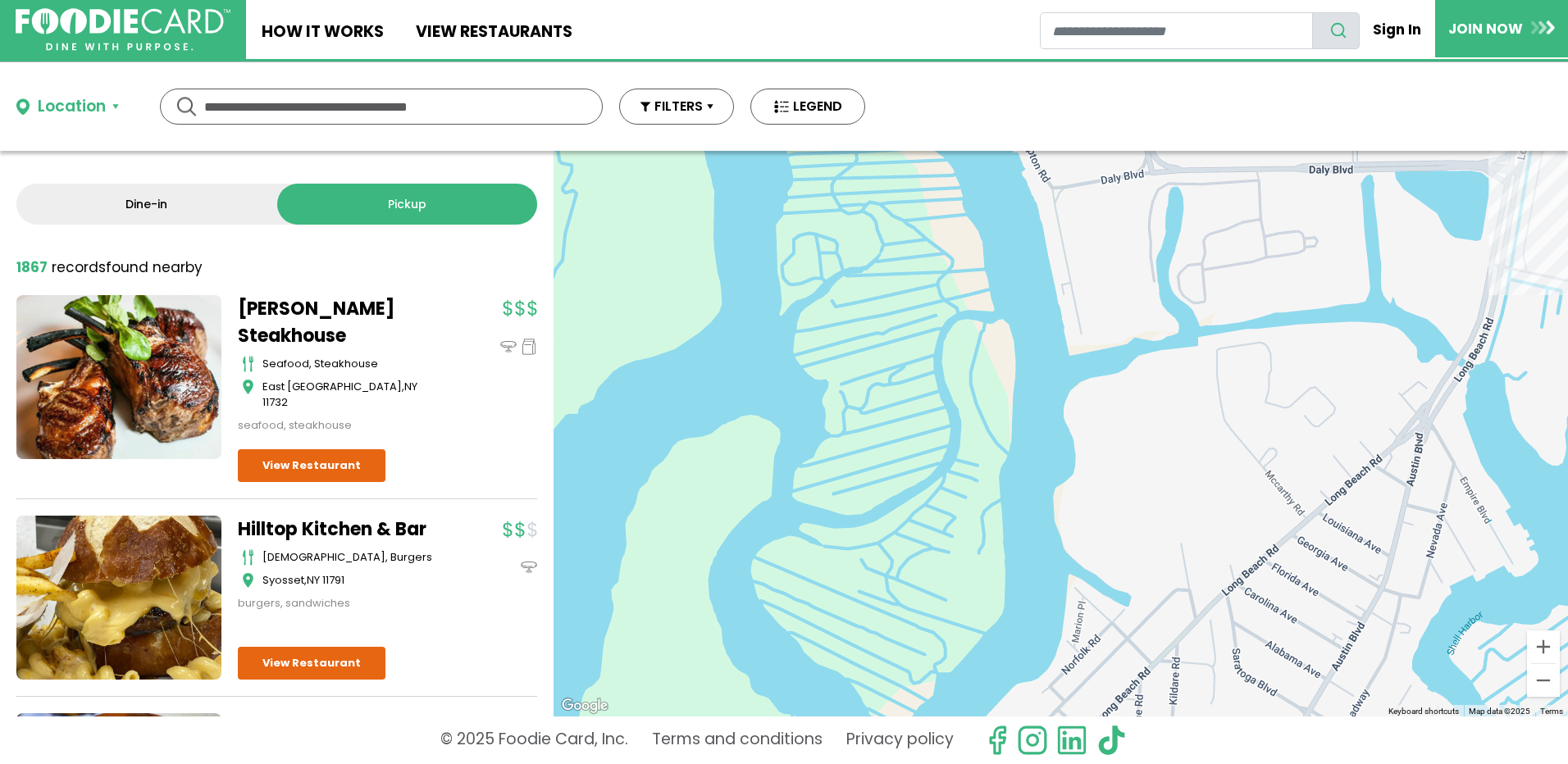
drag, startPoint x: 1127, startPoint y: 395, endPoint x: 1152, endPoint y: 724, distance: 329.9
click at [1138, 760] on div "Location Use my current location Search by Region New York 1602 restaurants New…" at bounding box center [784, 413] width 1568 height 702
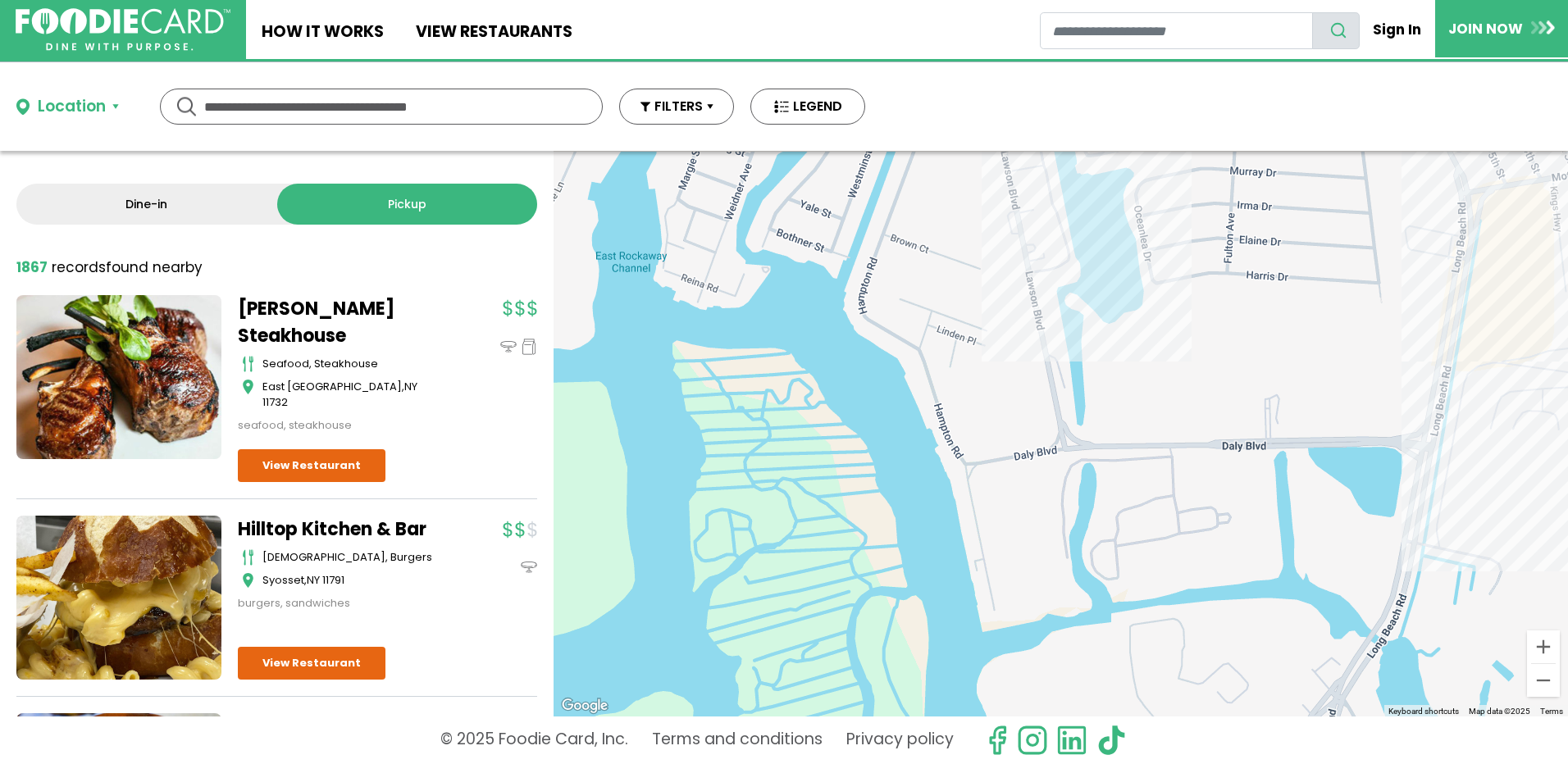
drag, startPoint x: 1238, startPoint y: 489, endPoint x: 1137, endPoint y: 749, distance: 278.9
click at [1138, 749] on div "Location Use my current location Search by Region New York 1602 restaurants New…" at bounding box center [784, 413] width 1568 height 702
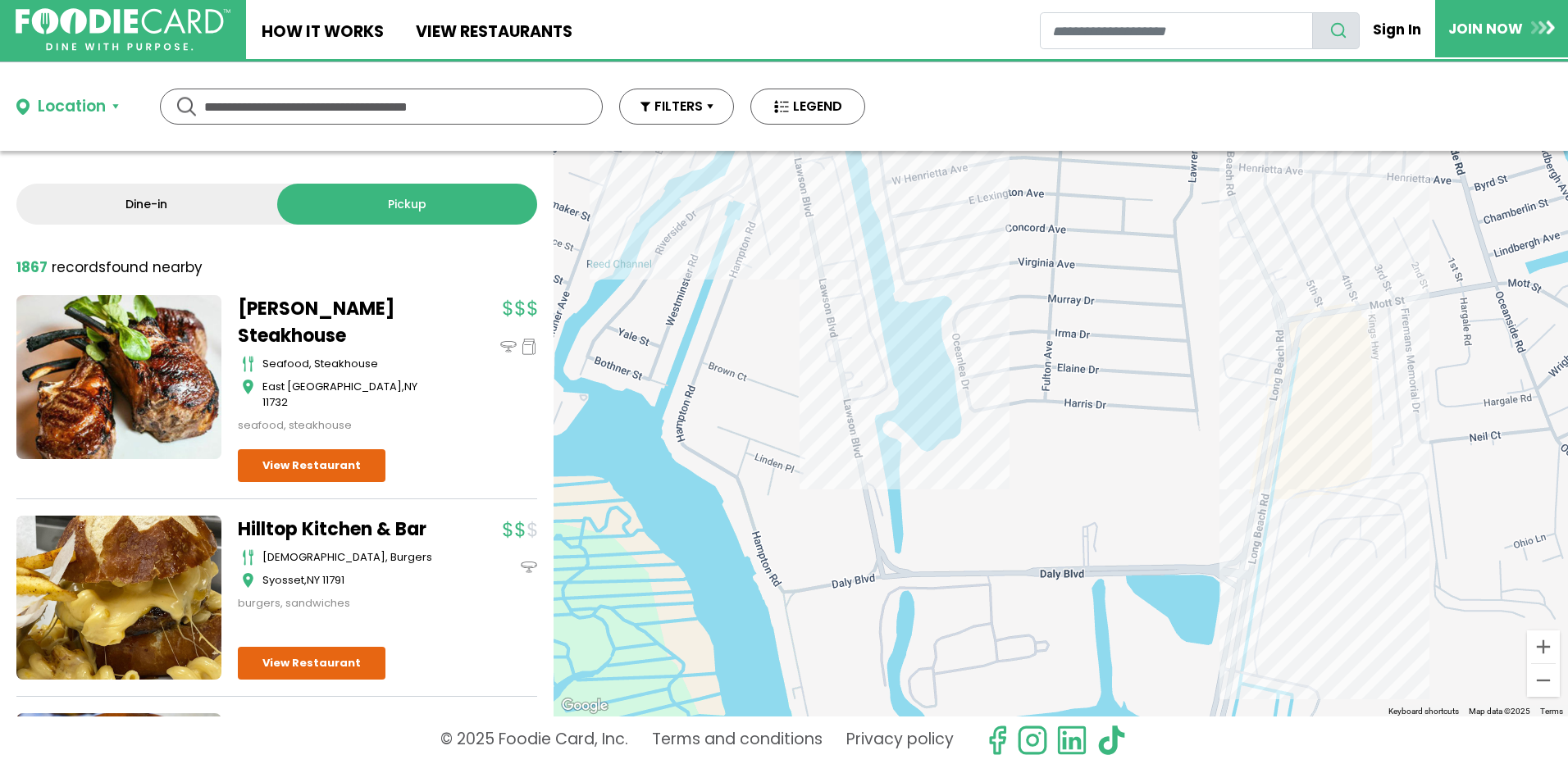
drag, startPoint x: 1280, startPoint y: 494, endPoint x: 1014, endPoint y: 635, distance: 301.1
click at [1014, 635] on div at bounding box center [1060, 433] width 1014 height 565
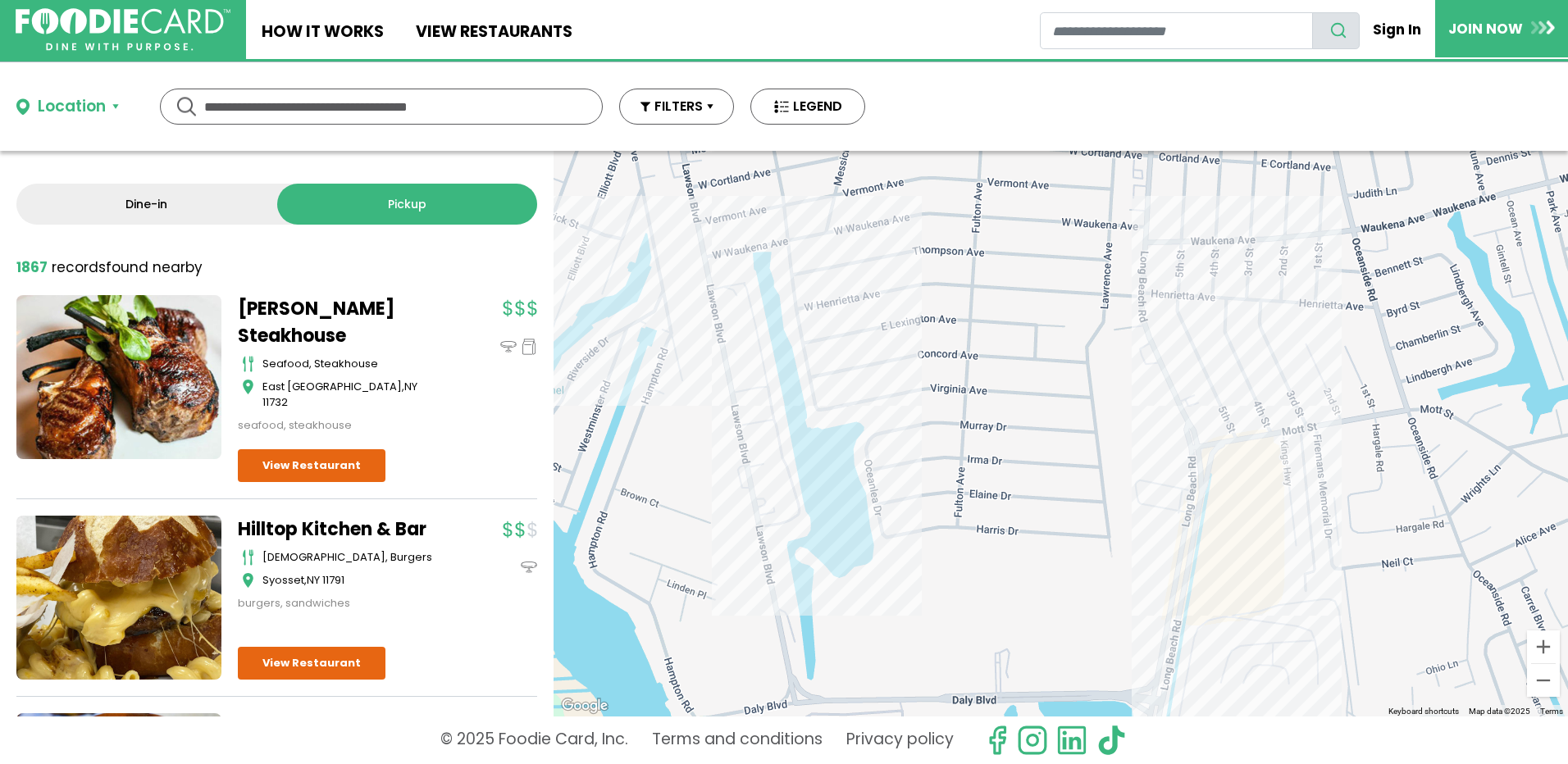
drag, startPoint x: 1400, startPoint y: 597, endPoint x: 1426, endPoint y: 678, distance: 85.1
click at [1426, 678] on div at bounding box center [1060, 433] width 1014 height 565
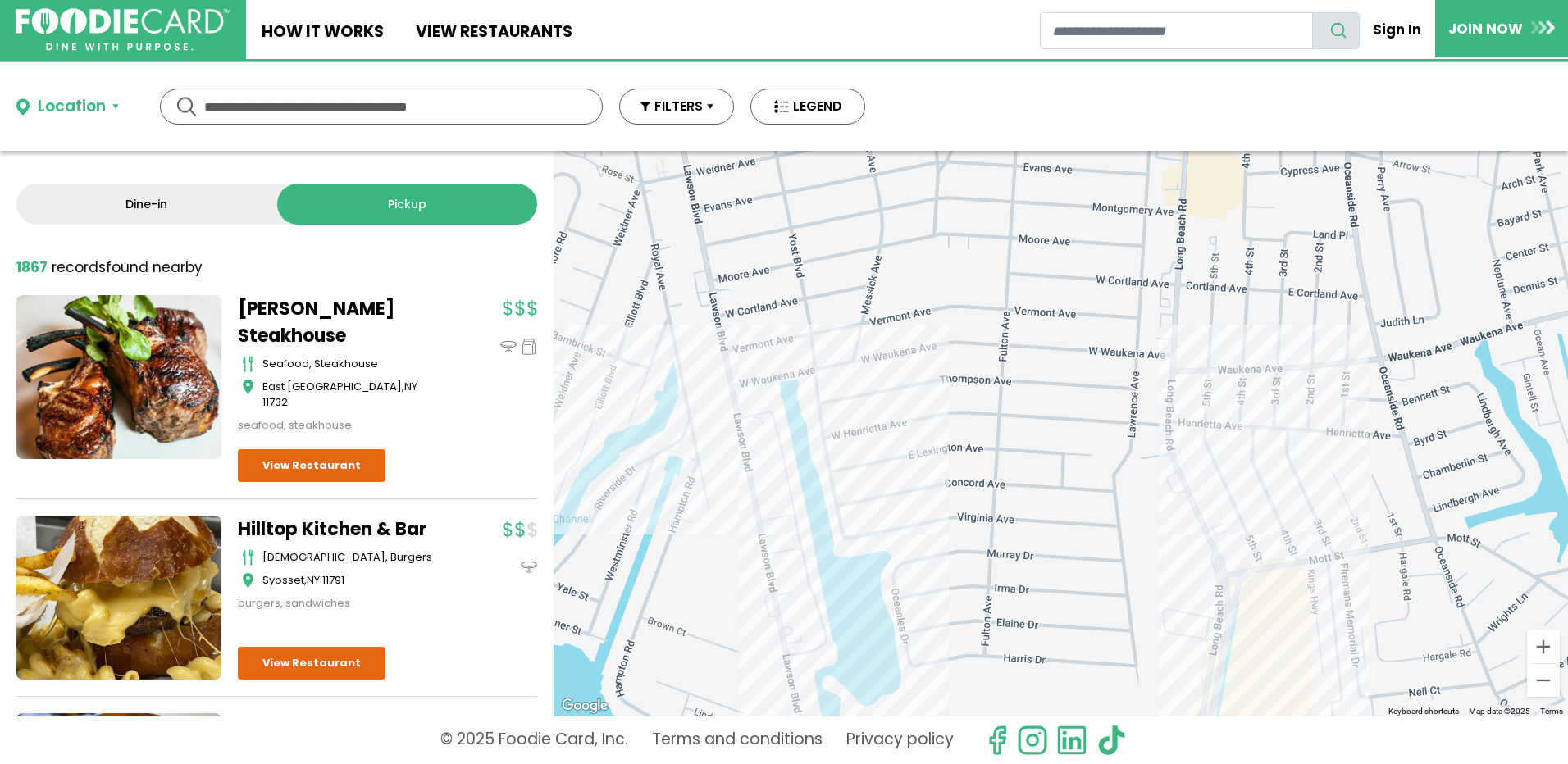
drag, startPoint x: 1079, startPoint y: 372, endPoint x: 1106, endPoint y: 497, distance: 127.9
click at [1106, 497] on div at bounding box center [1060, 433] width 1014 height 565
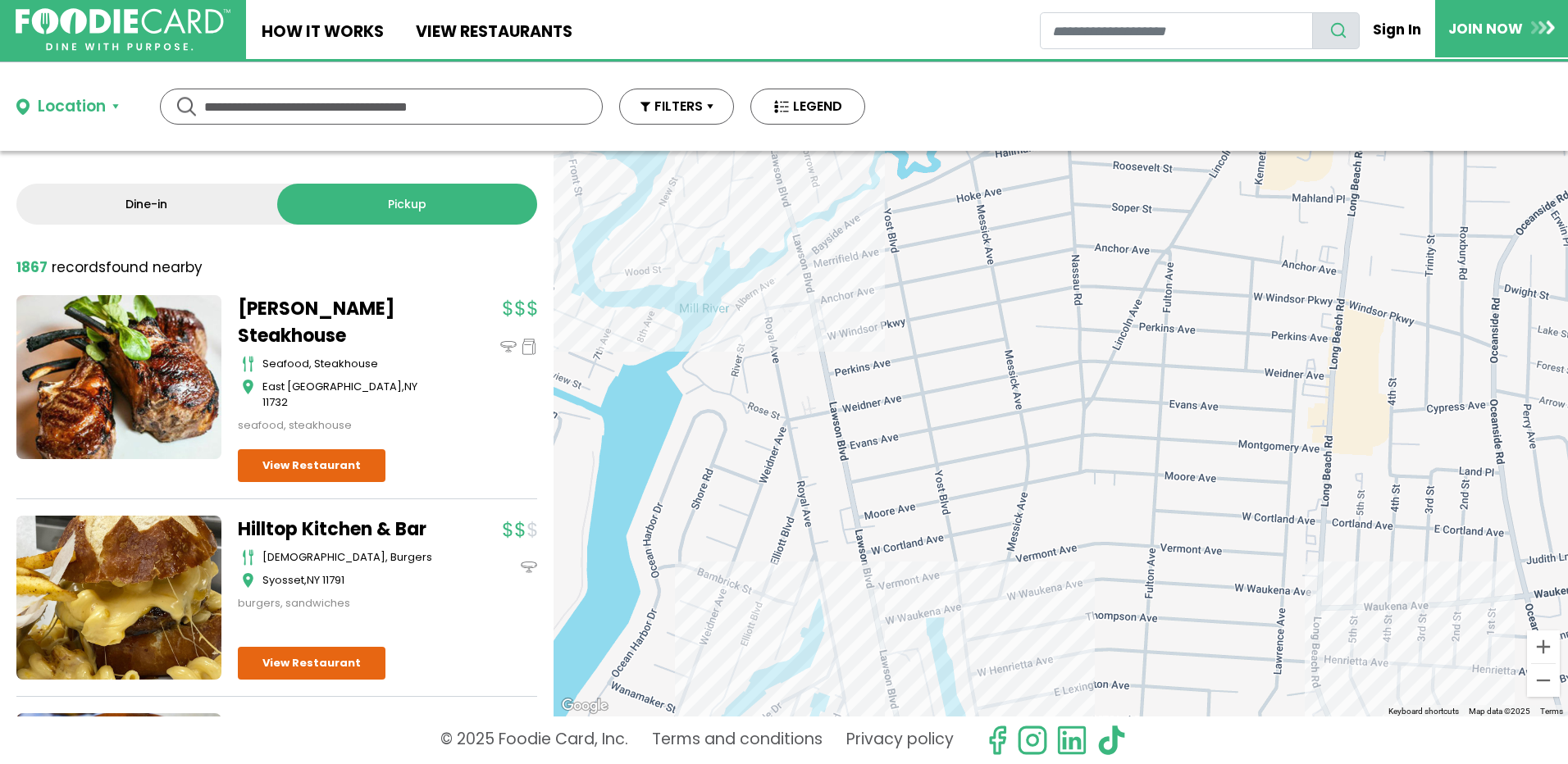
drag, startPoint x: 919, startPoint y: 341, endPoint x: 1061, endPoint y: 573, distance: 272.0
click at [1061, 573] on div at bounding box center [1060, 433] width 1014 height 565
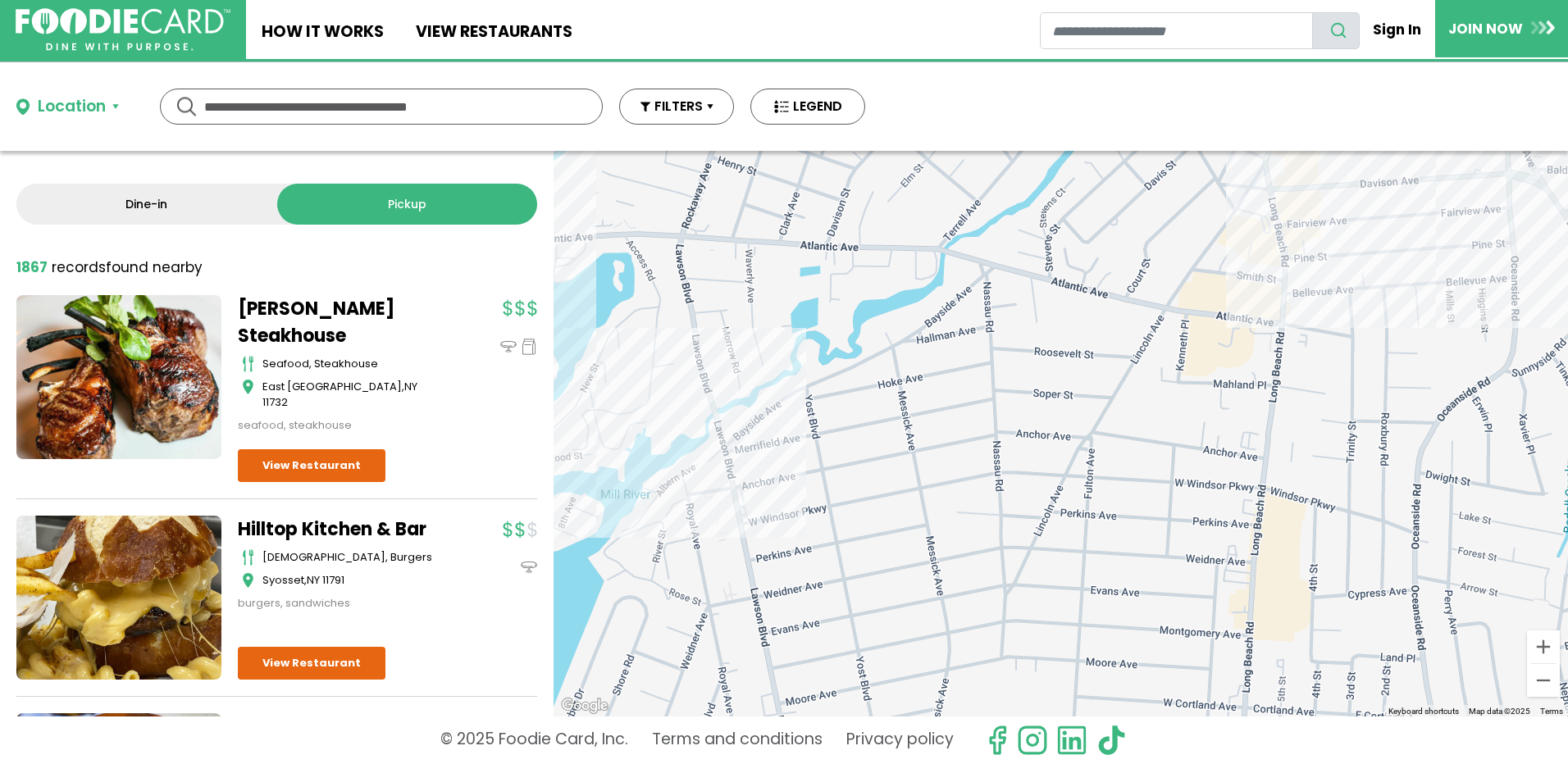
drag, startPoint x: 1142, startPoint y: 402, endPoint x: 1070, endPoint y: 593, distance: 204.1
click at [1072, 587] on div at bounding box center [1060, 433] width 1014 height 565
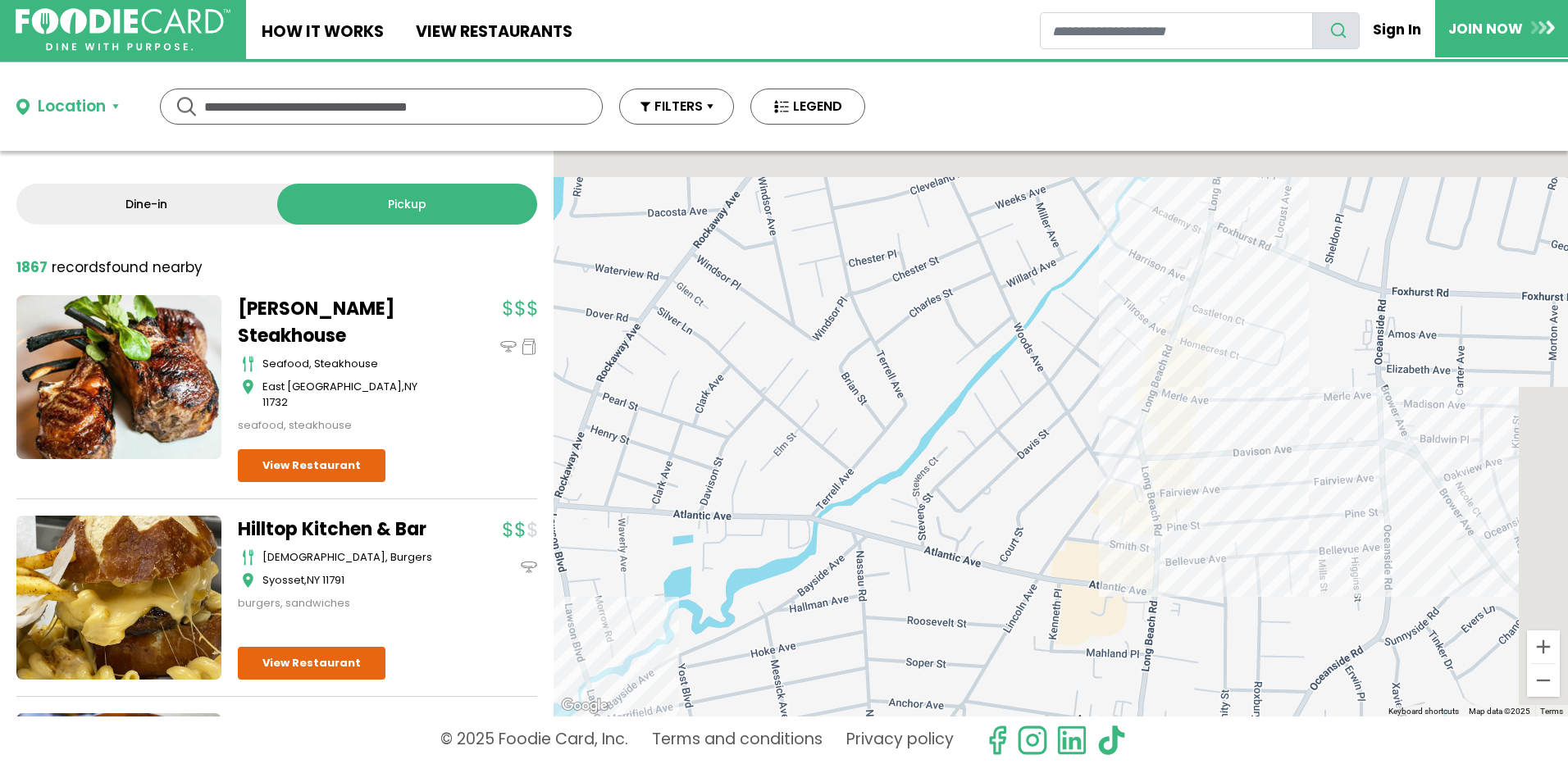
drag, startPoint x: 1312, startPoint y: 378, endPoint x: 1195, endPoint y: 596, distance: 247.4
click at [1195, 596] on div at bounding box center [1060, 433] width 1014 height 565
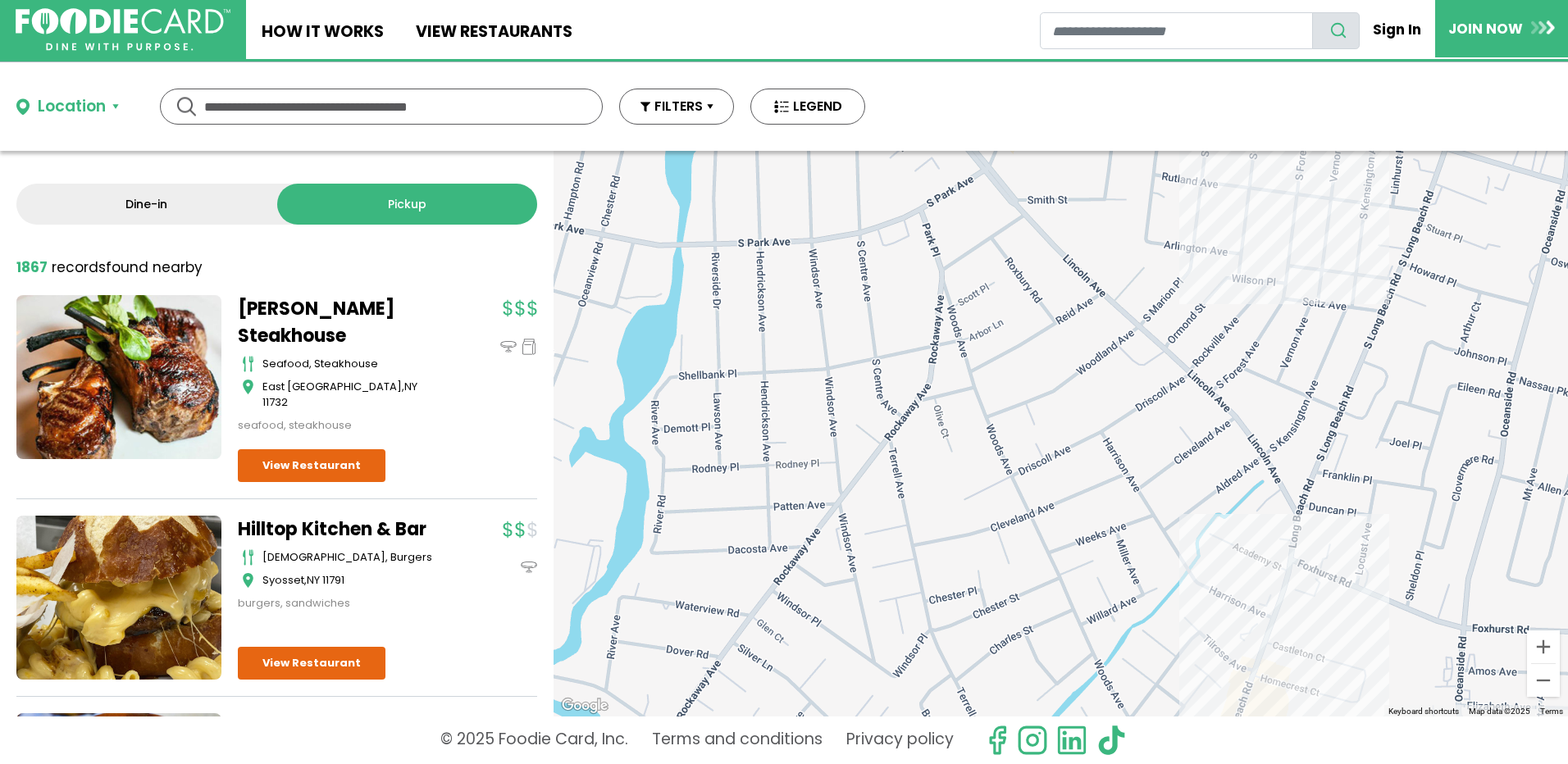
drag, startPoint x: 1184, startPoint y: 371, endPoint x: 1290, endPoint y: 691, distance: 337.1
click at [1290, 691] on div at bounding box center [1060, 433] width 1014 height 565
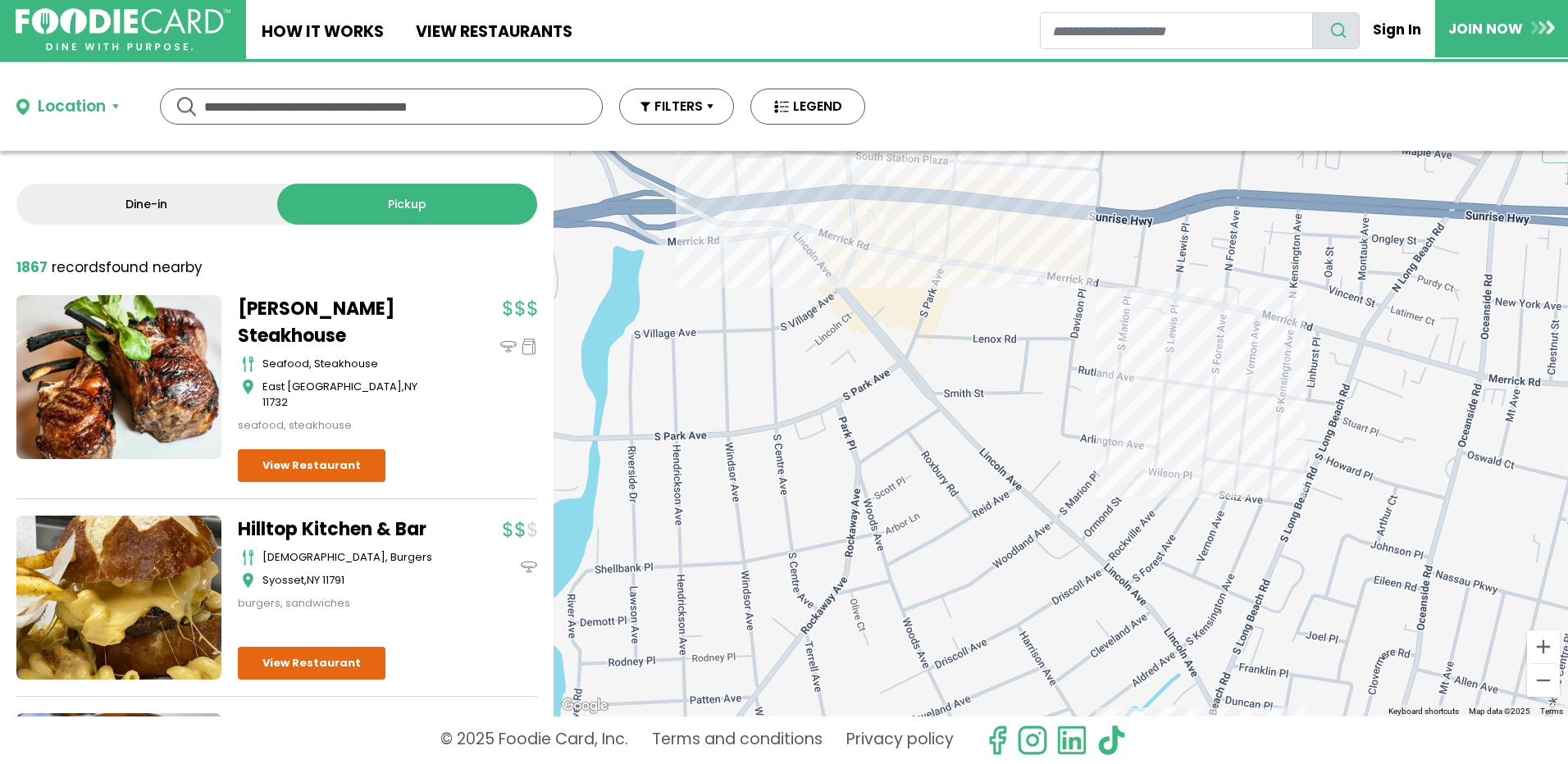
drag, startPoint x: 1209, startPoint y: 593, endPoint x: 1124, endPoint y: 785, distance: 210.0
click at [1124, 763] on html "Skip Navigation Skip to Login Skip to Footer Home How It Works View restaurants" at bounding box center [784, 382] width 1568 height 764
click at [982, 300] on div at bounding box center [1060, 433] width 1014 height 565
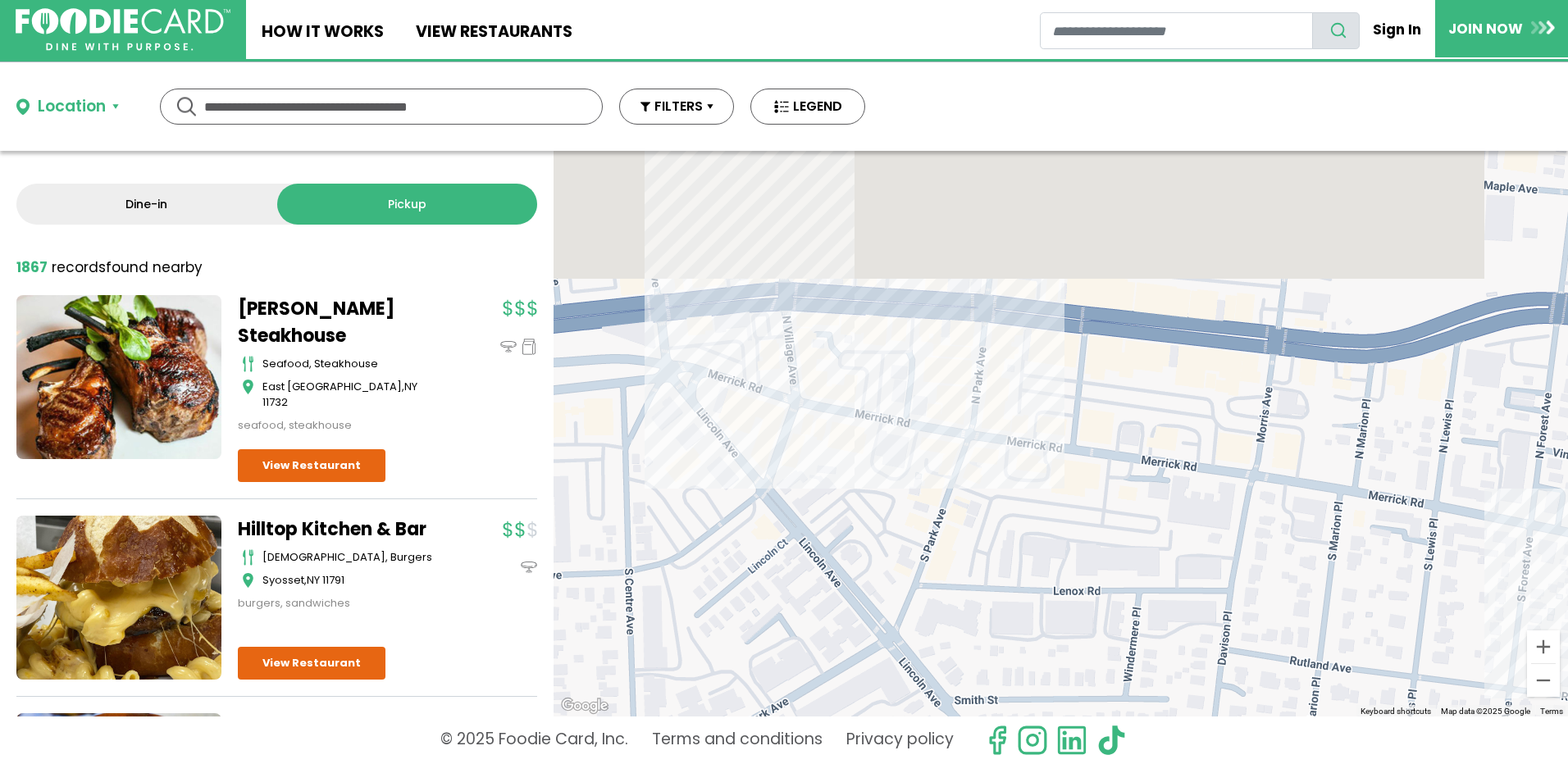
drag, startPoint x: 962, startPoint y: 286, endPoint x: 1038, endPoint y: 534, distance: 259.4
click at [1038, 534] on div at bounding box center [1060, 433] width 1014 height 565
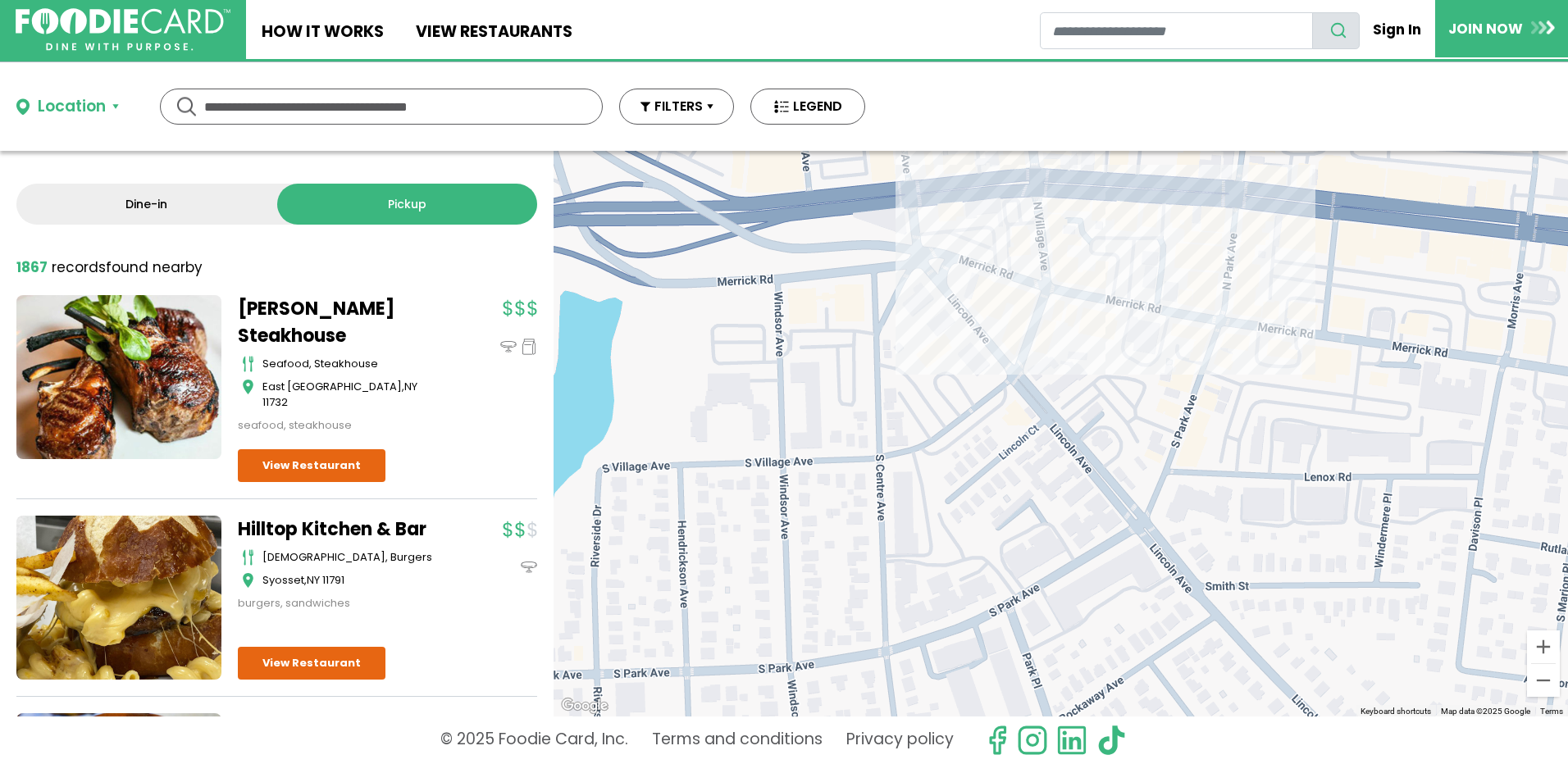
drag, startPoint x: 956, startPoint y: 589, endPoint x: 1173, endPoint y: 359, distance: 316.2
click at [1173, 359] on div at bounding box center [1060, 433] width 1014 height 565
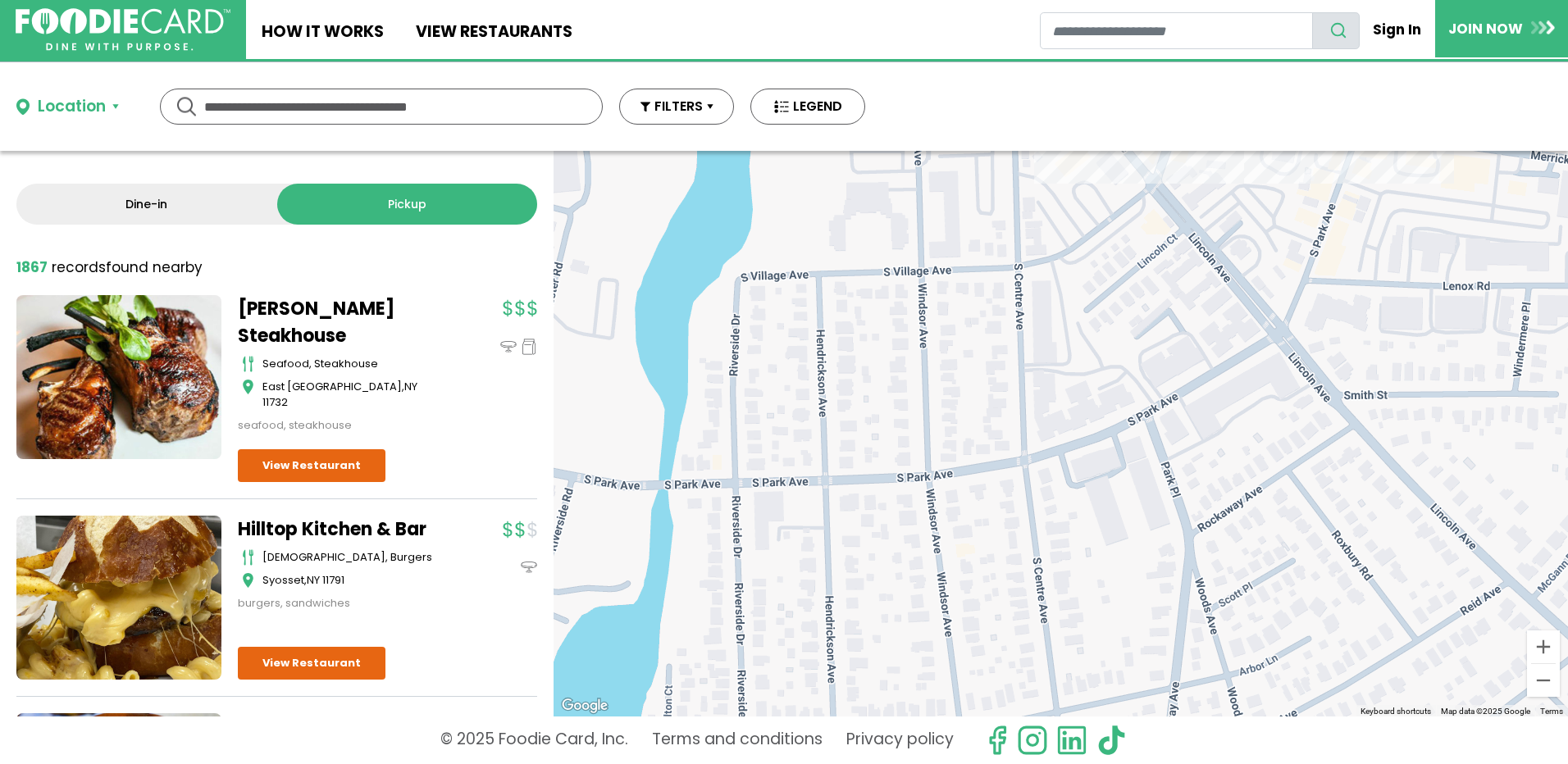
drag, startPoint x: 1095, startPoint y: 485, endPoint x: 1233, endPoint y: 299, distance: 231.6
click at [1233, 299] on div at bounding box center [1060, 433] width 1014 height 565
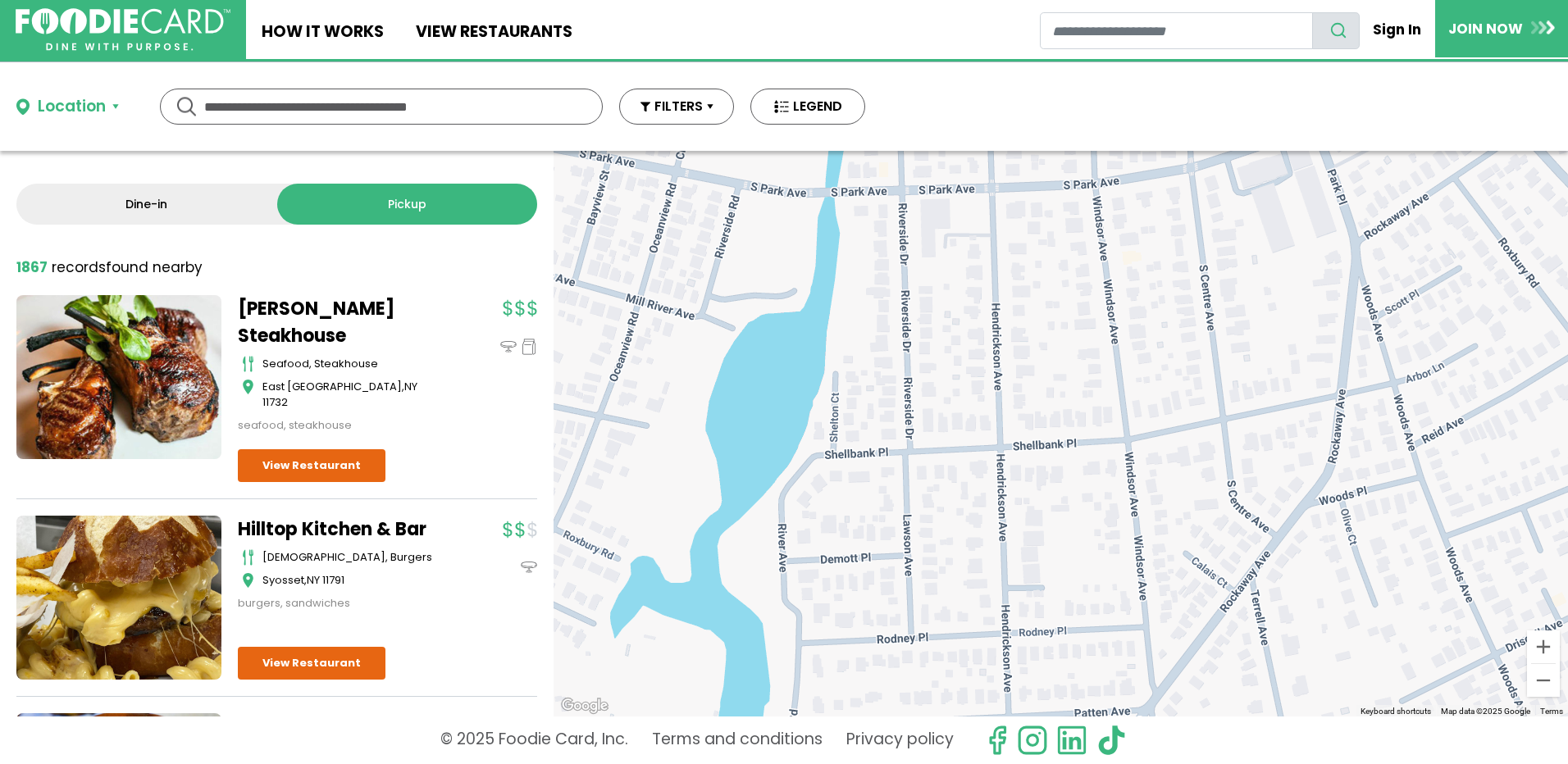
drag, startPoint x: 1241, startPoint y: 511, endPoint x: 1385, endPoint y: 231, distance: 314.9
click at [1385, 231] on div at bounding box center [1060, 433] width 1014 height 565
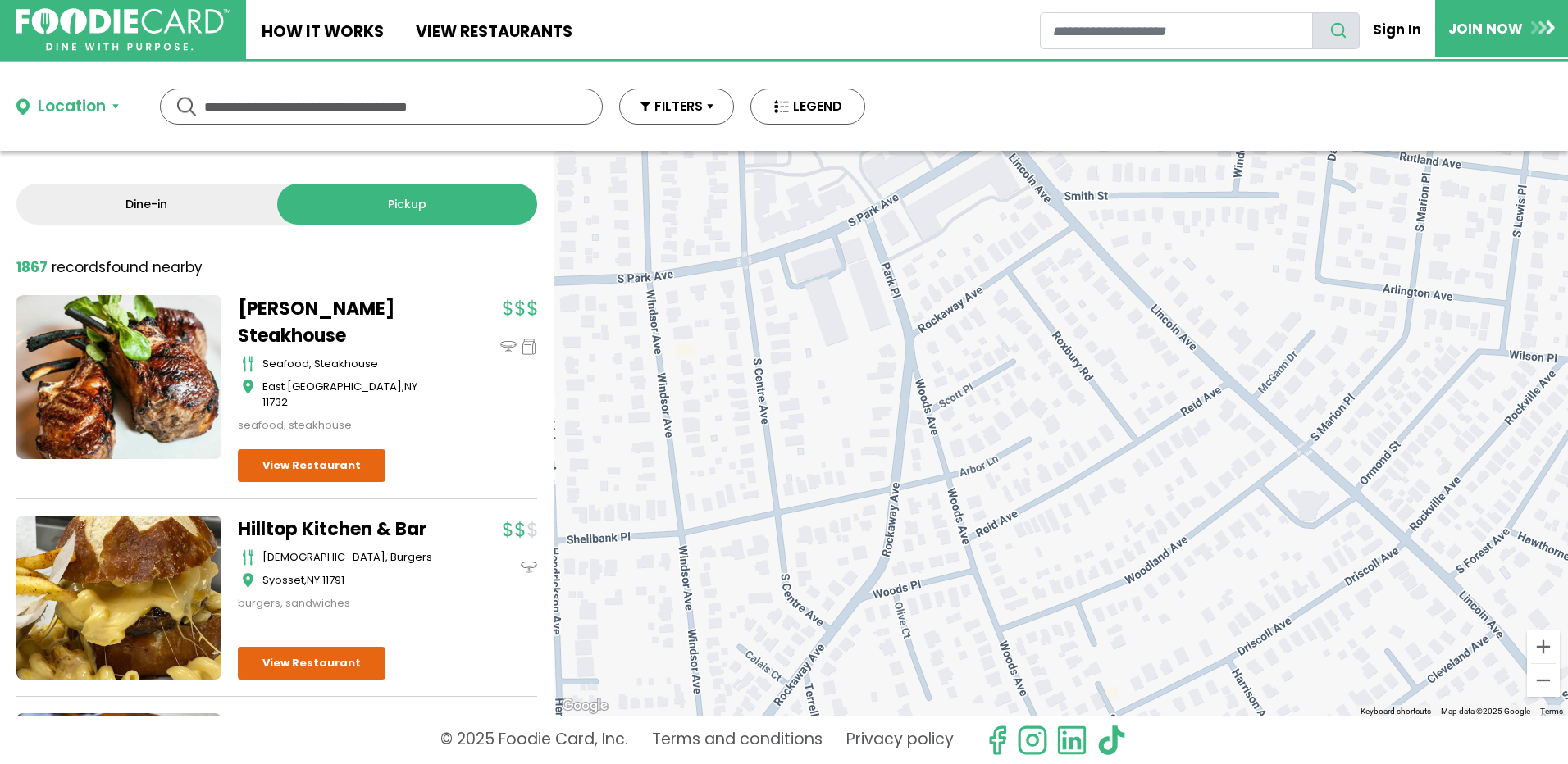
drag, startPoint x: 1335, startPoint y: 418, endPoint x: 890, endPoint y: 517, distance: 455.9
click at [890, 517] on div at bounding box center [1060, 433] width 1014 height 565
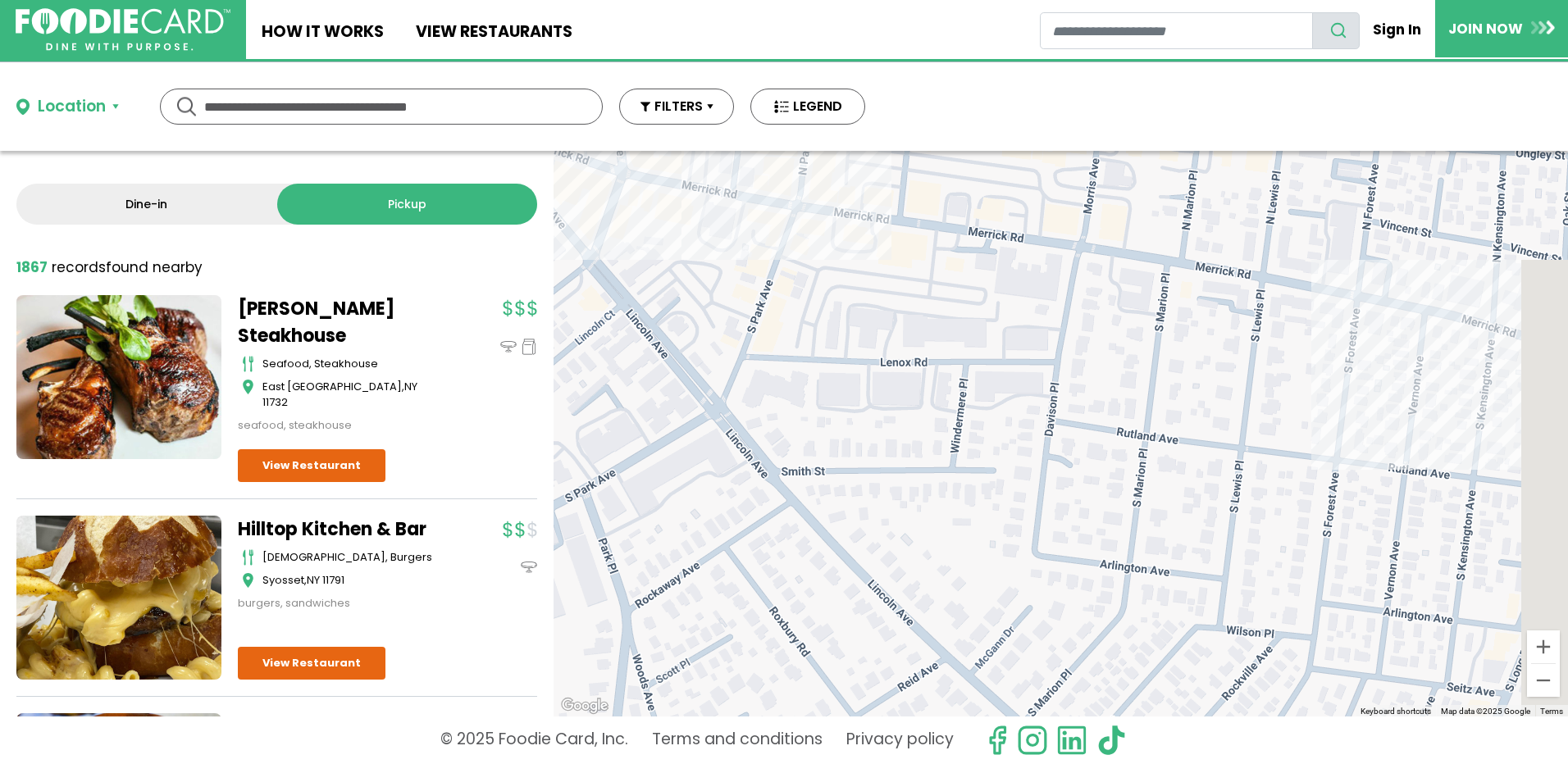
drag, startPoint x: 1238, startPoint y: 348, endPoint x: 956, endPoint y: 604, distance: 380.9
click at [954, 603] on div at bounding box center [1060, 433] width 1014 height 565
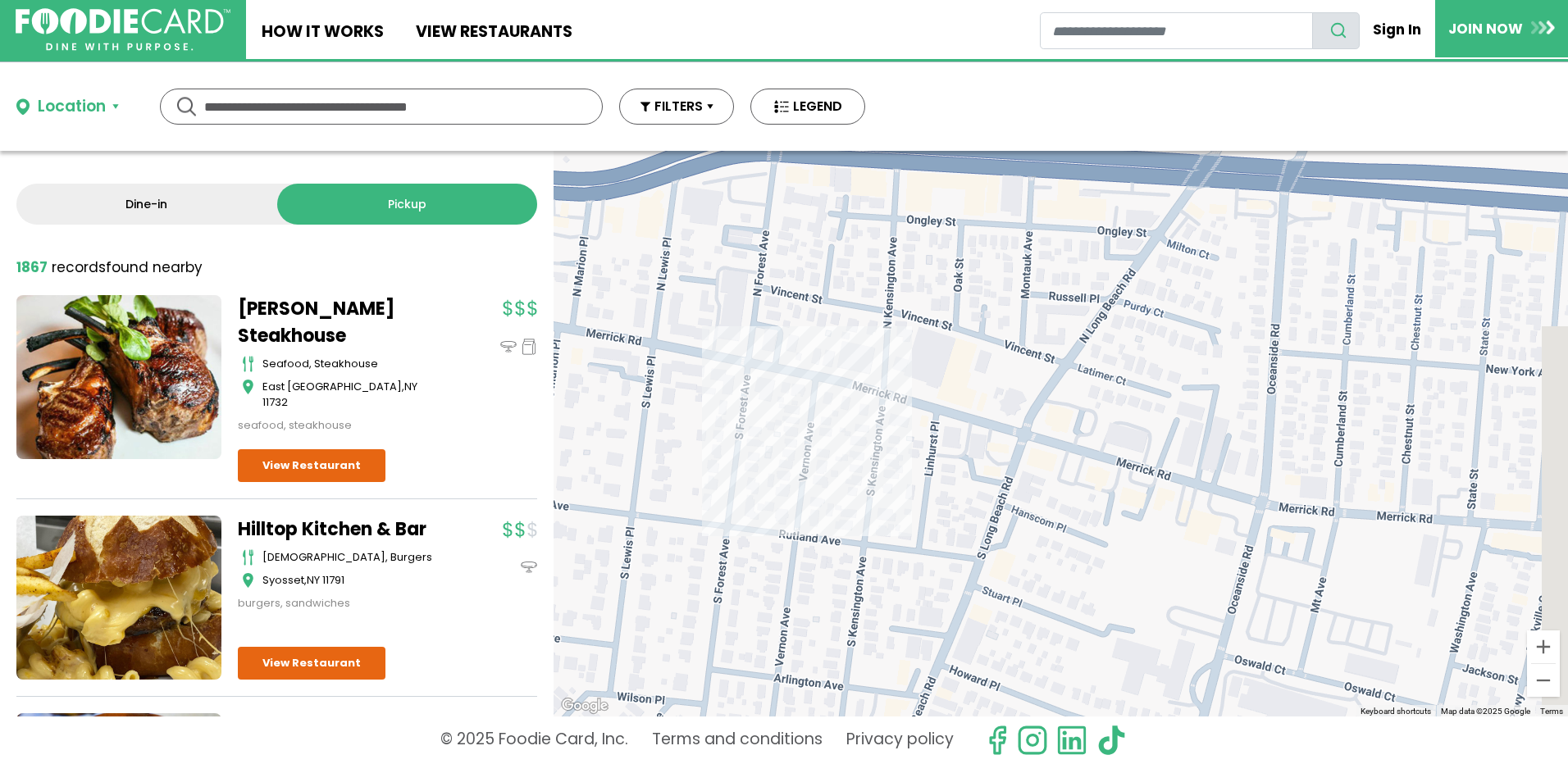
drag, startPoint x: 1392, startPoint y: 374, endPoint x: 836, endPoint y: 369, distance: 556.0
click at [836, 369] on div at bounding box center [1060, 433] width 1014 height 565
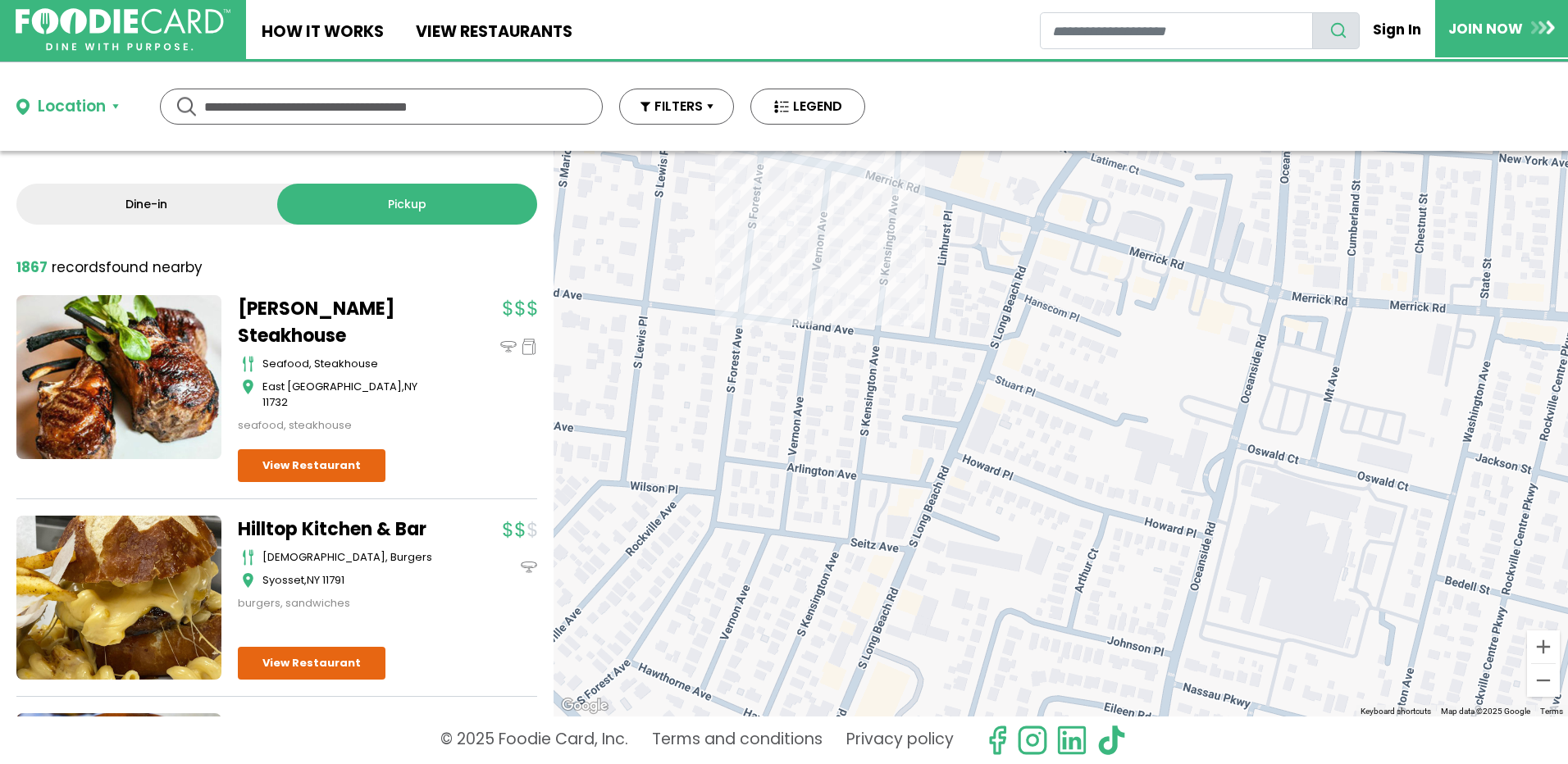
drag, startPoint x: 1037, startPoint y: 552, endPoint x: 1059, endPoint y: 324, distance: 229.1
click at [1058, 327] on div at bounding box center [1060, 433] width 1014 height 565
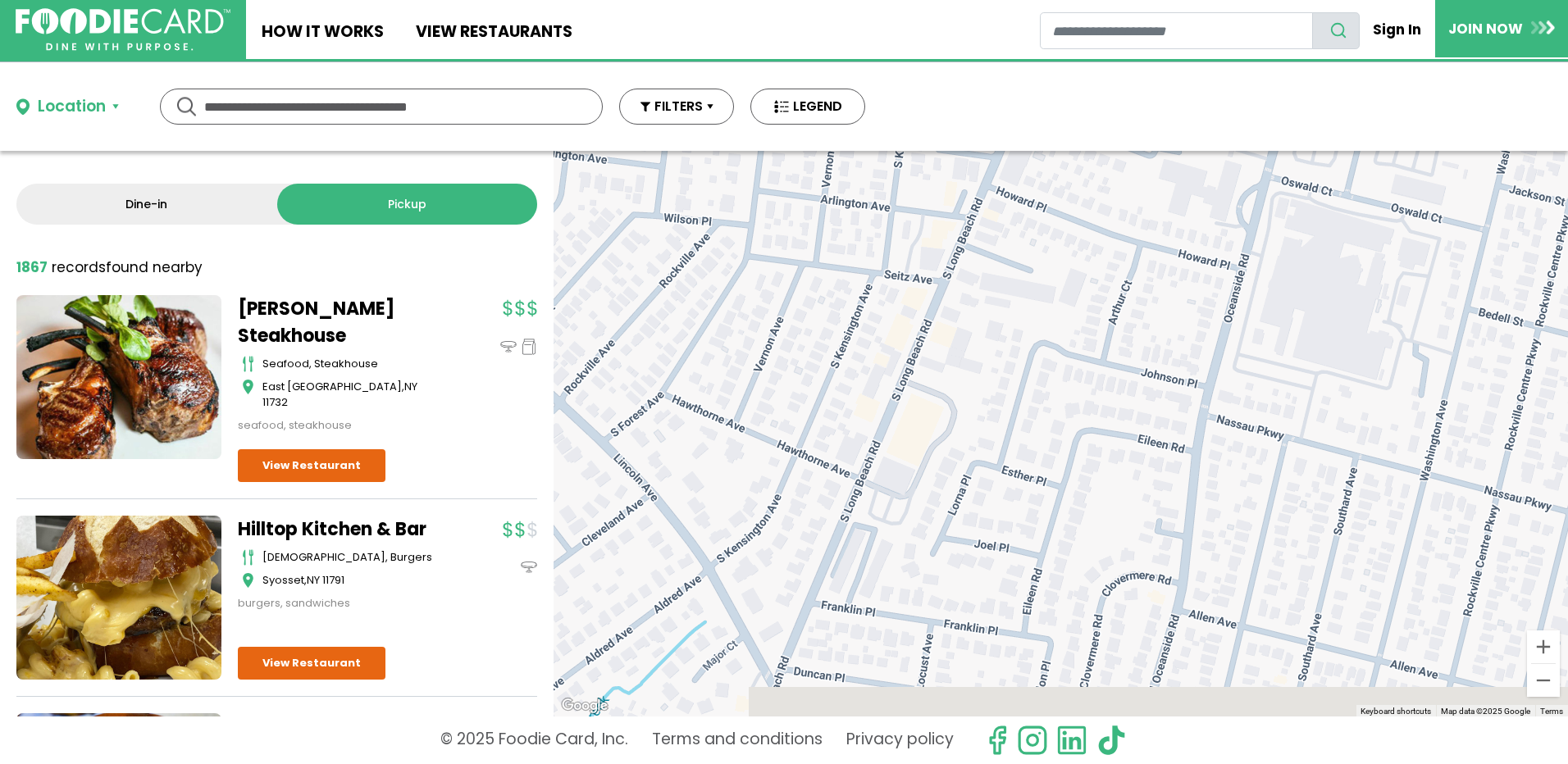
drag, startPoint x: 1168, startPoint y: 540, endPoint x: 1170, endPoint y: 332, distance: 208.0
click at [1171, 347] on div at bounding box center [1060, 433] width 1014 height 565
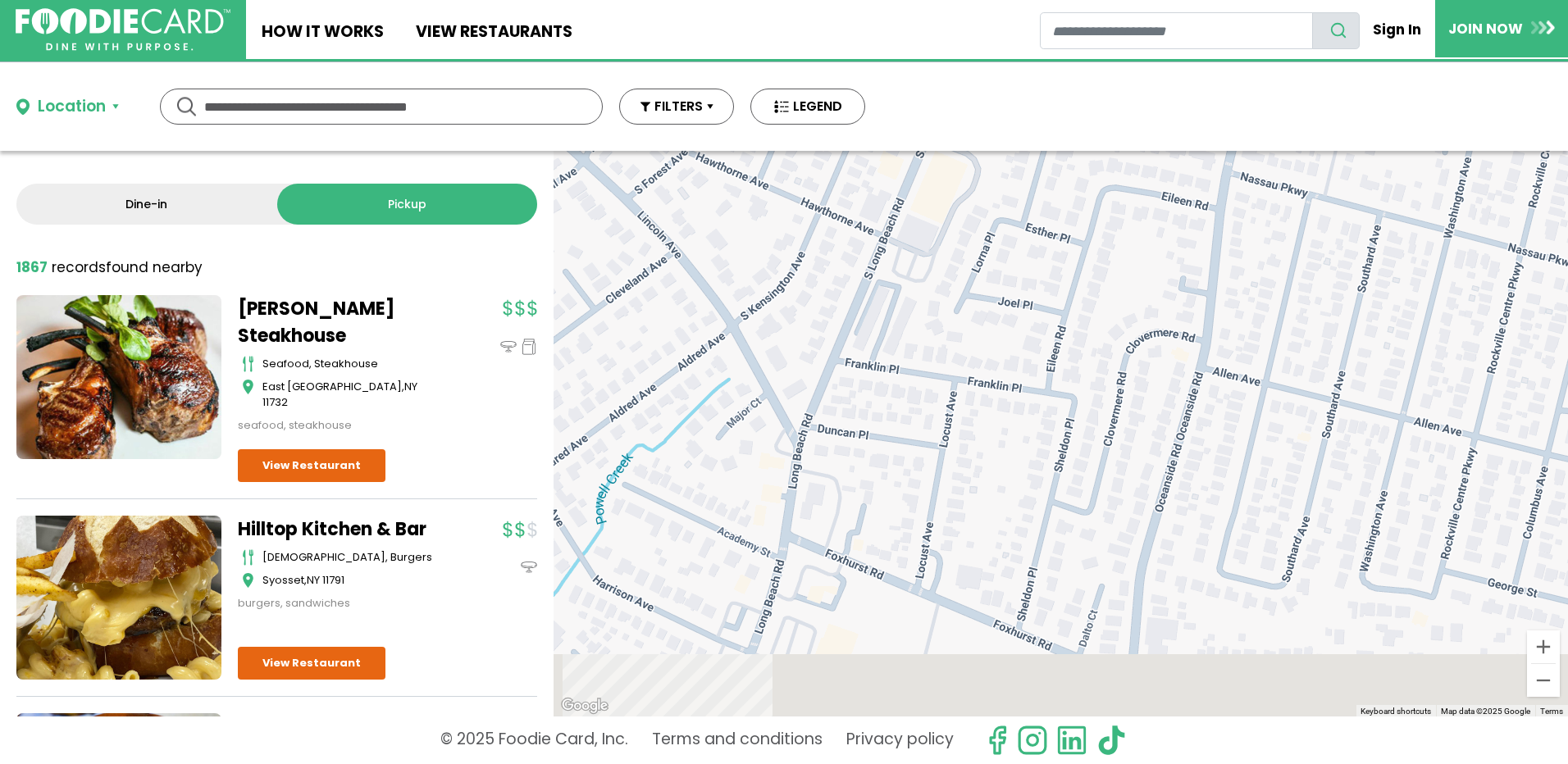
drag, startPoint x: 1091, startPoint y: 600, endPoint x: 1185, endPoint y: 300, distance: 314.4
click at [1164, 320] on div at bounding box center [1060, 433] width 1014 height 565
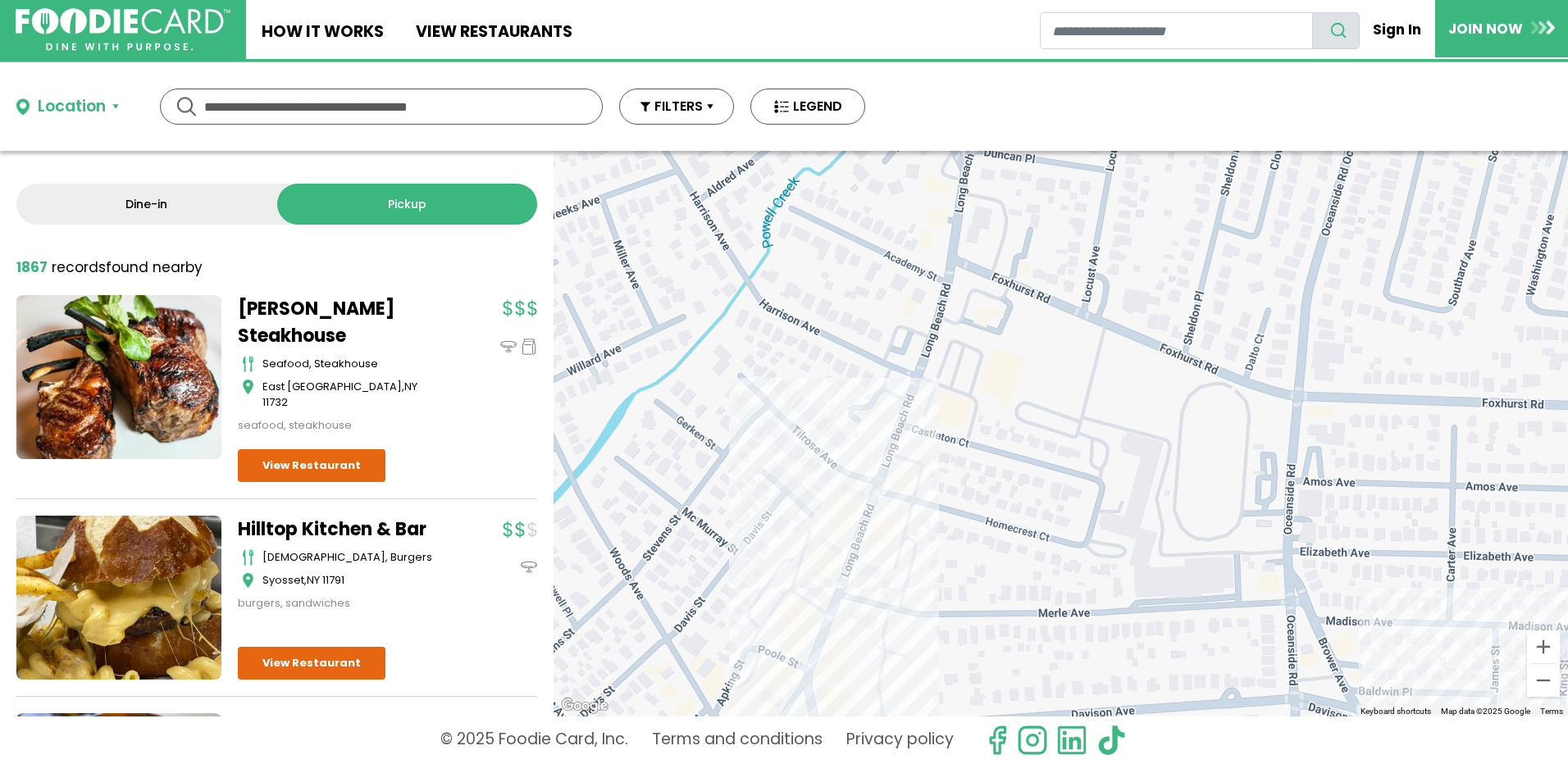
drag, startPoint x: 1019, startPoint y: 553, endPoint x: 1120, endPoint y: 400, distance: 183.3
click at [1120, 400] on div at bounding box center [1060, 433] width 1014 height 565
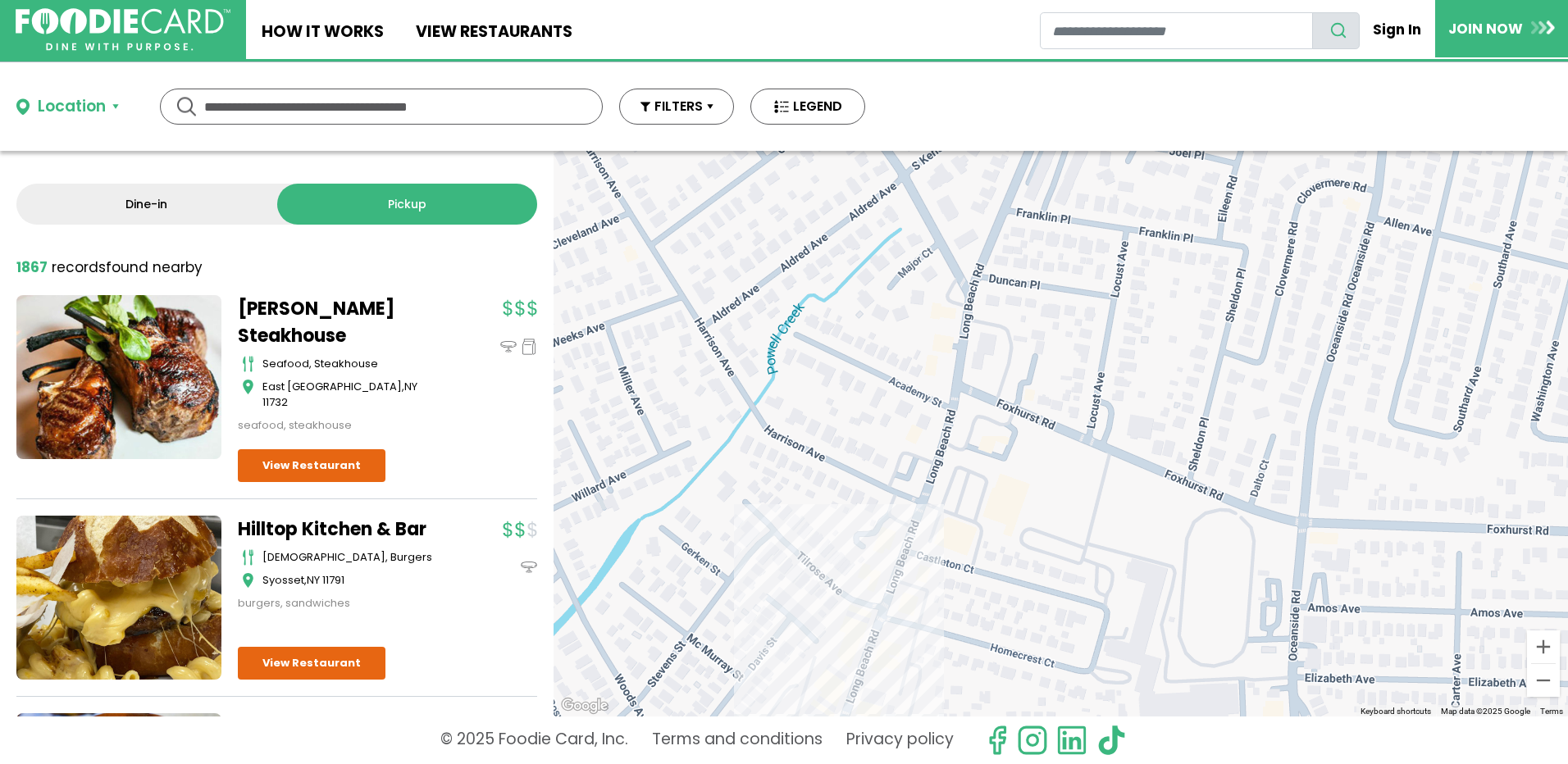
drag, startPoint x: 1077, startPoint y: 376, endPoint x: 1066, endPoint y: 519, distance: 143.4
click at [1066, 519] on div at bounding box center [1060, 433] width 1014 height 565
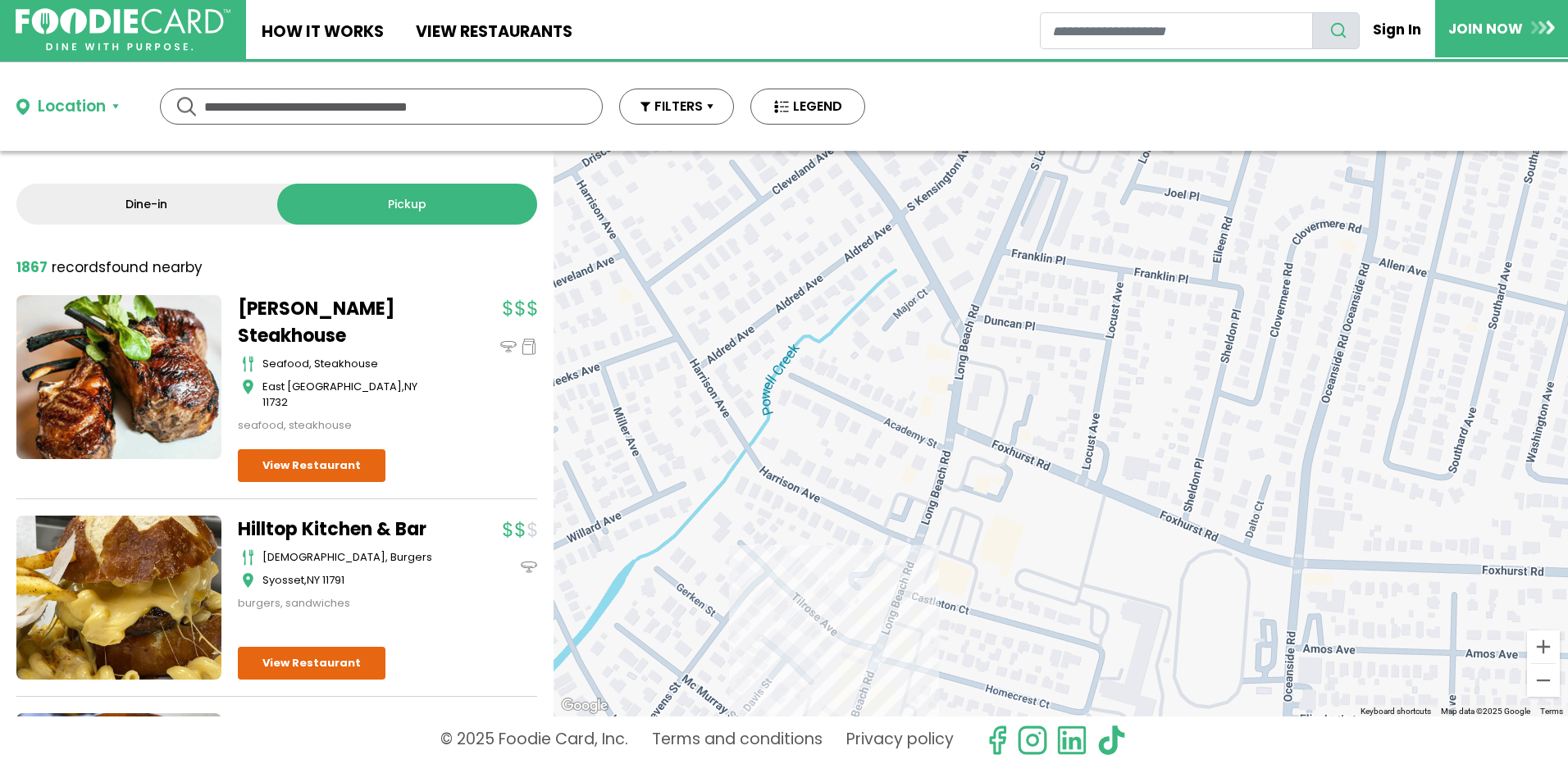
click at [192, 208] on link "Dine-in" at bounding box center [146, 204] width 261 height 41
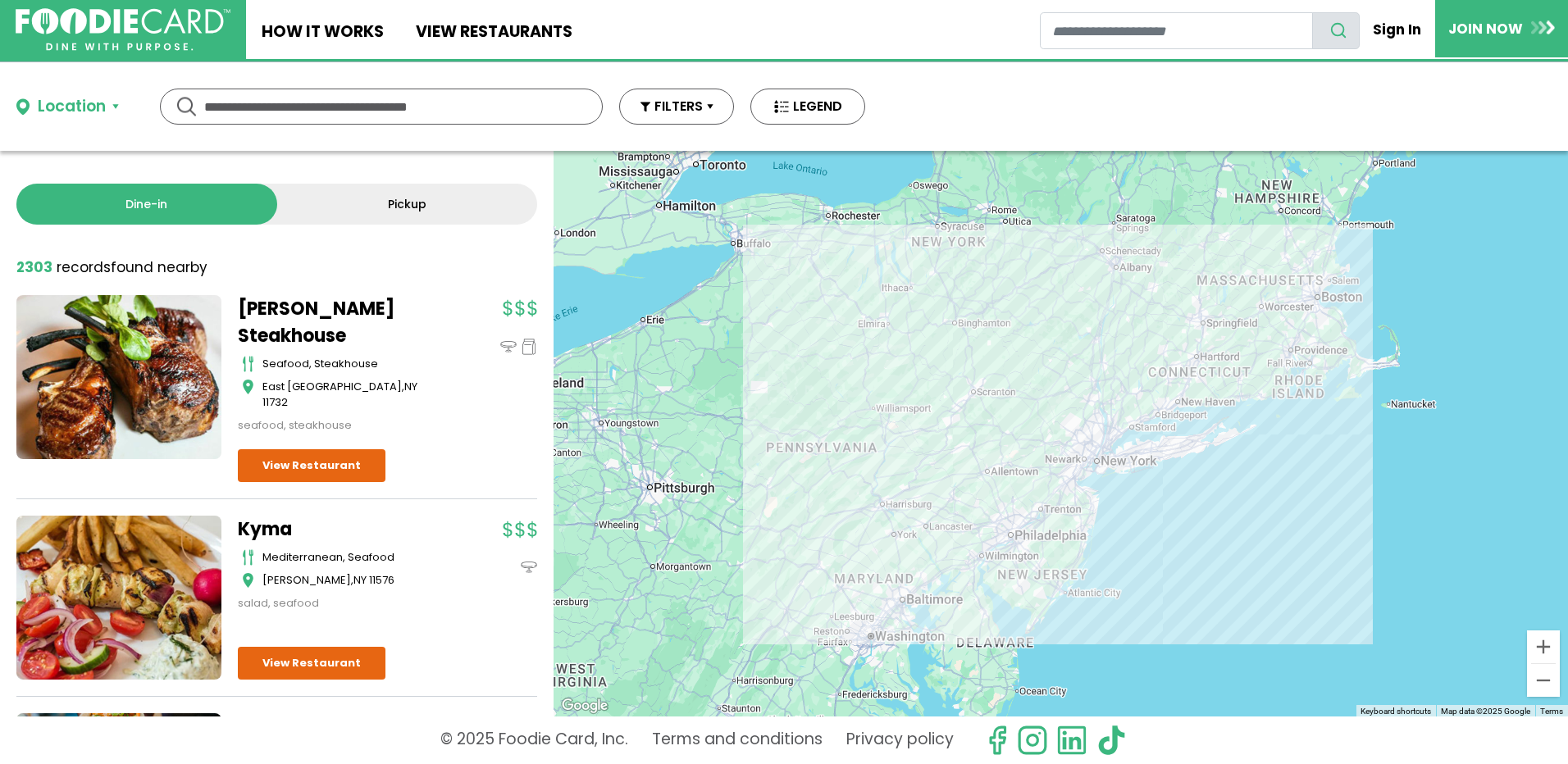
click at [291, 106] on input "text" at bounding box center [382, 106] width 354 height 35
click at [1151, 528] on div at bounding box center [1060, 433] width 1014 height 565
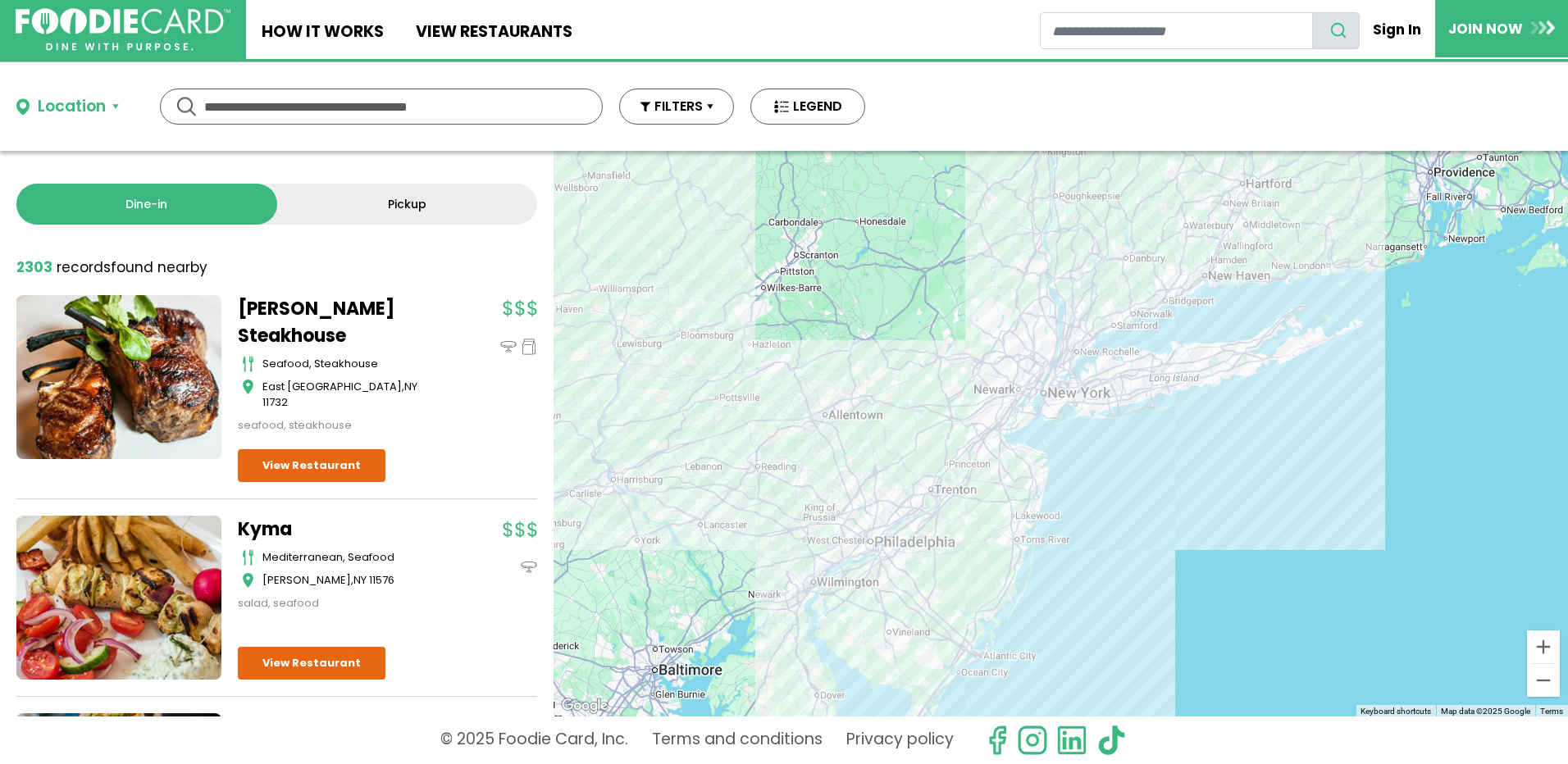
click at [1144, 451] on div at bounding box center [1060, 433] width 1014 height 565
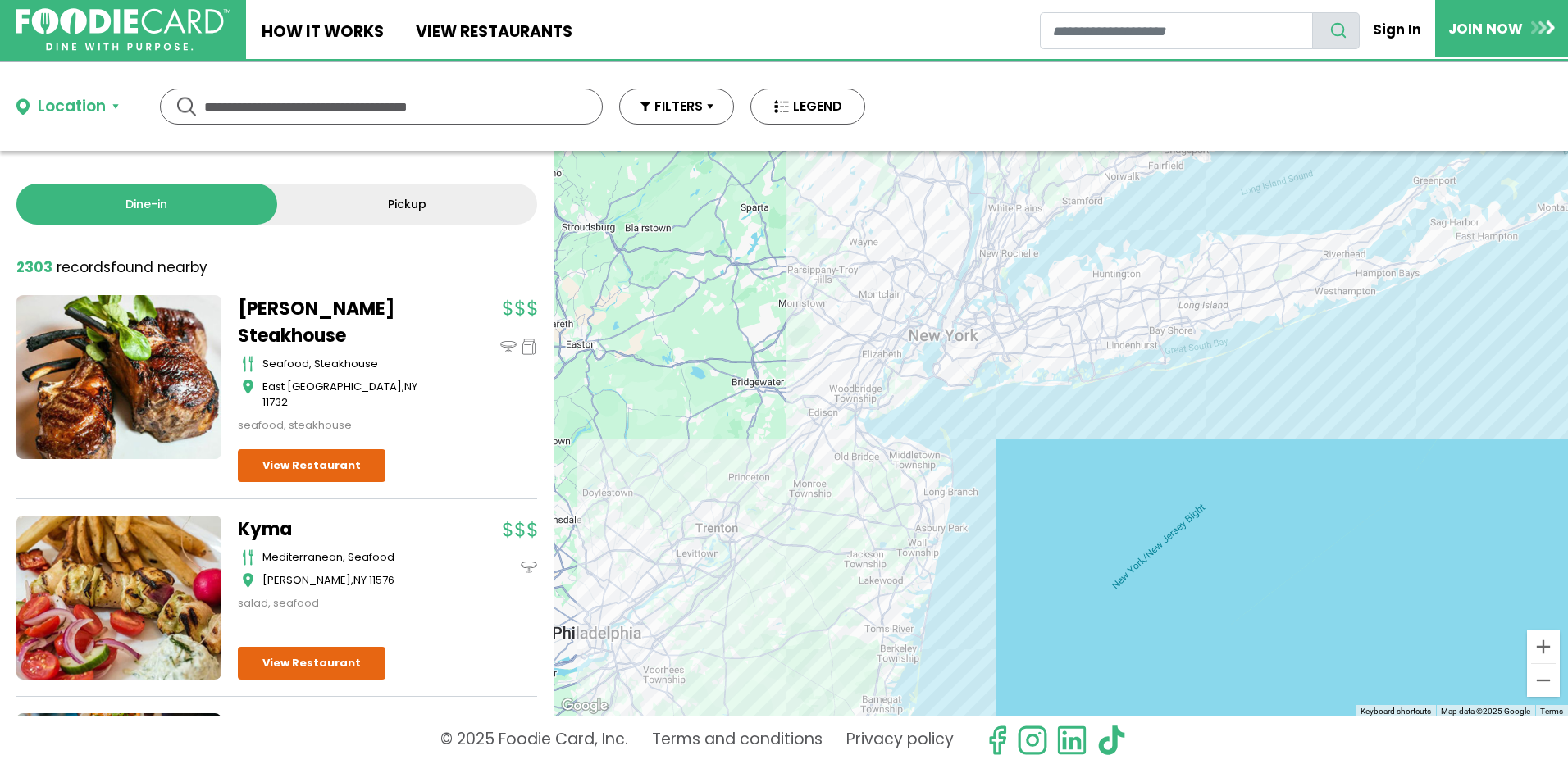
click at [1144, 451] on div at bounding box center [1060, 433] width 1014 height 565
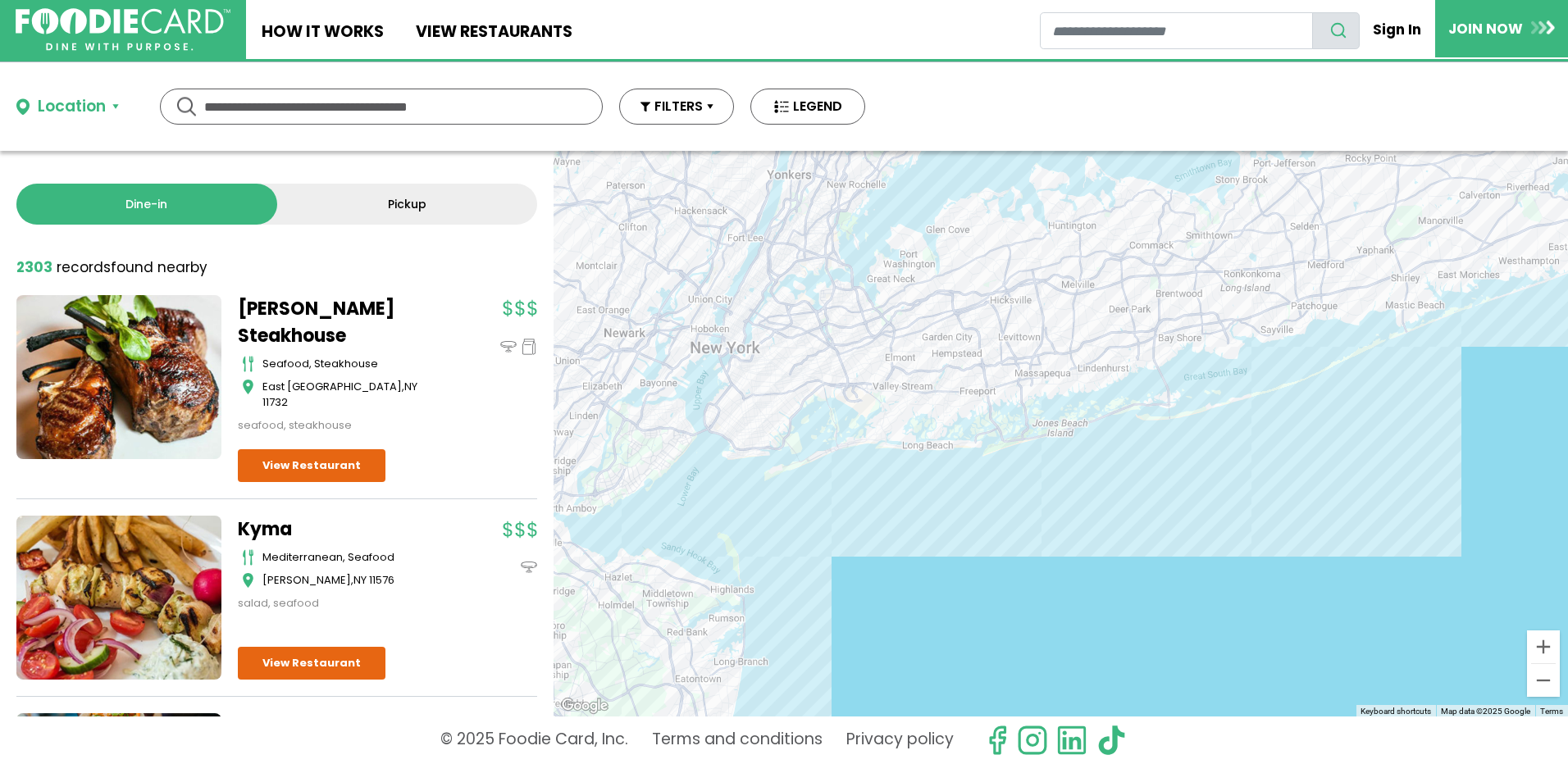
drag, startPoint x: 1041, startPoint y: 341, endPoint x: 1019, endPoint y: 559, distance: 219.1
click at [1019, 559] on div at bounding box center [1060, 433] width 1014 height 565
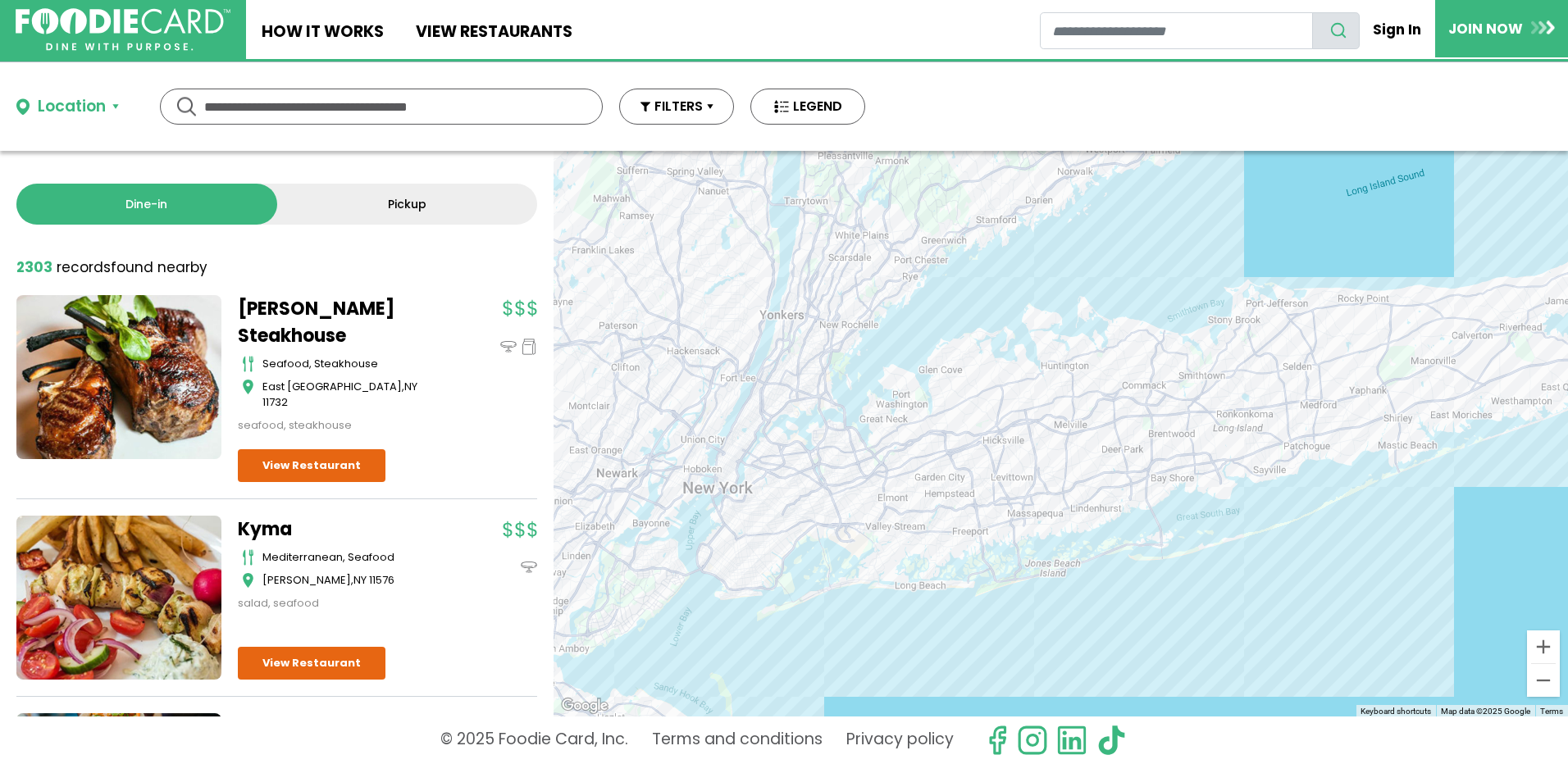
click at [1013, 542] on div at bounding box center [1060, 433] width 1014 height 565
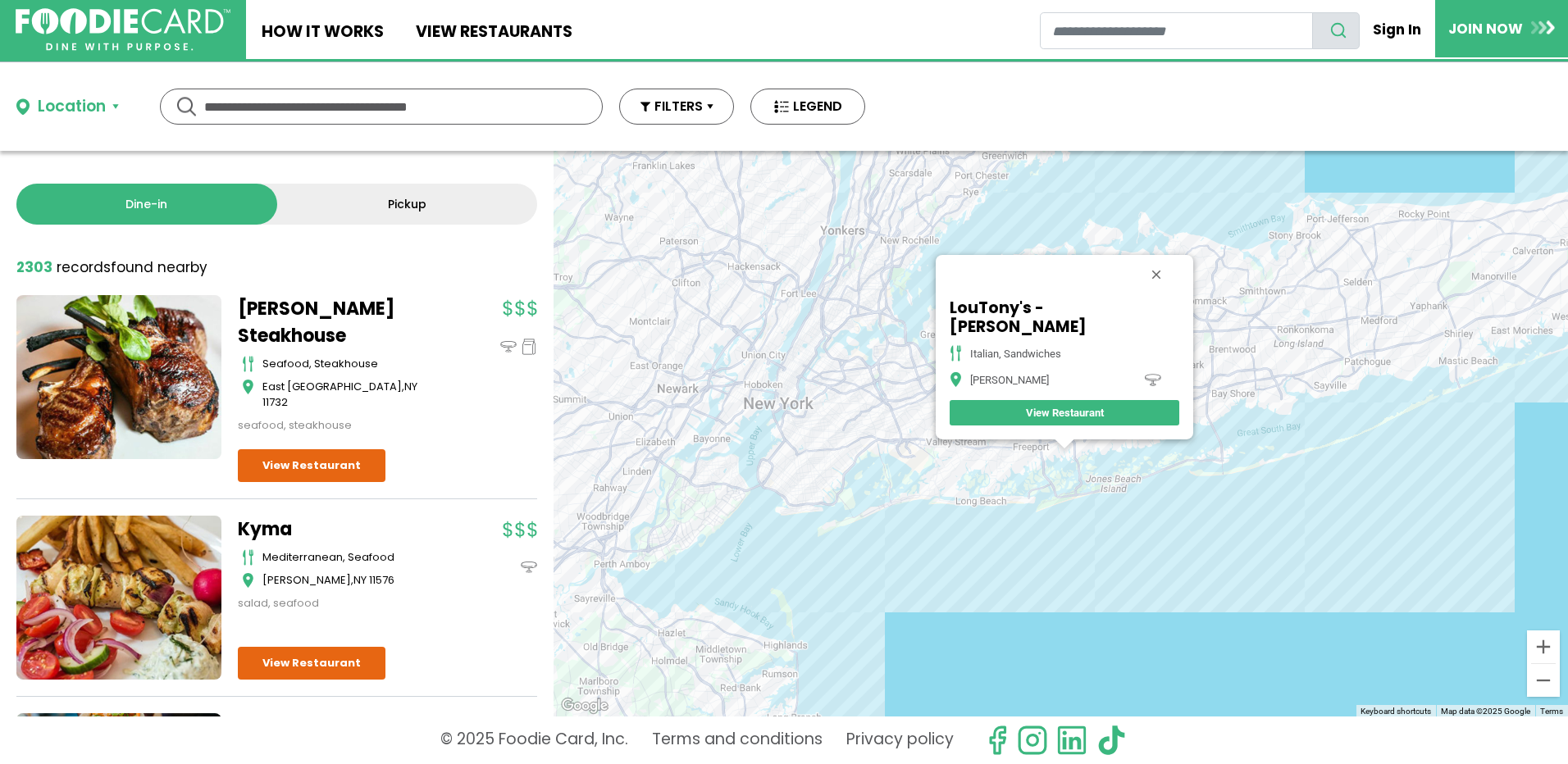
click at [1013, 542] on div "LouTony's - Merrick italian, sandwiches Merrick View Restaurant" at bounding box center [1060, 433] width 1014 height 565
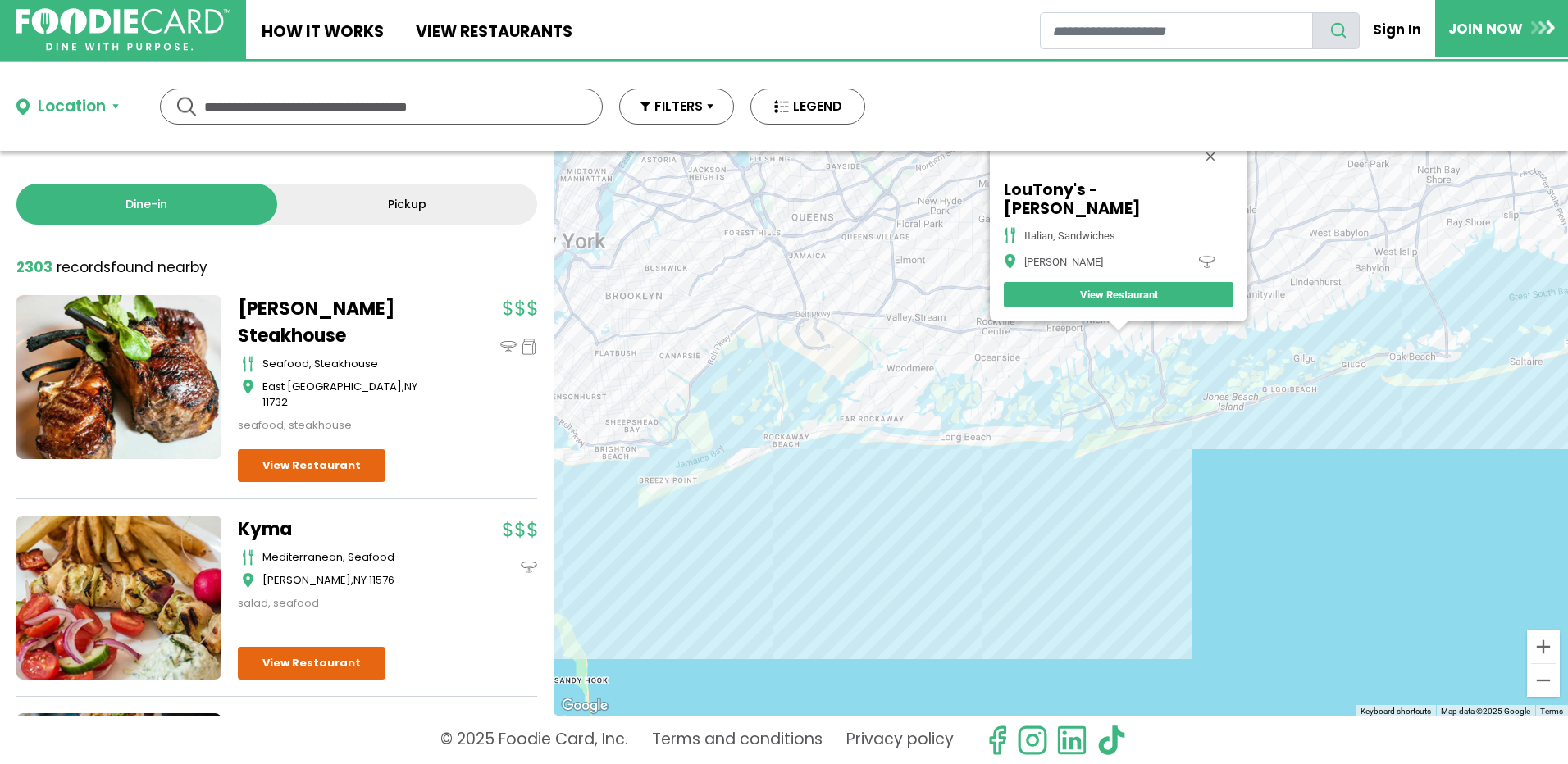
click at [1013, 542] on div "LouTony's - Merrick italian, sandwiches Merrick View Restaurant" at bounding box center [1060, 433] width 1014 height 565
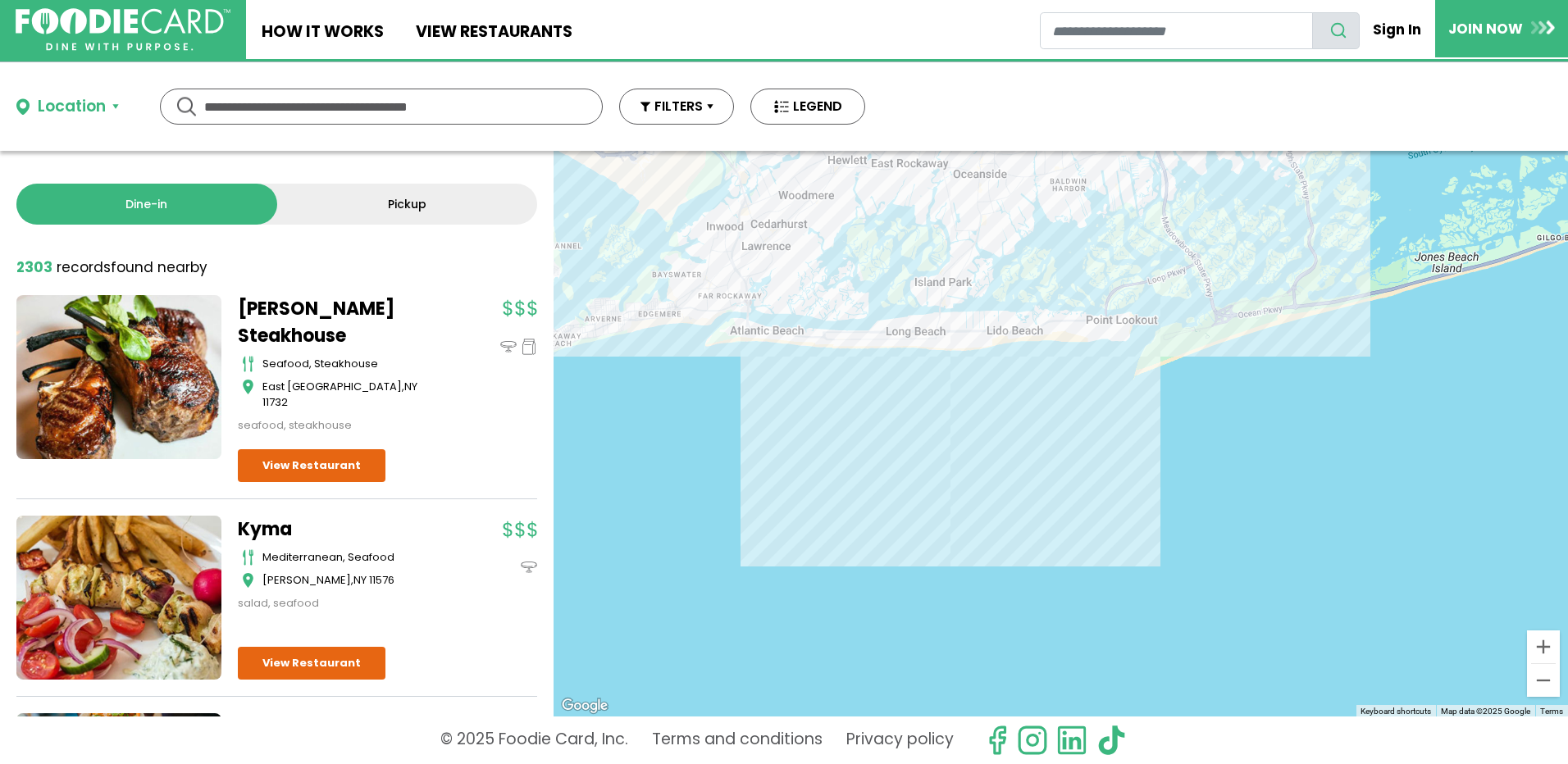
click at [1013, 542] on div "LouTony's - Merrick italian, sandwiches Merrick View Restaurant" at bounding box center [1060, 433] width 1014 height 565
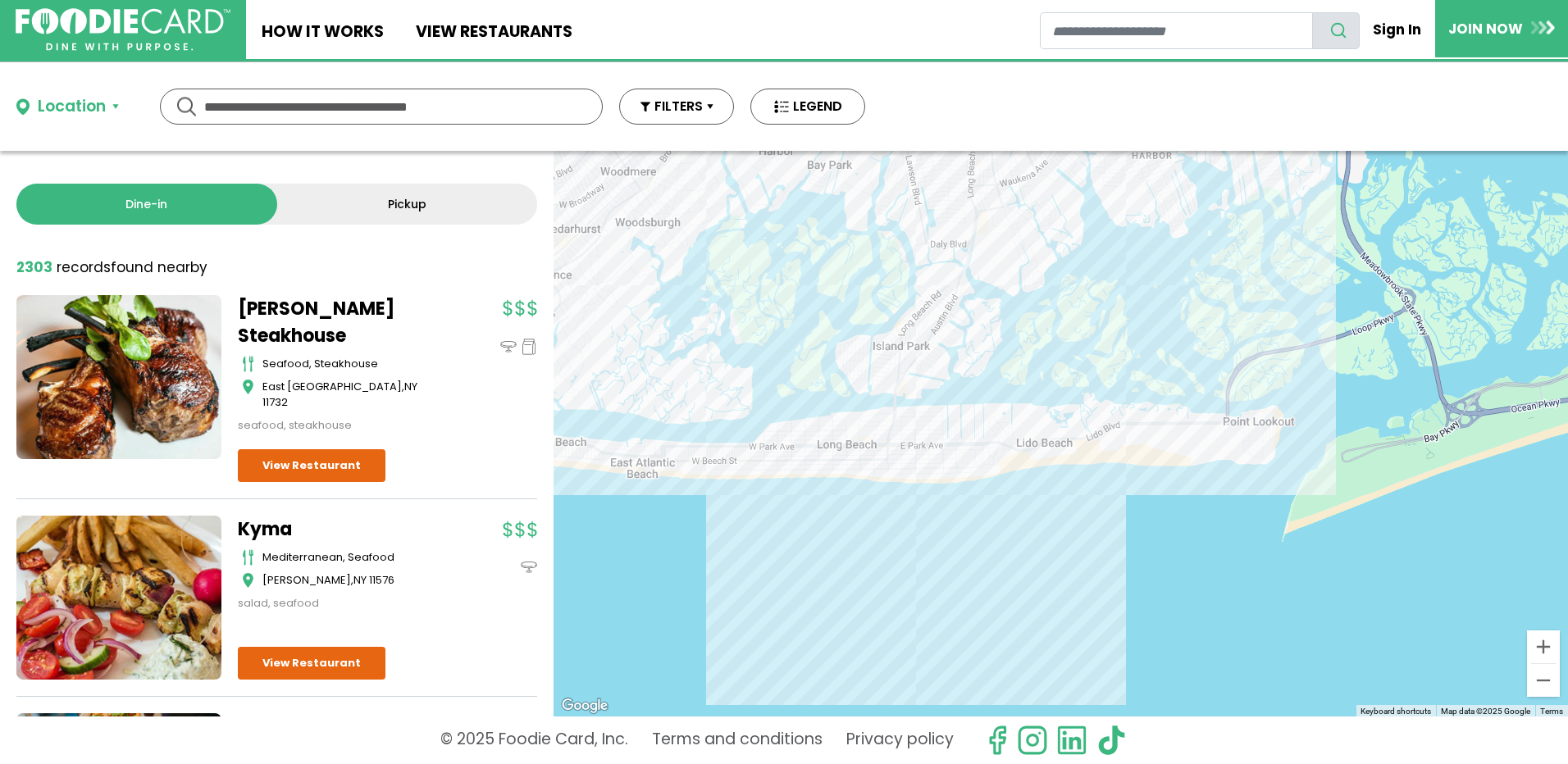
drag, startPoint x: 1004, startPoint y: 424, endPoint x: 1036, endPoint y: 756, distance: 333.5
click at [1036, 756] on div "Location Use my current location Search by Region New York 1997 restaurants New…" at bounding box center [784, 413] width 1568 height 702
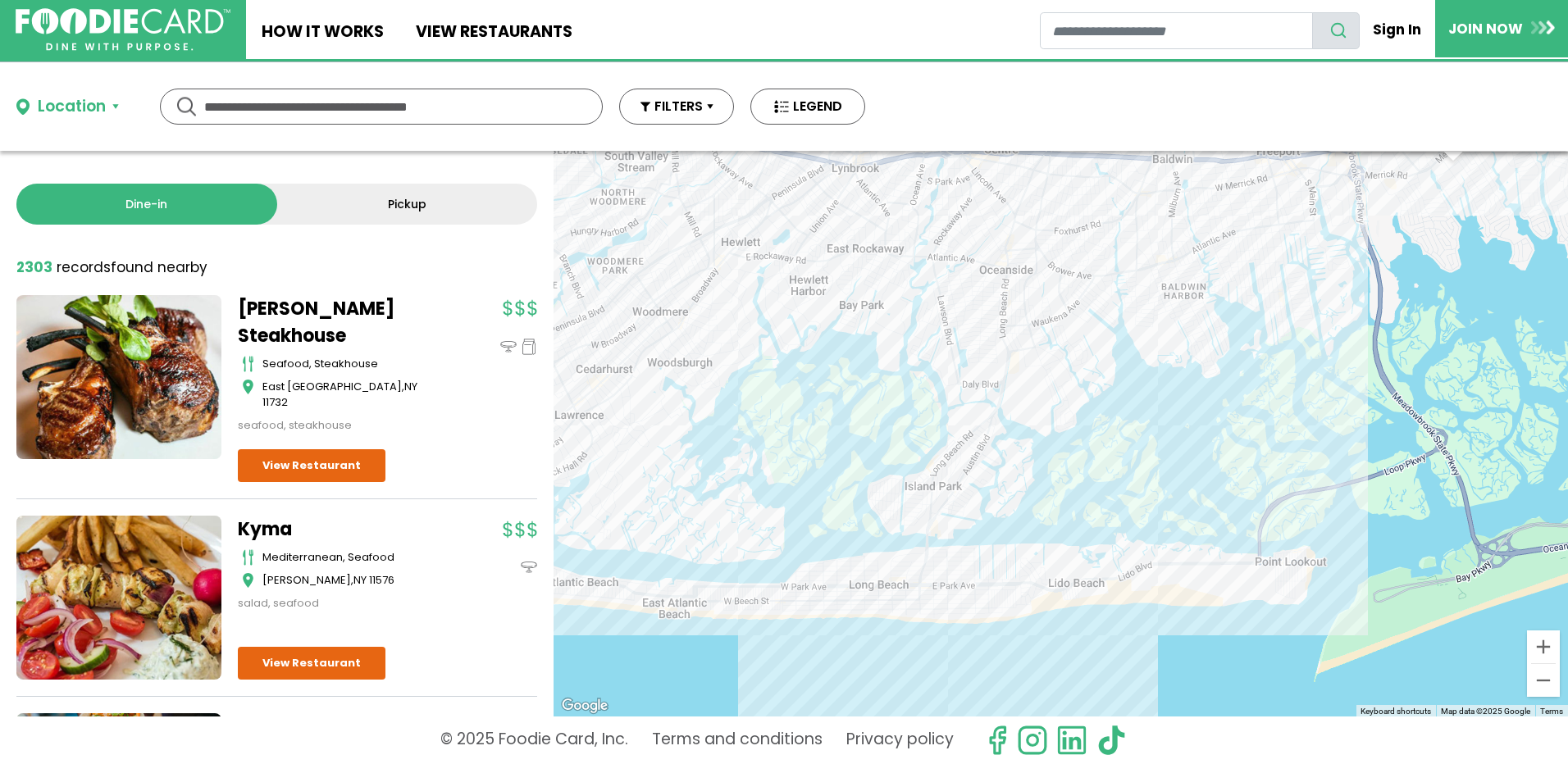
drag, startPoint x: 1013, startPoint y: 642, endPoint x: 1042, endPoint y: 769, distance: 130.3
click at [1042, 763] on html "Skip Navigation Skip to Login Skip to Footer Home How It Works View restaurants" at bounding box center [784, 382] width 1568 height 764
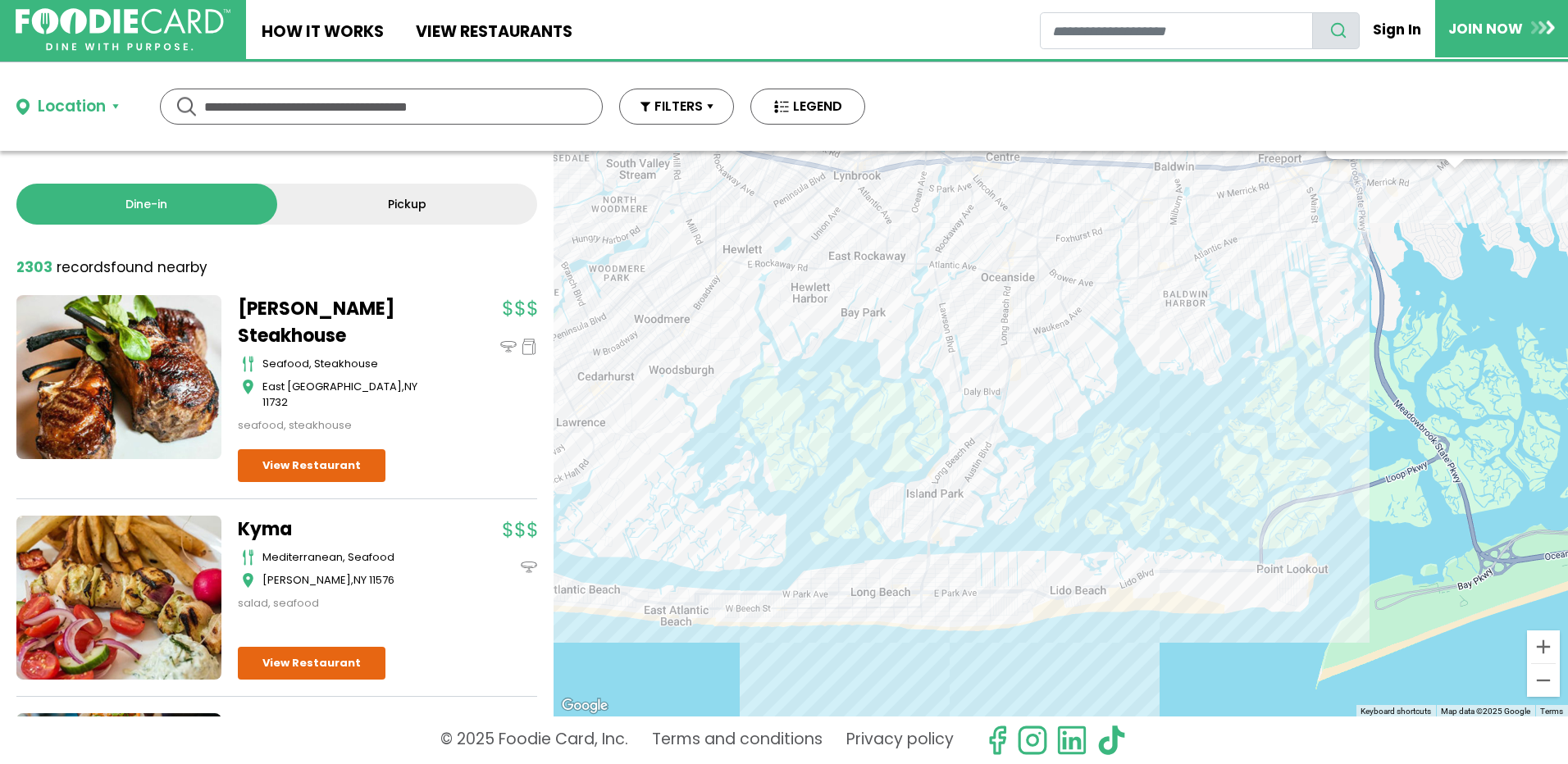
click at [1022, 541] on div "LouTony's - Merrick italian, sandwiches Merrick View Restaurant" at bounding box center [1060, 433] width 1014 height 565
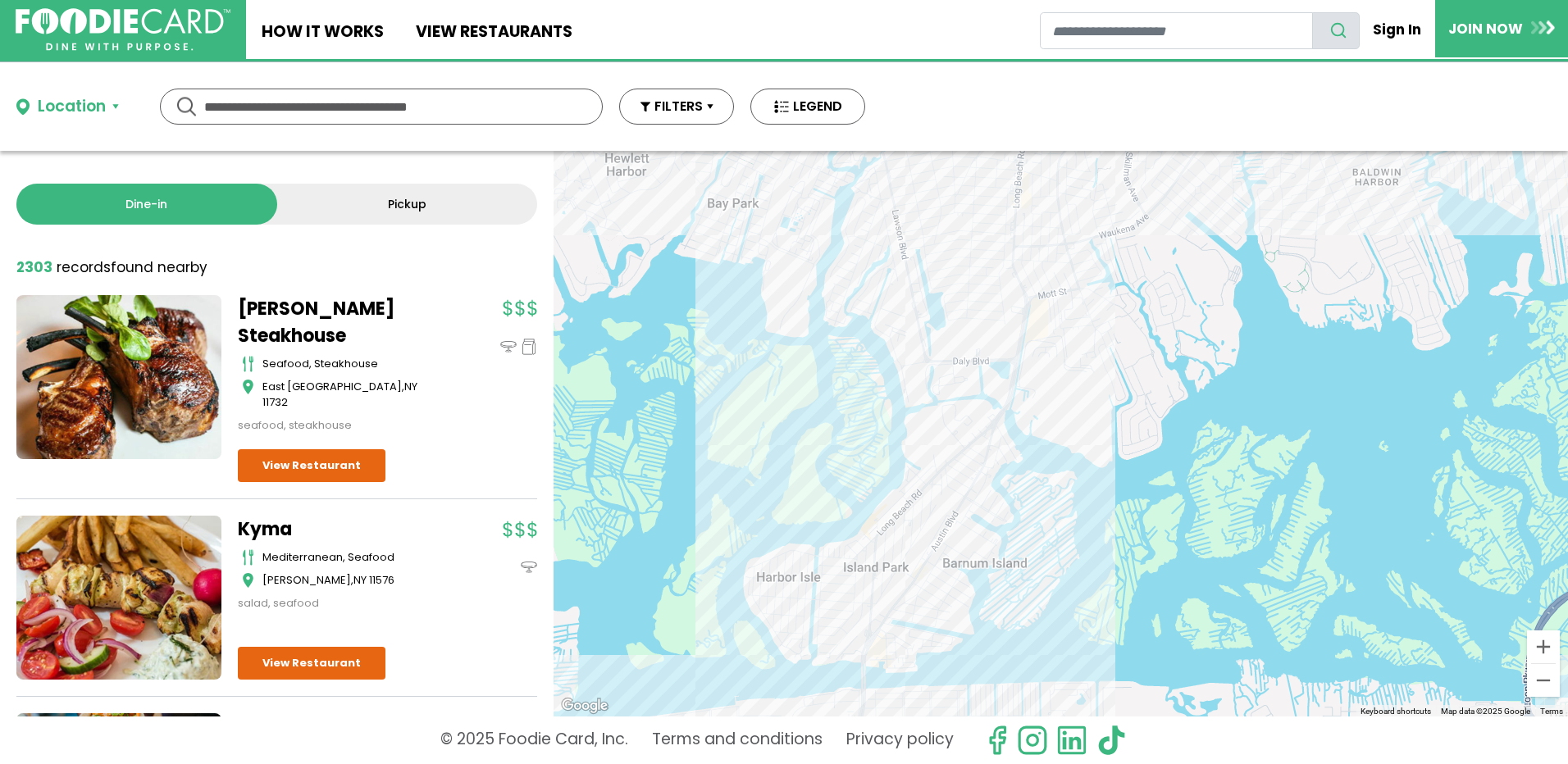
drag, startPoint x: 1021, startPoint y: 534, endPoint x: 1077, endPoint y: 714, distance: 188.5
click at [1077, 714] on div "LouTony's - Merrick italian, sandwiches Merrick View Restaurant" at bounding box center [1060, 433] width 1014 height 565
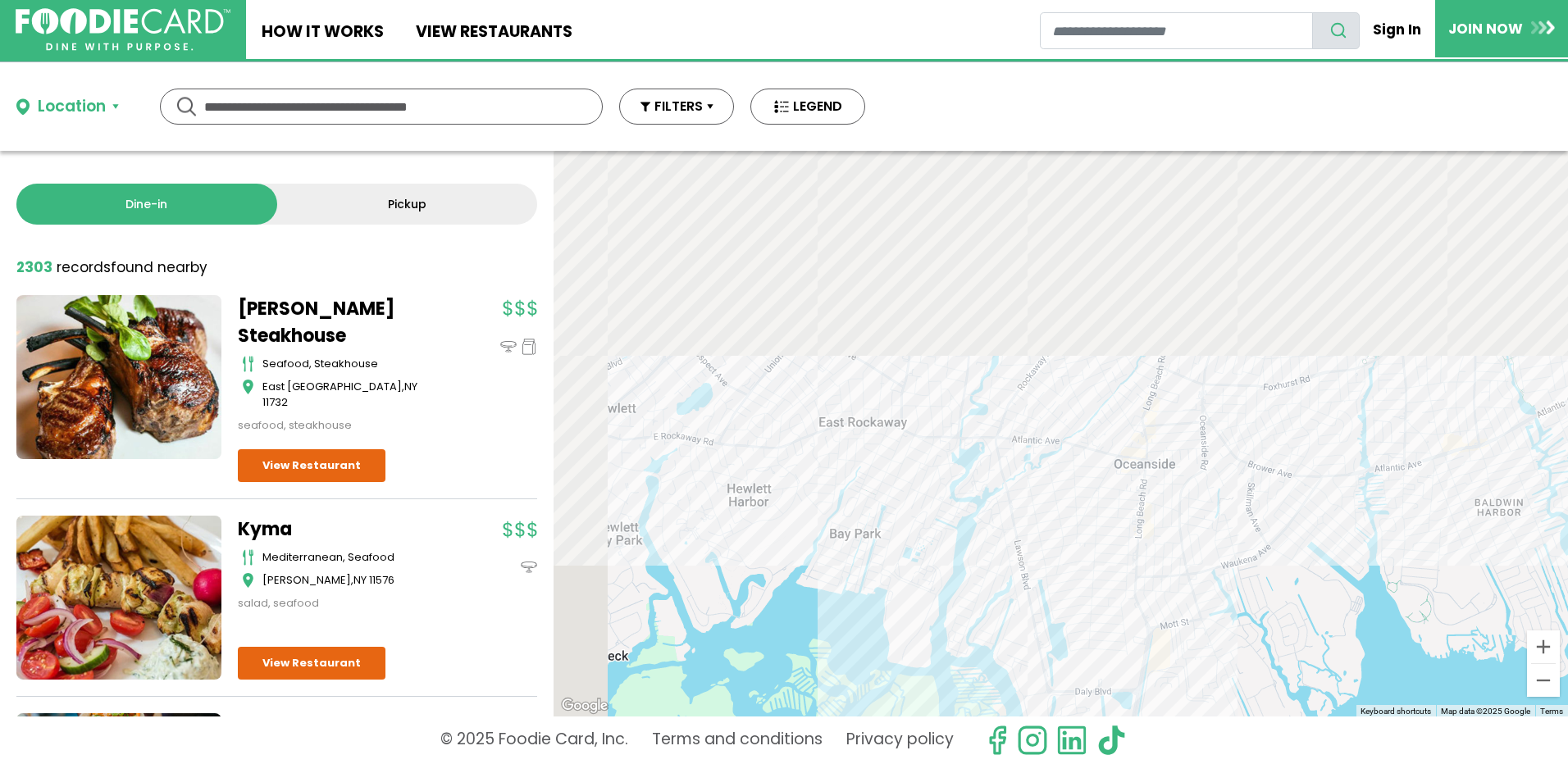
drag, startPoint x: 1011, startPoint y: 490, endPoint x: 1116, endPoint y: 799, distance: 326.4
click at [1116, 763] on html "Skip Navigation Skip to Login Skip to Footer Home How It Works View restaurants" at bounding box center [784, 382] width 1568 height 764
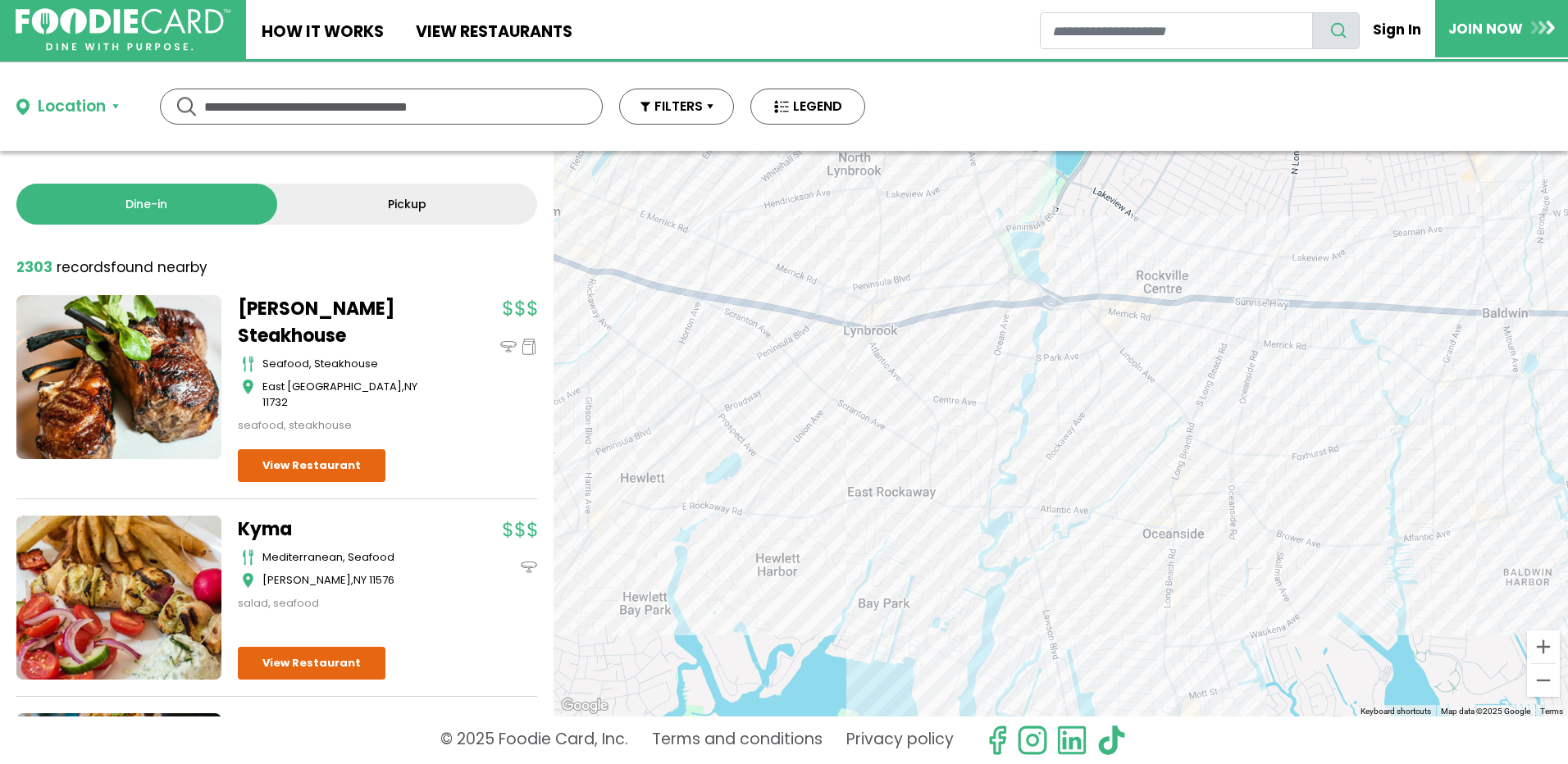
drag, startPoint x: 1069, startPoint y: 642, endPoint x: 1026, endPoint y: 514, distance: 135.0
click at [1026, 514] on div "LouTony's - Merrick italian, sandwiches Merrick View Restaurant" at bounding box center [1060, 433] width 1014 height 565
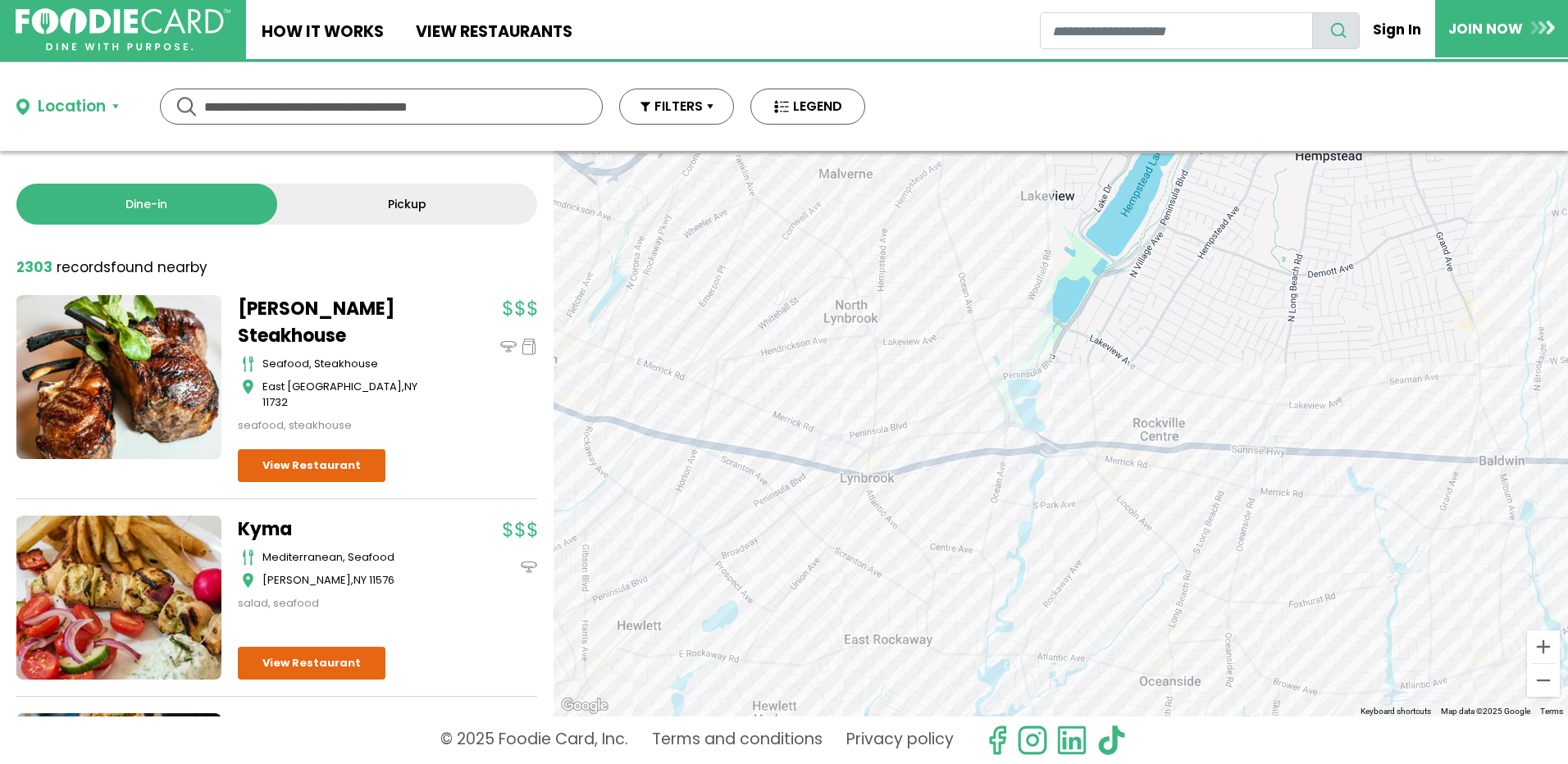
drag, startPoint x: 1113, startPoint y: 447, endPoint x: 1108, endPoint y: 642, distance: 195.1
click at [1108, 642] on div "LouTony's - Merrick italian, sandwiches Merrick View Restaurant" at bounding box center [1060, 433] width 1014 height 565
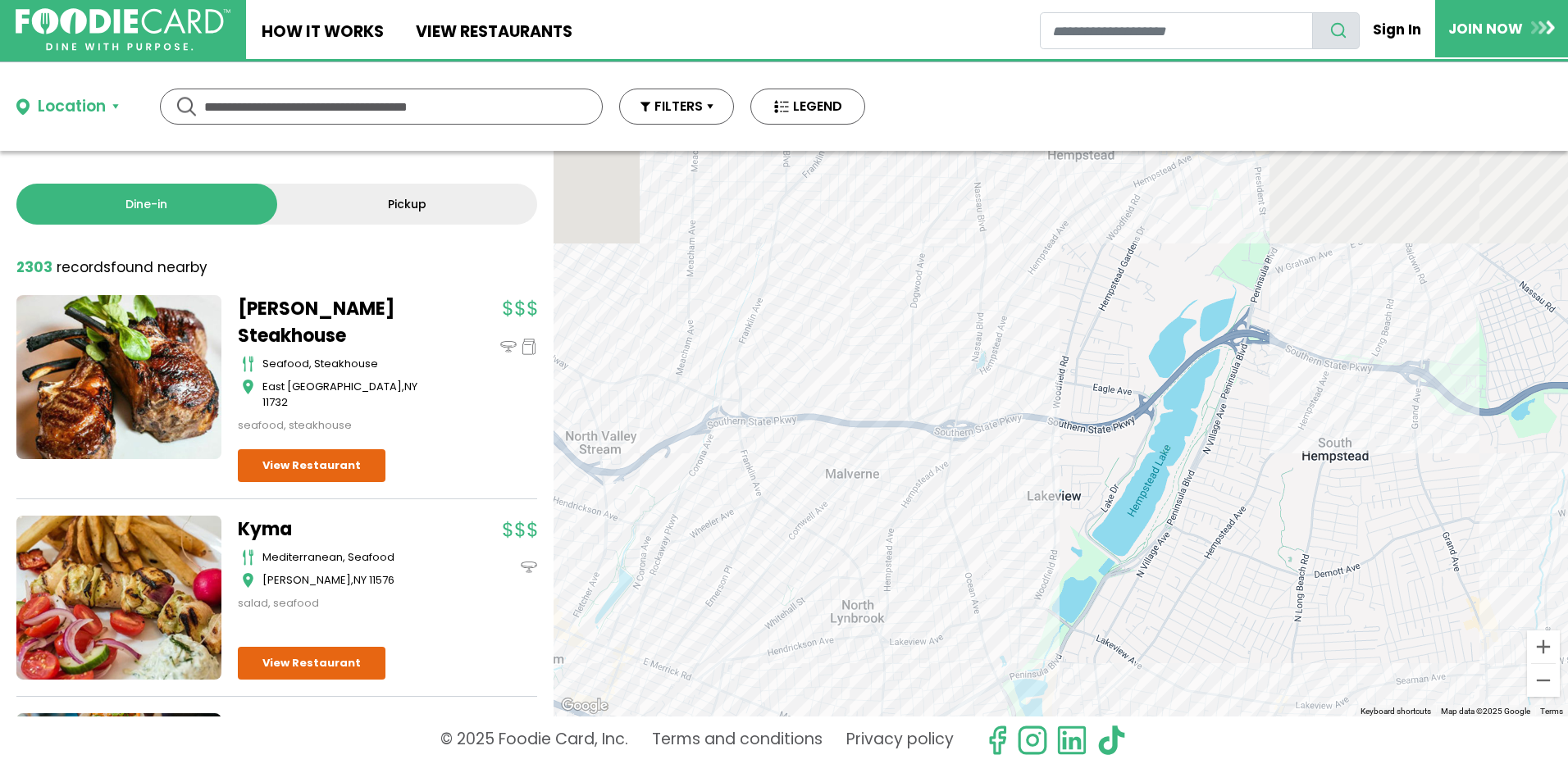
drag, startPoint x: 1172, startPoint y: 463, endPoint x: 1183, endPoint y: 683, distance: 220.3
click at [1183, 683] on div "LouTony's - Merrick italian, sandwiches Merrick View Restaurant" at bounding box center [1060, 433] width 1014 height 565
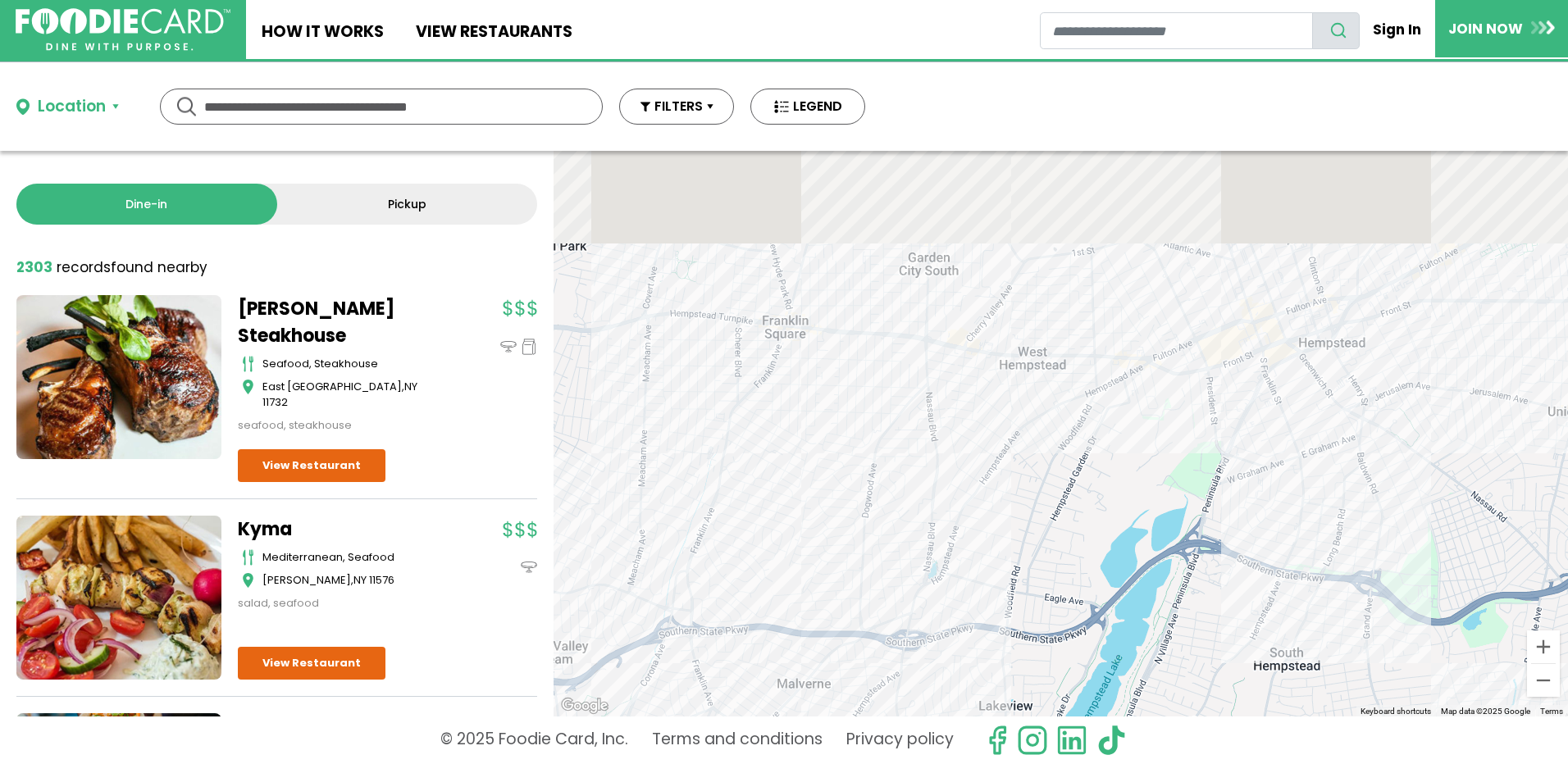
drag, startPoint x: 1266, startPoint y: 362, endPoint x: 1133, endPoint y: 663, distance: 329.1
click at [1139, 683] on div "LouTony's - Merrick italian, sandwiches Merrick View Restaurant" at bounding box center [1060, 433] width 1014 height 565
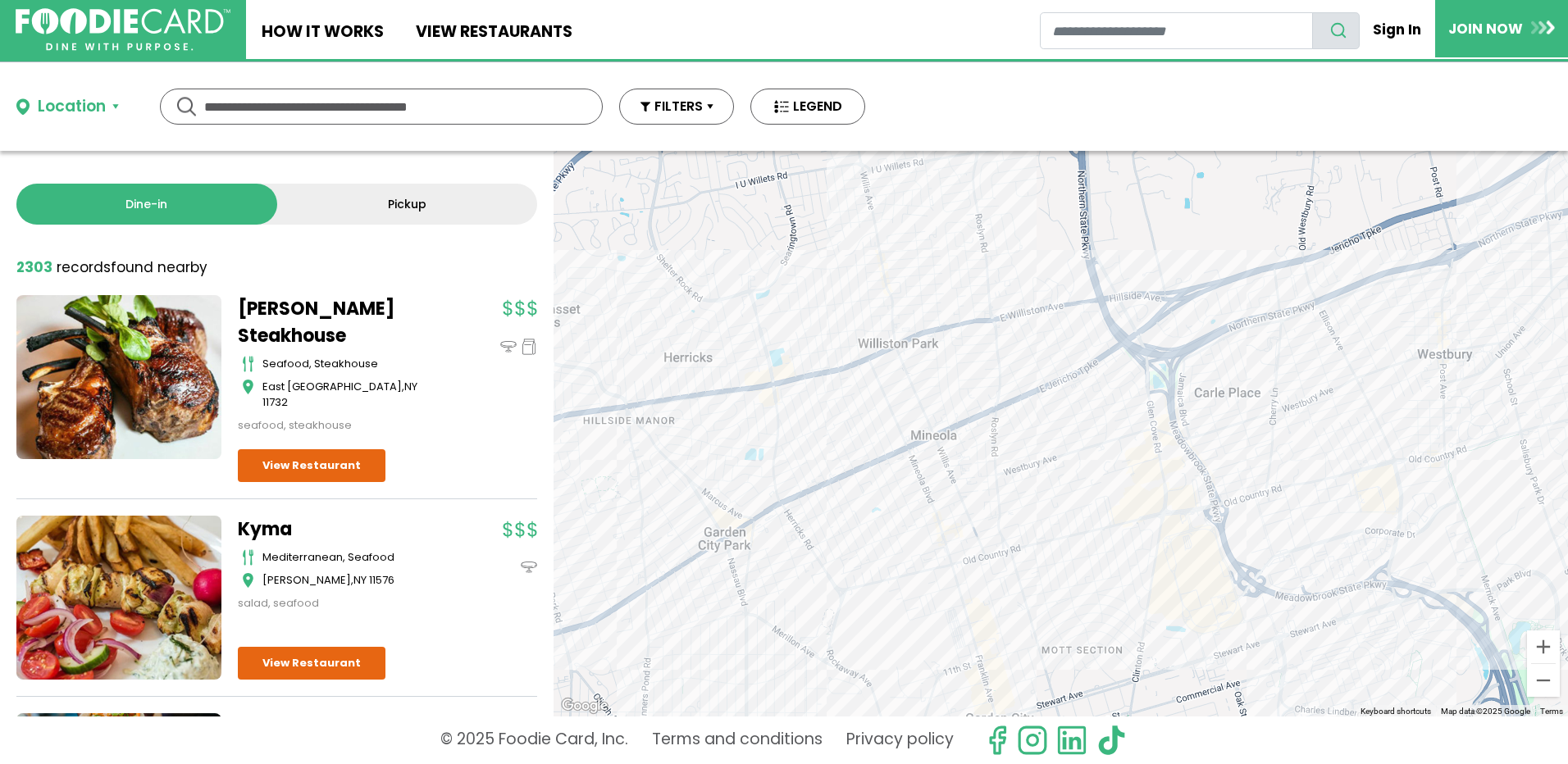
drag, startPoint x: 1277, startPoint y: 434, endPoint x: 1257, endPoint y: 704, distance: 270.7
click at [1257, 704] on div "LouTony's - Merrick italian, sandwiches Merrick View Restaurant" at bounding box center [1060, 433] width 1014 height 565
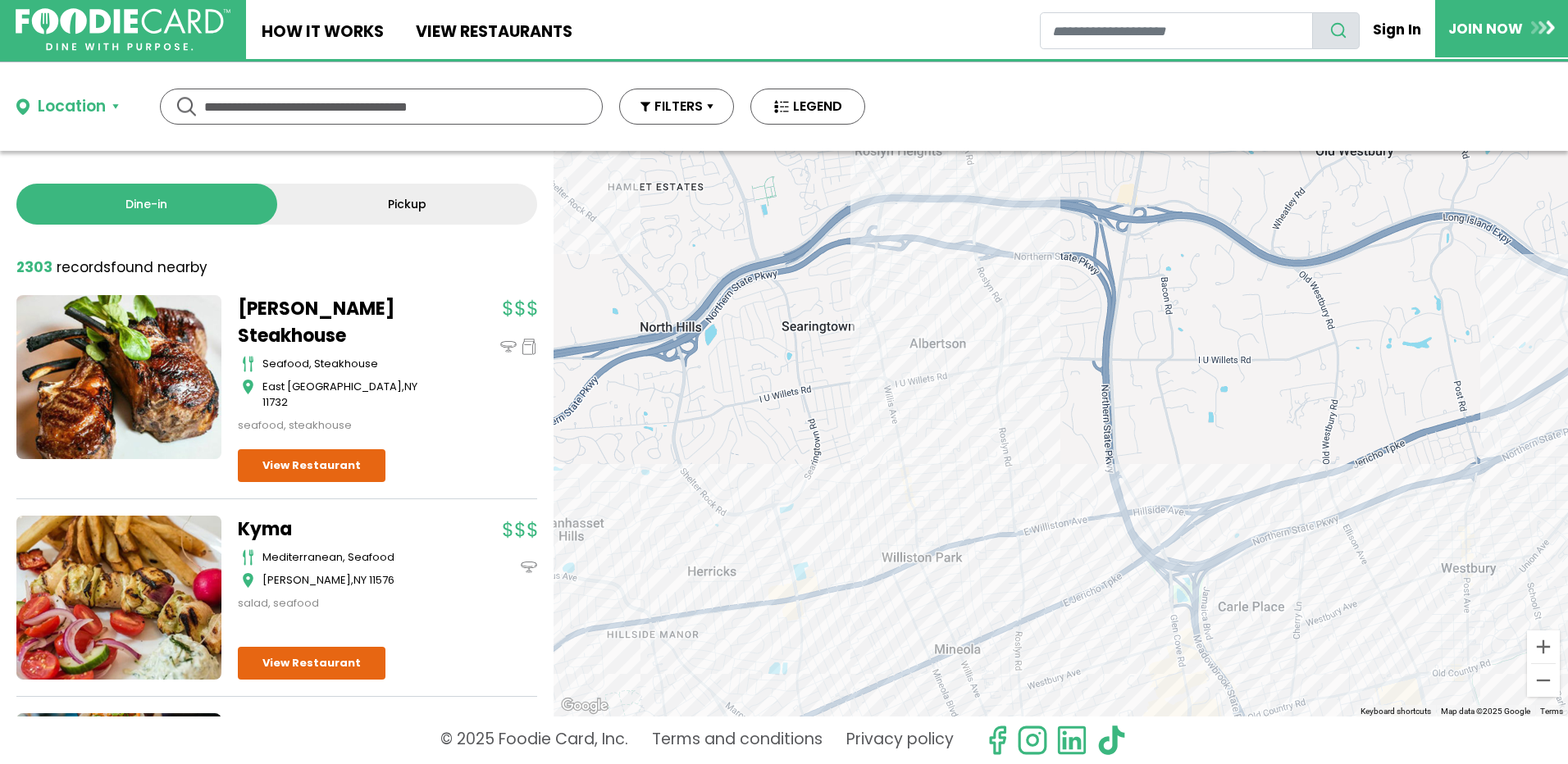
drag, startPoint x: 1123, startPoint y: 480, endPoint x: 1149, endPoint y: 697, distance: 218.6
click at [1149, 697] on div "LouTony's - Merrick italian, sandwiches Merrick View Restaurant" at bounding box center [1060, 433] width 1014 height 565
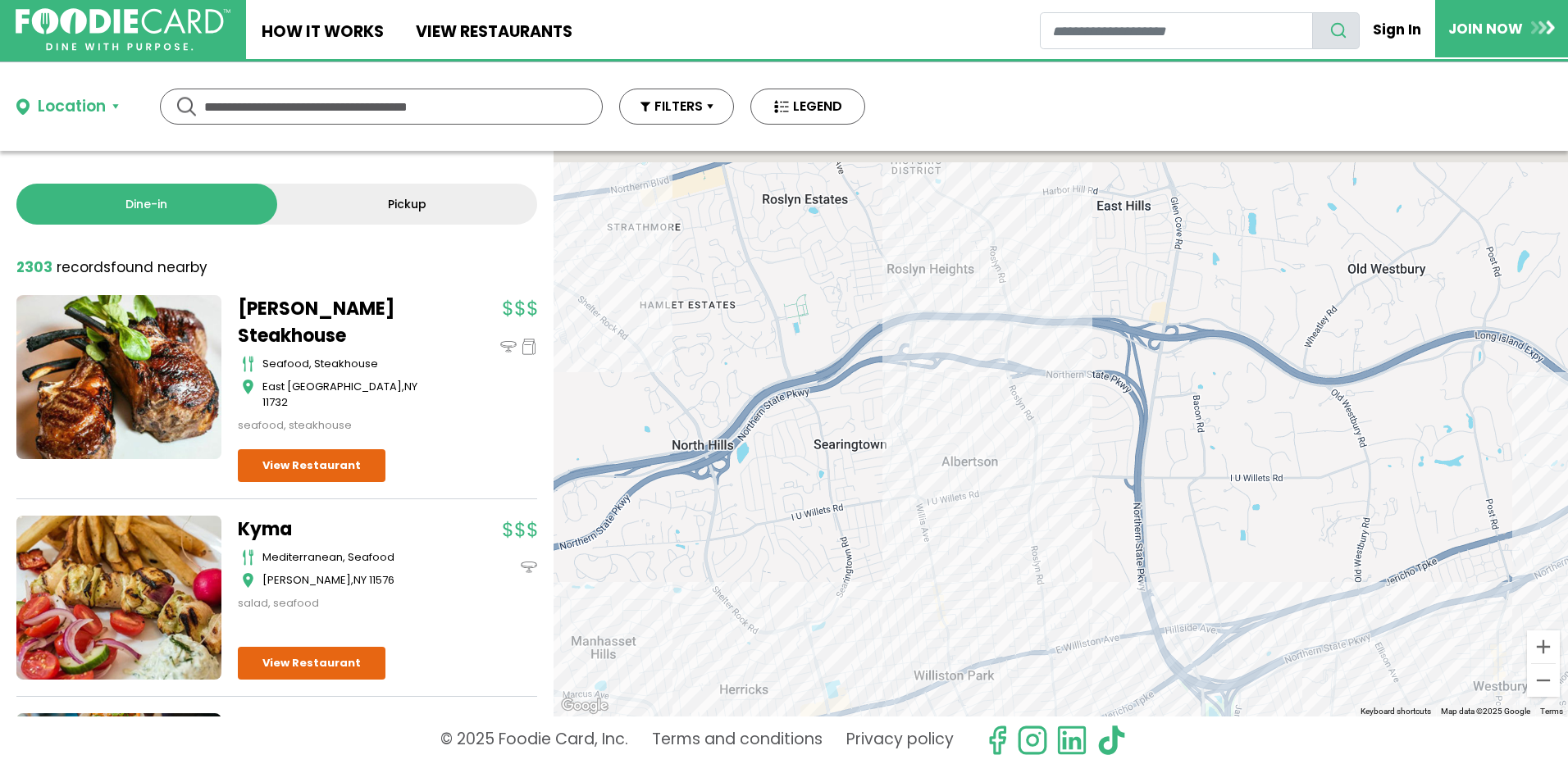
drag, startPoint x: 1090, startPoint y: 512, endPoint x: 1136, endPoint y: 790, distance: 281.8
click at [1136, 763] on html "Skip Navigation Skip to Login Skip to Footer Home How It Works View restaurants" at bounding box center [784, 382] width 1568 height 764
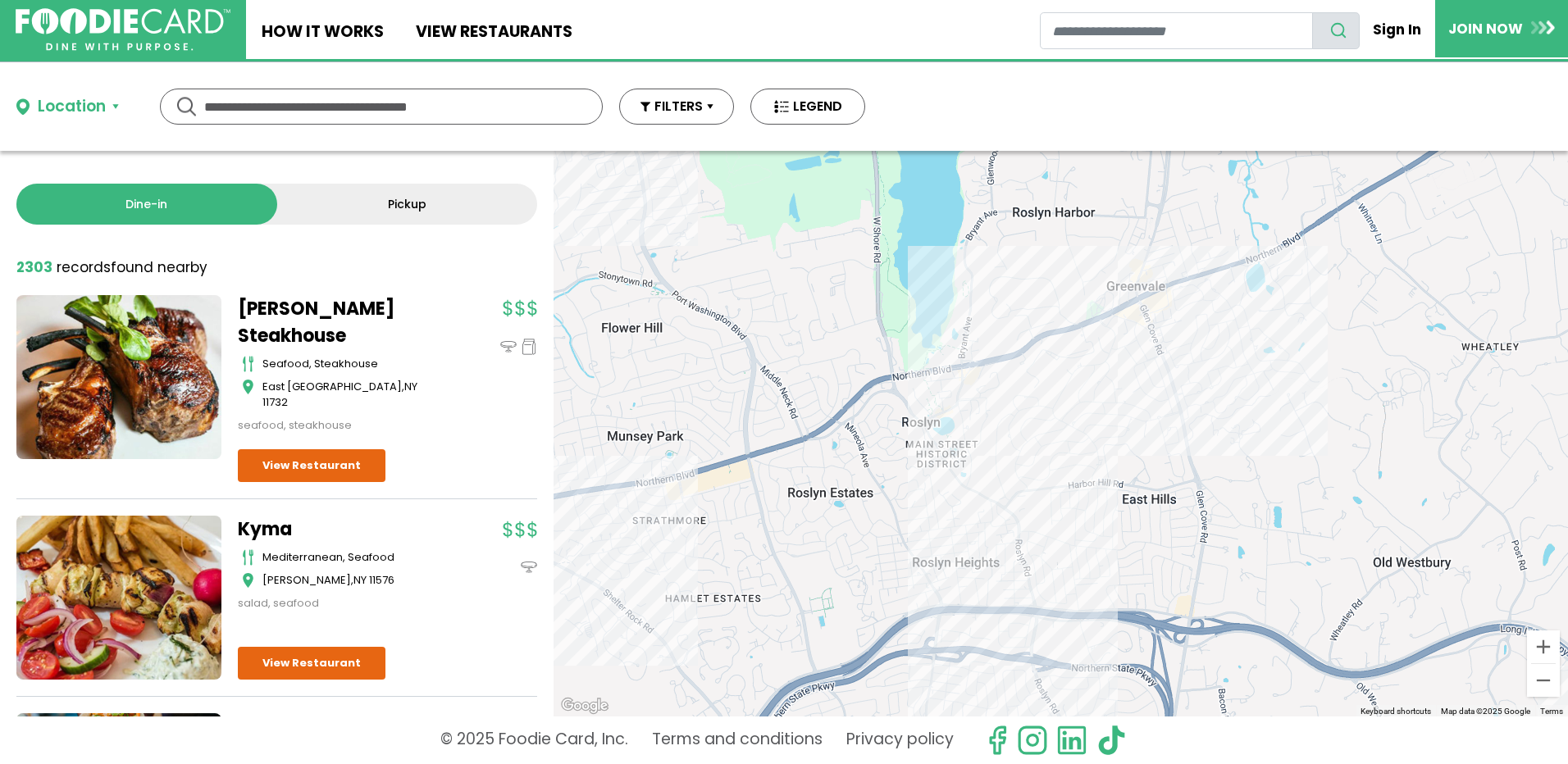
click at [1033, 446] on div "LouTony's - Merrick italian, sandwiches Merrick View Restaurant" at bounding box center [1060, 433] width 1014 height 565
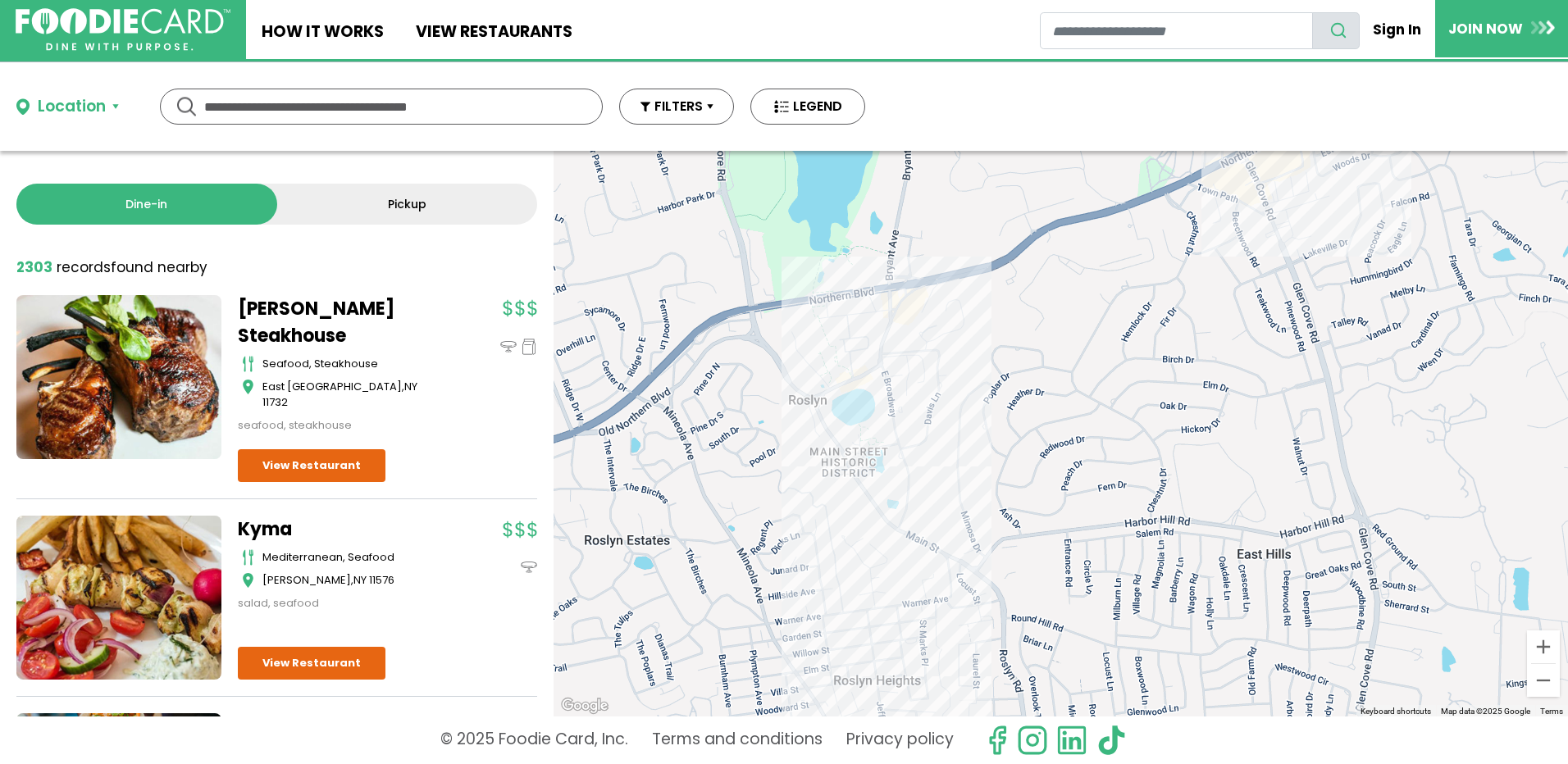
click at [964, 615] on div "LouTony's - Merrick italian, sandwiches Merrick View Restaurant" at bounding box center [1060, 433] width 1014 height 565
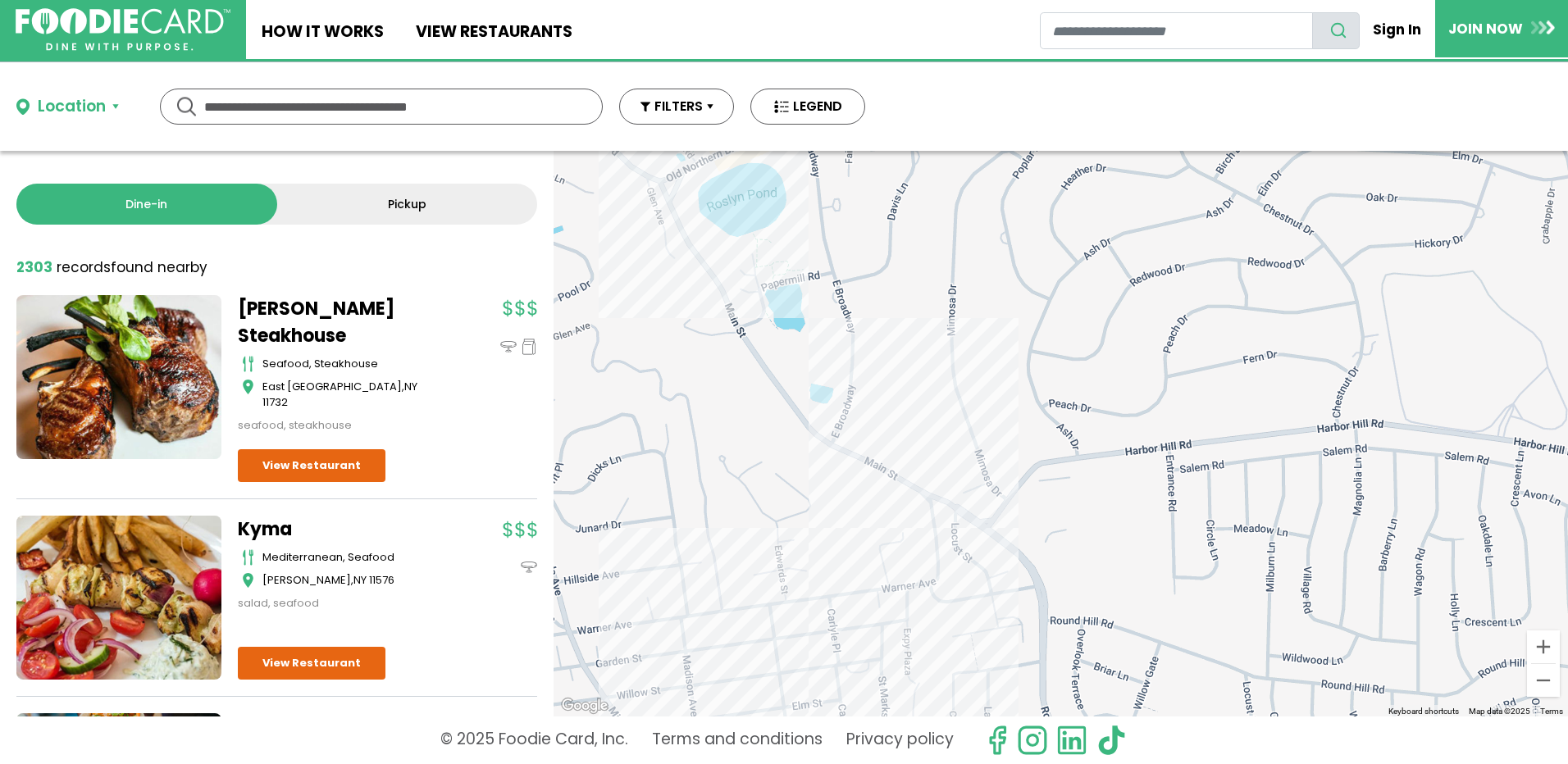
click at [953, 550] on div "LouTony's - Merrick italian, sandwiches Merrick View Restaurant" at bounding box center [1060, 433] width 1014 height 565
click at [953, 549] on div "LouTony's - Merrick italian, sandwiches Merrick View Restaurant" at bounding box center [1060, 433] width 1014 height 565
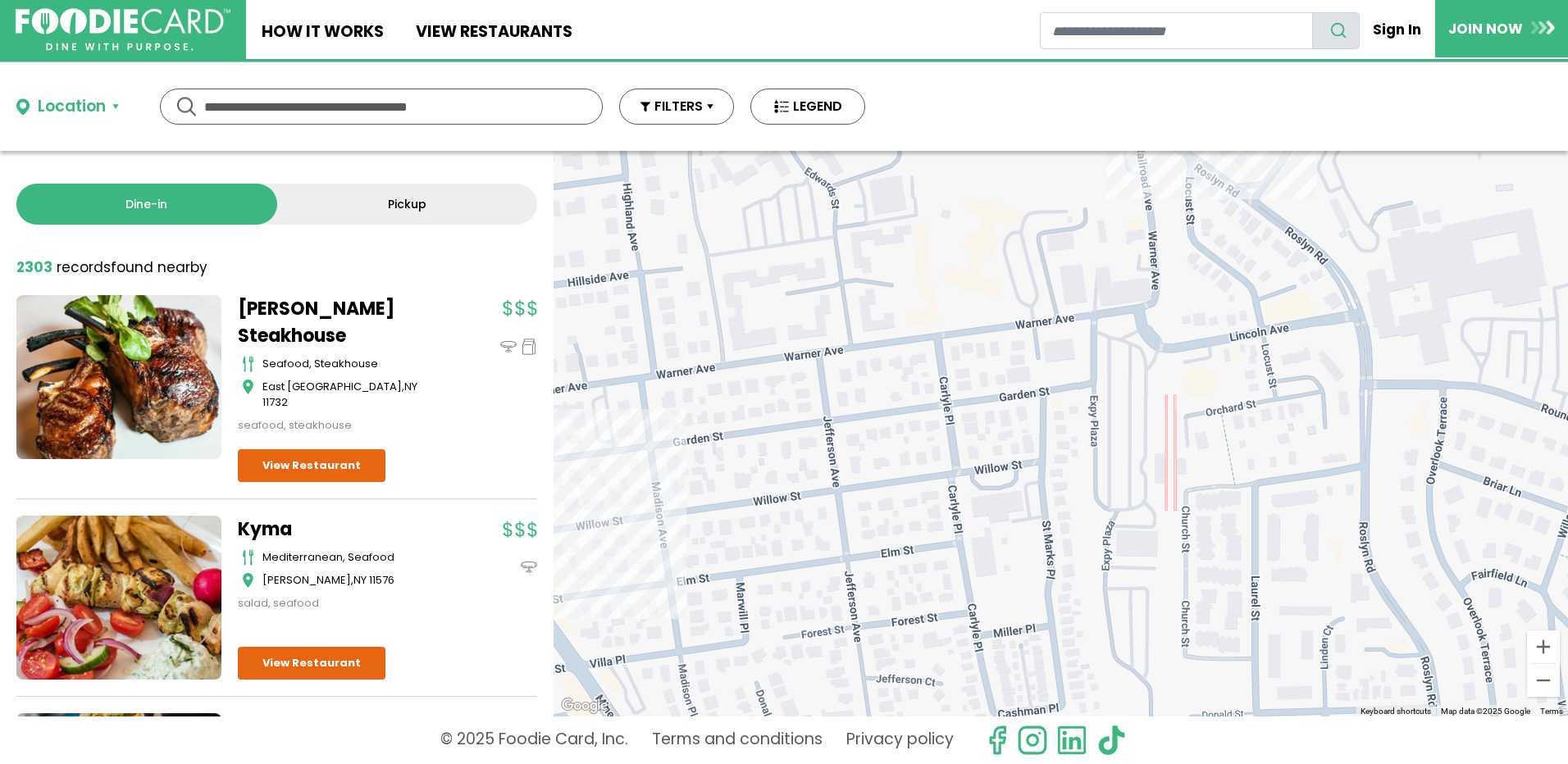
drag, startPoint x: 1010, startPoint y: 595, endPoint x: 1244, endPoint y: 286, distance: 387.6
click at [1244, 286] on div "LouTony's - Merrick italian, sandwiches Merrick View Restaurant" at bounding box center [1060, 433] width 1014 height 565
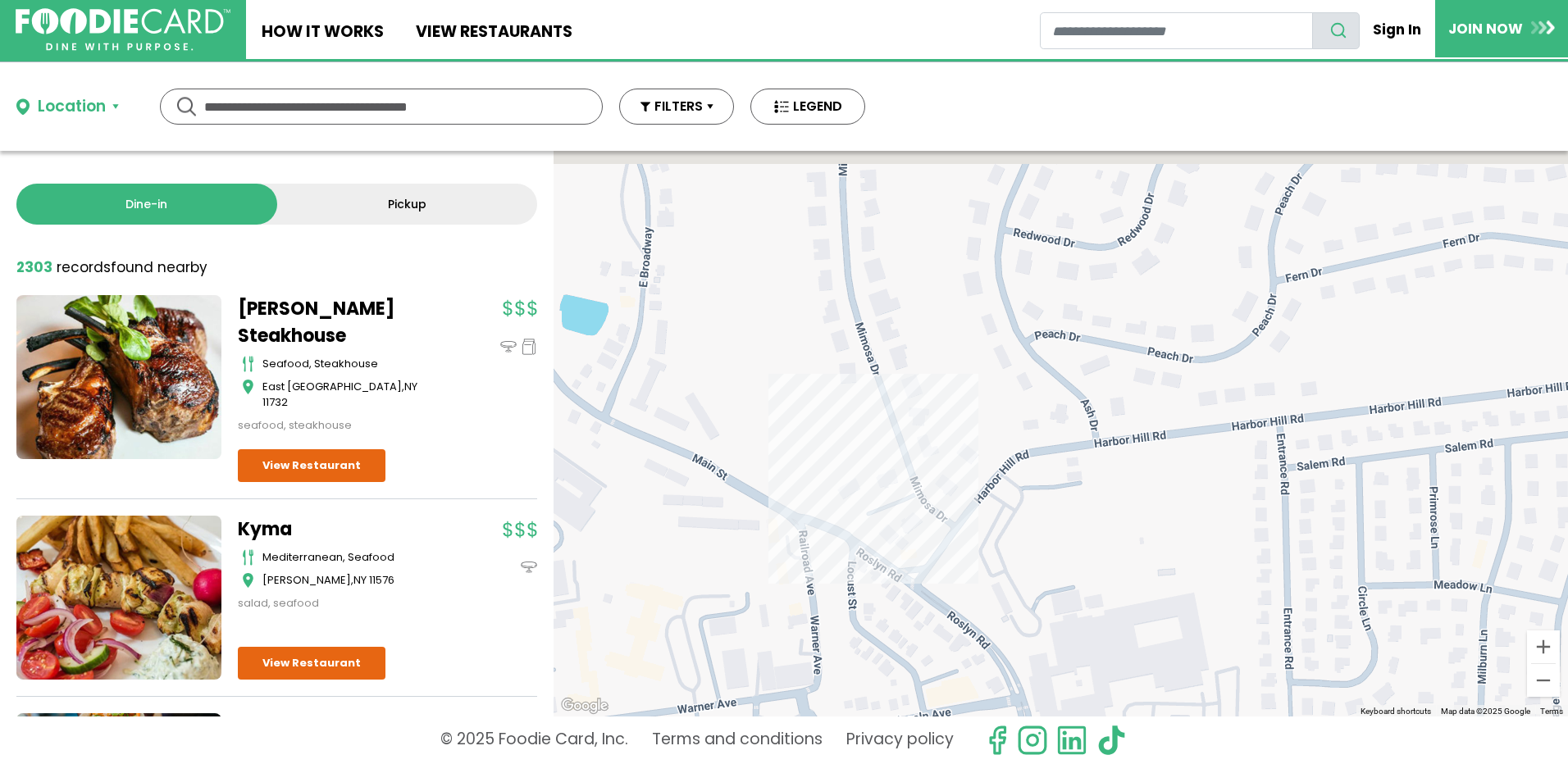
drag, startPoint x: 1247, startPoint y: 300, endPoint x: 909, endPoint y: 682, distance: 510.1
click at [909, 682] on div "LouTony's - Merrick italian, sandwiches Merrick View Restaurant" at bounding box center [1060, 433] width 1014 height 565
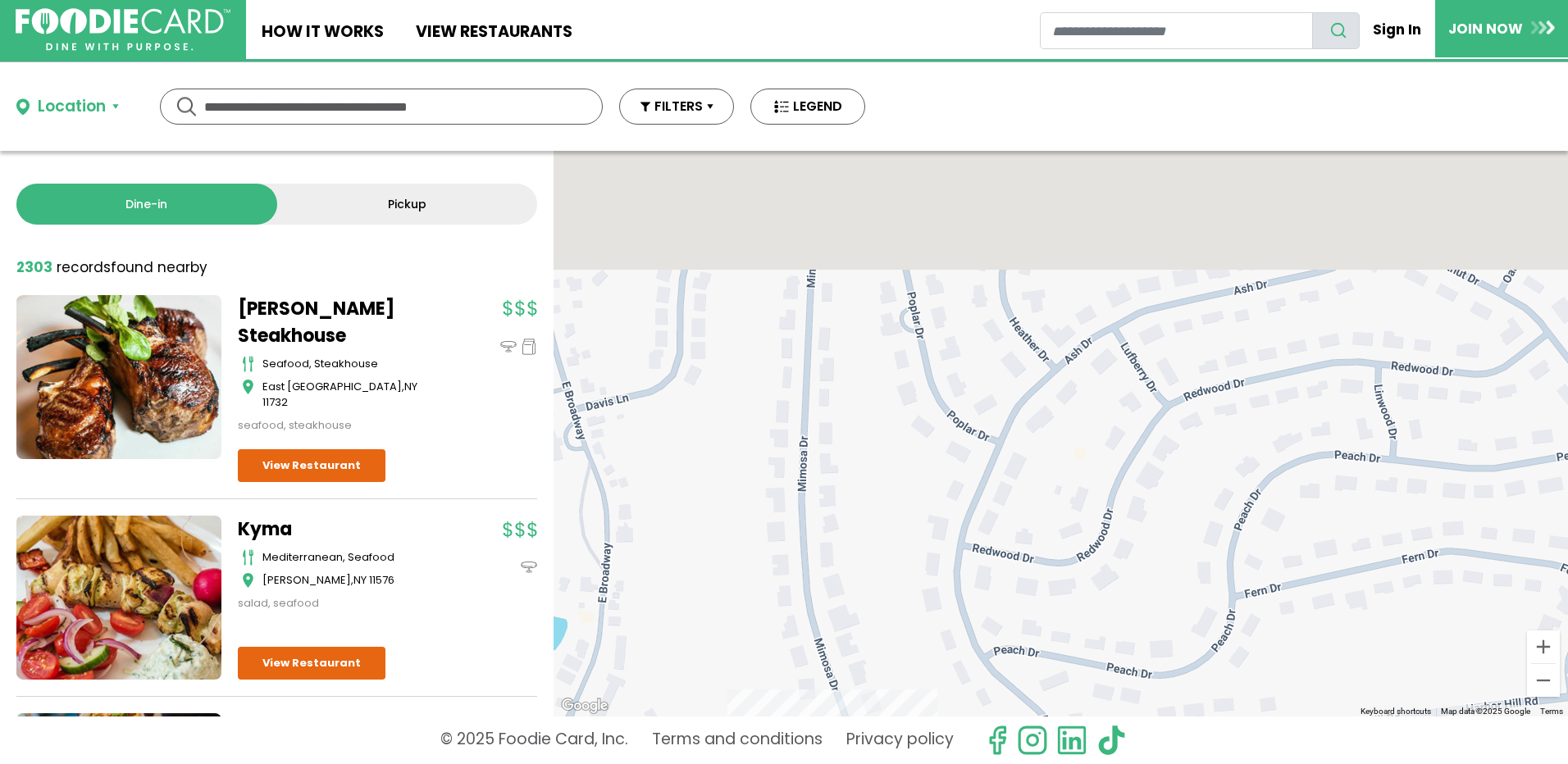
drag, startPoint x: 1048, startPoint y: 413, endPoint x: 1045, endPoint y: 799, distance: 386.0
click at [1045, 763] on html "Skip Navigation Skip to Login Skip to Footer Home How It Works View restaurants" at bounding box center [784, 382] width 1568 height 764
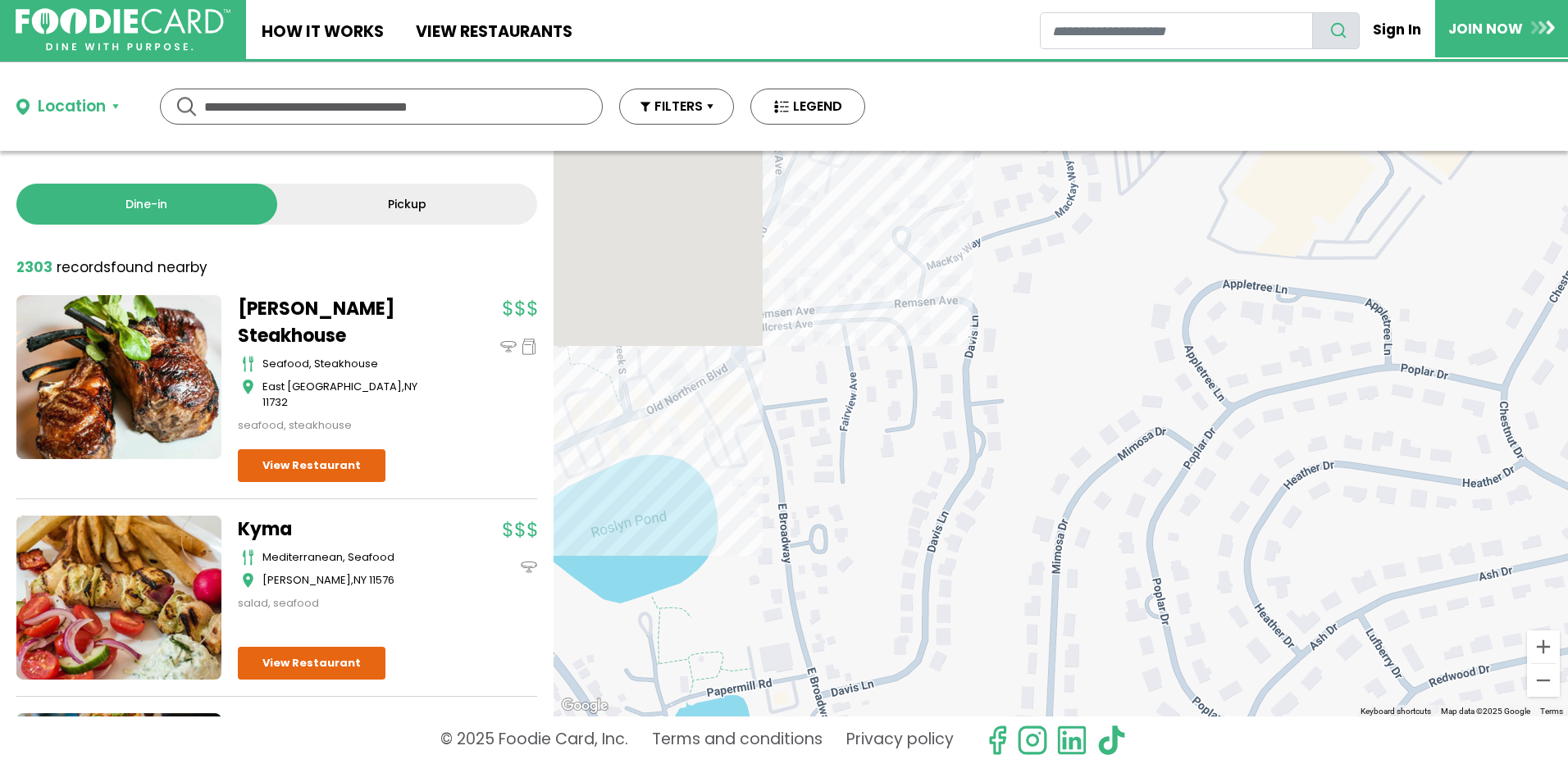
drag, startPoint x: 1009, startPoint y: 571, endPoint x: 1263, endPoint y: 773, distance: 324.5
click at [1263, 763] on html "Skip Navigation Skip to Login Skip to Footer Home How It Works View restaurants" at bounding box center [784, 382] width 1568 height 764
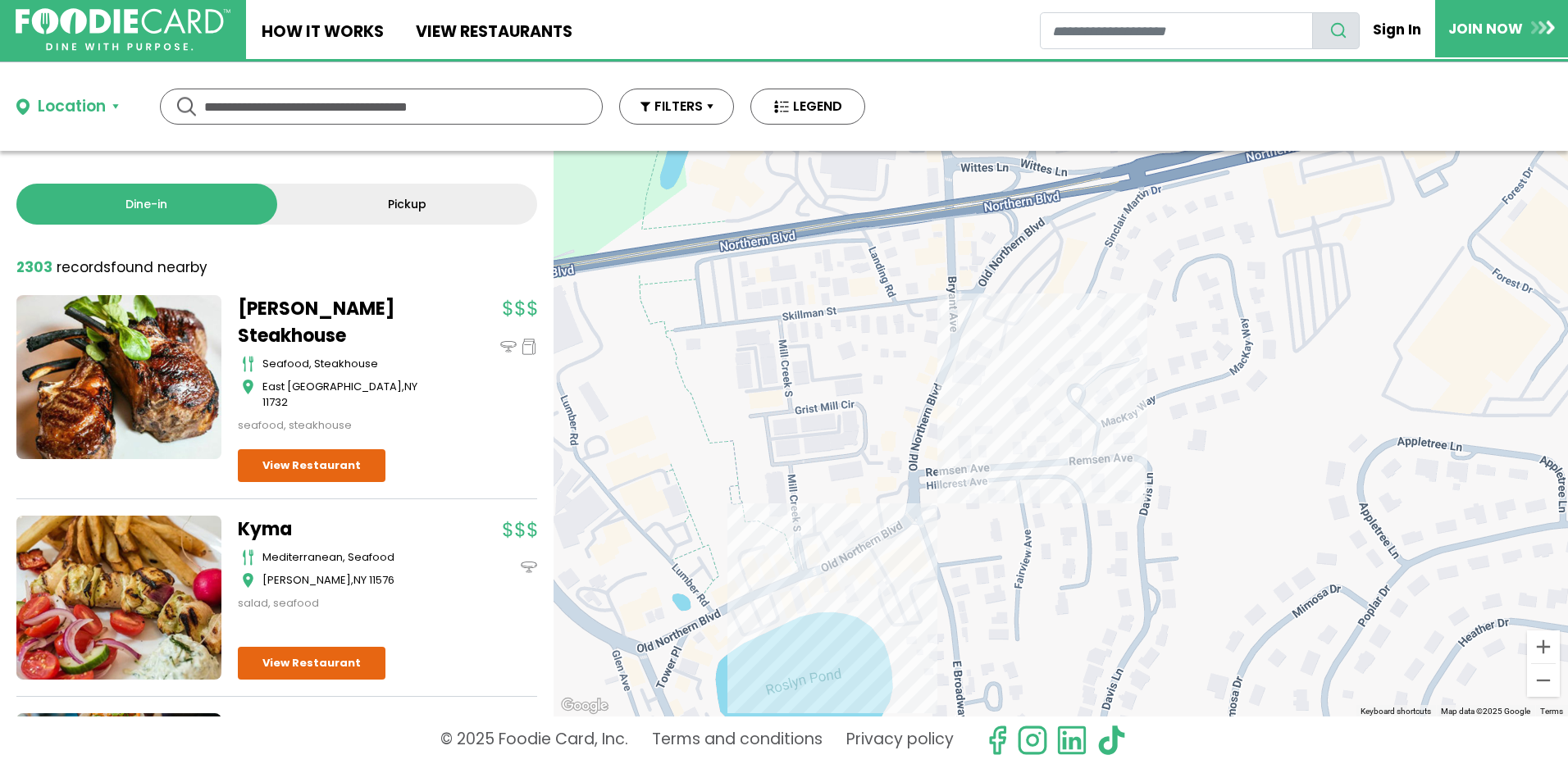
drag, startPoint x: 975, startPoint y: 528, endPoint x: 1120, endPoint y: 689, distance: 216.7
click at [1120, 689] on div "LouTony's - Merrick italian, sandwiches Merrick View Restaurant" at bounding box center [1060, 433] width 1014 height 565
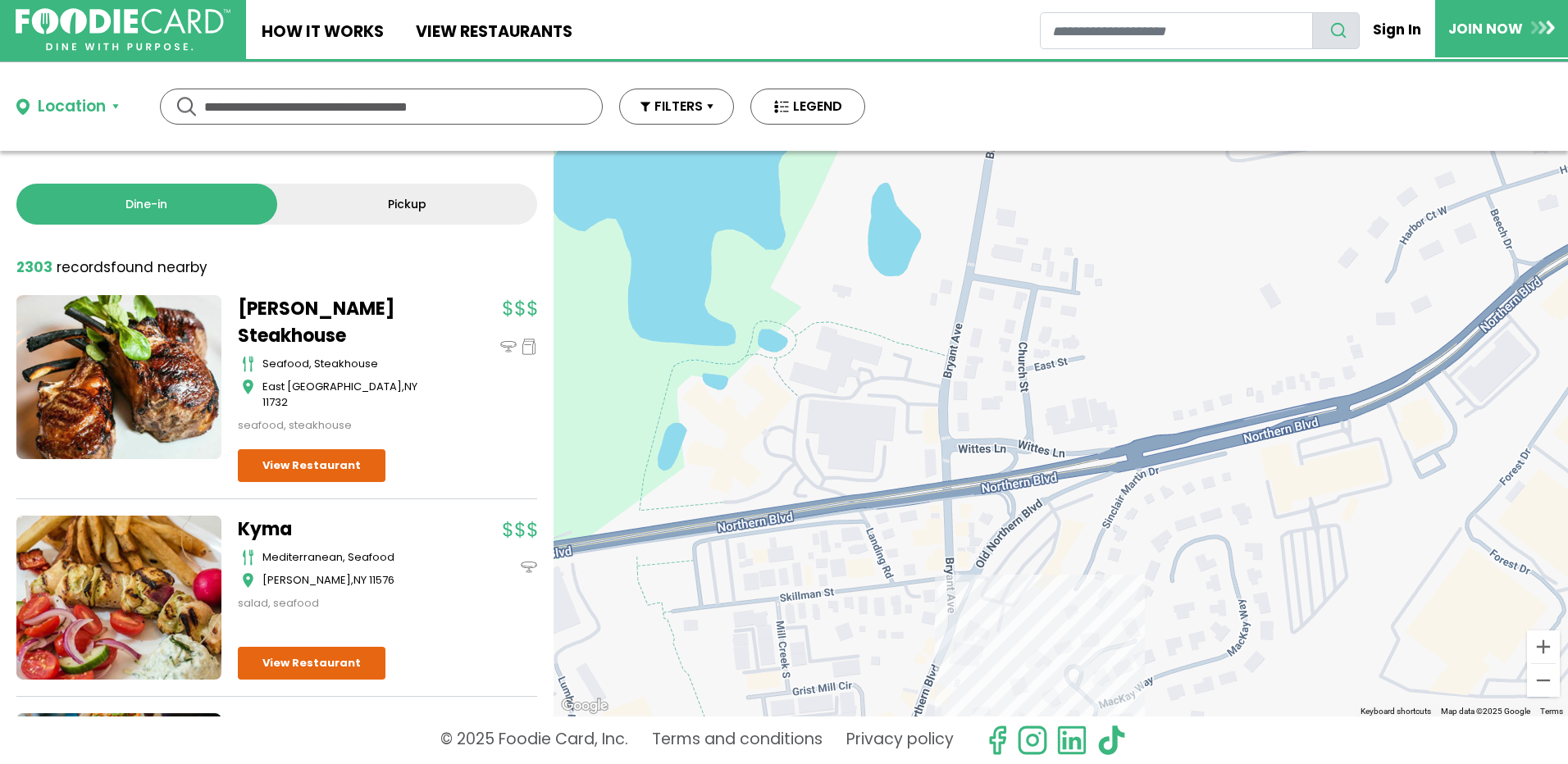
drag, startPoint x: 957, startPoint y: 398, endPoint x: 955, endPoint y: 680, distance: 282.0
click at [955, 680] on div "LouTony's - Merrick italian, sandwiches Merrick View Restaurant" at bounding box center [1060, 433] width 1014 height 565
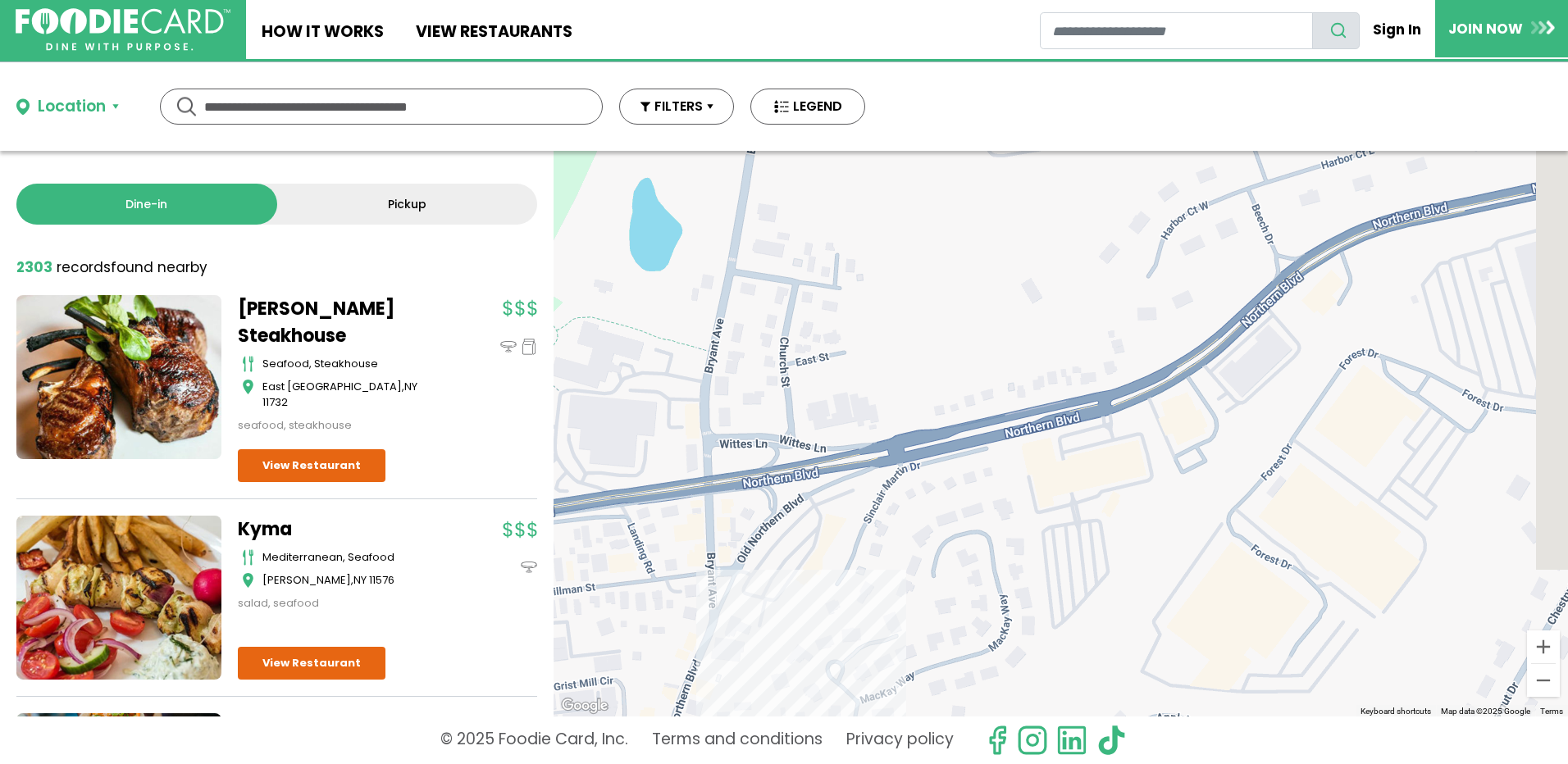
drag, startPoint x: 1141, startPoint y: 634, endPoint x: 704, endPoint y: 627, distance: 437.1
click at [704, 627] on div "LouTony's - Merrick italian, sandwiches Merrick View Restaurant" at bounding box center [1060, 433] width 1014 height 565
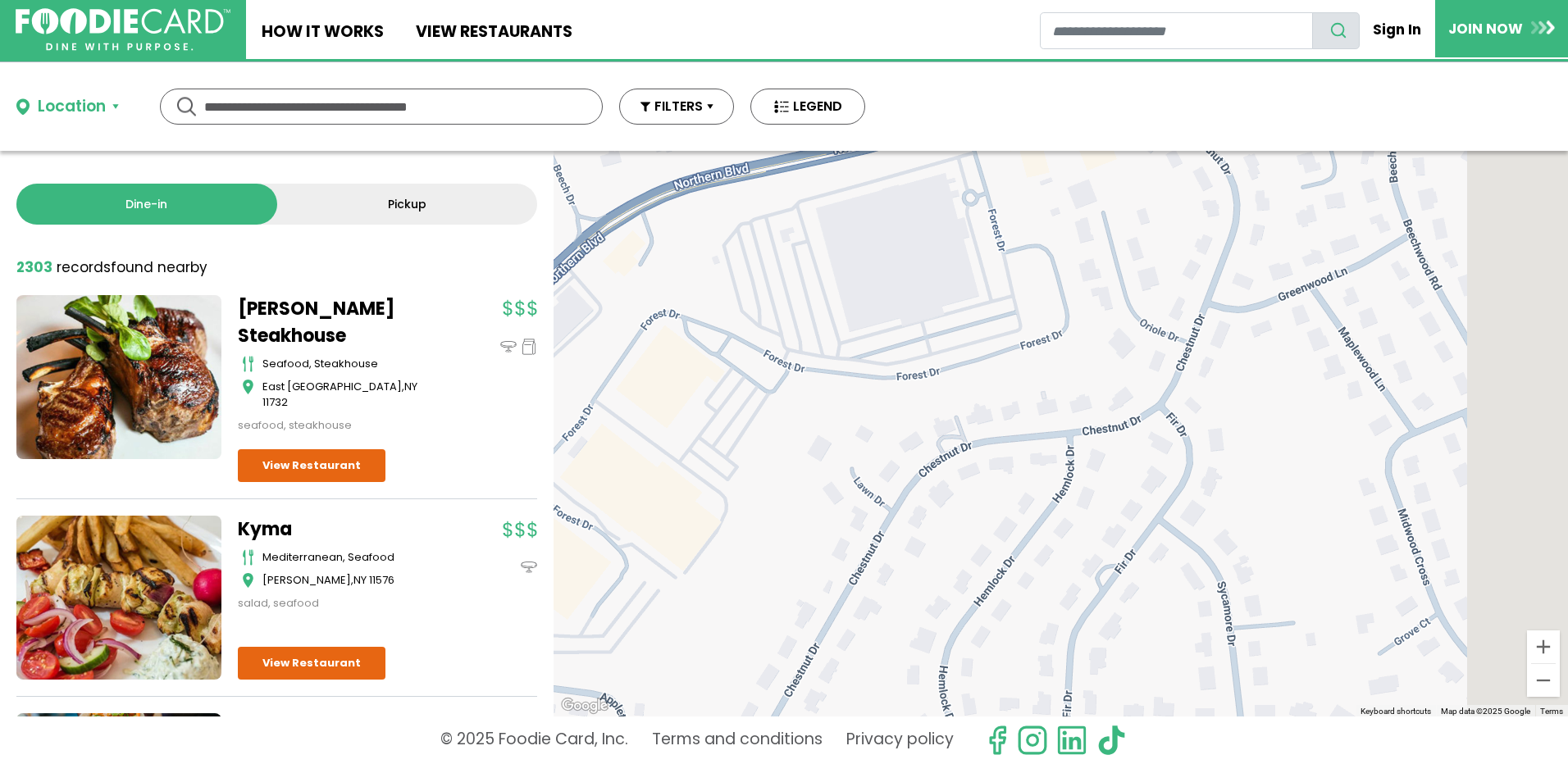
drag, startPoint x: 1209, startPoint y: 623, endPoint x: 692, endPoint y: 584, distance: 518.5
click at [697, 584] on div "LouTony's - Merrick italian, sandwiches Merrick View Restaurant" at bounding box center [1060, 433] width 1014 height 565
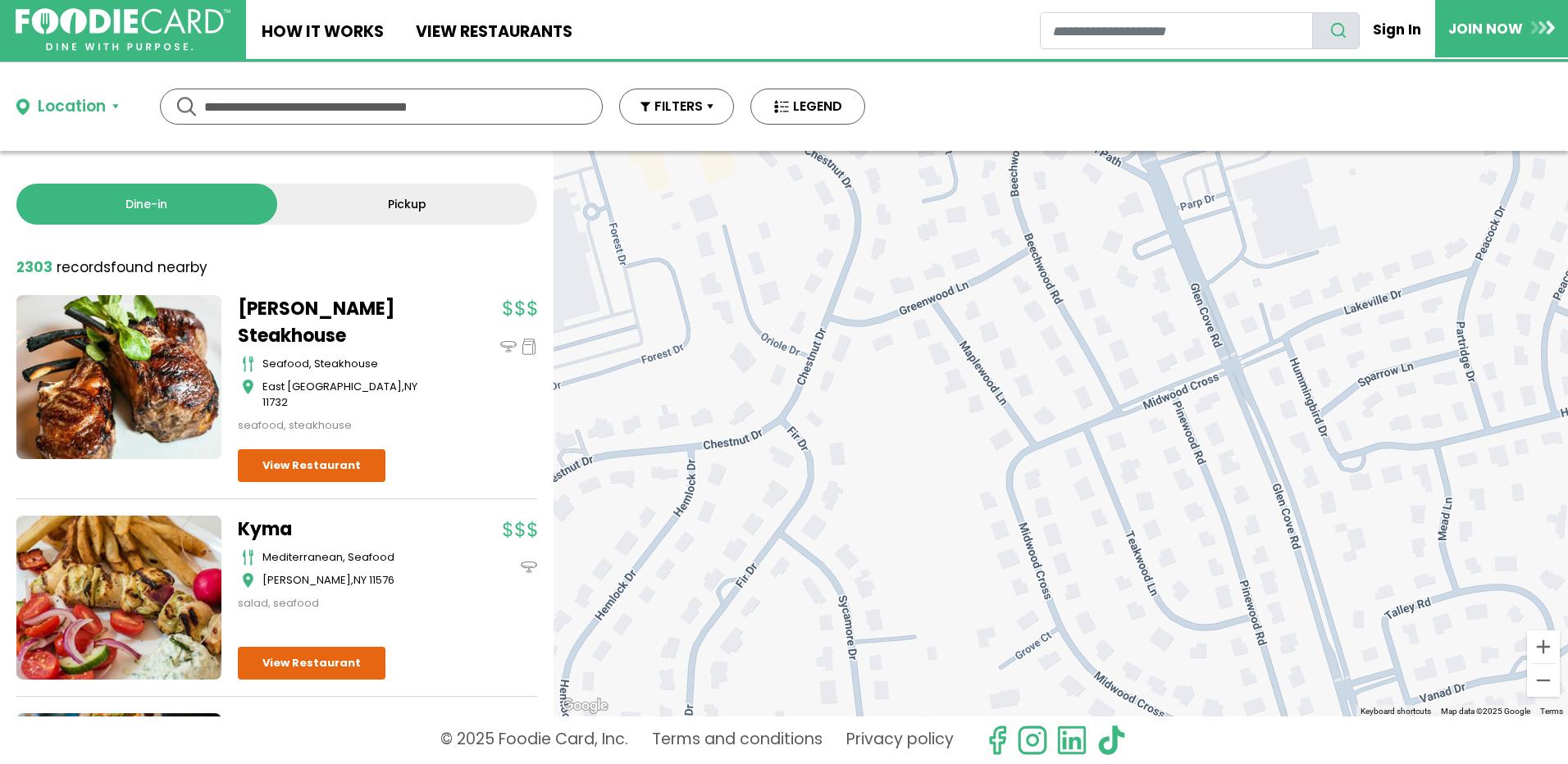
click at [229, 106] on input "text" at bounding box center [382, 106] width 354 height 35
click at [537, 33] on link "View restaurants" at bounding box center [493, 29] width 188 height 59
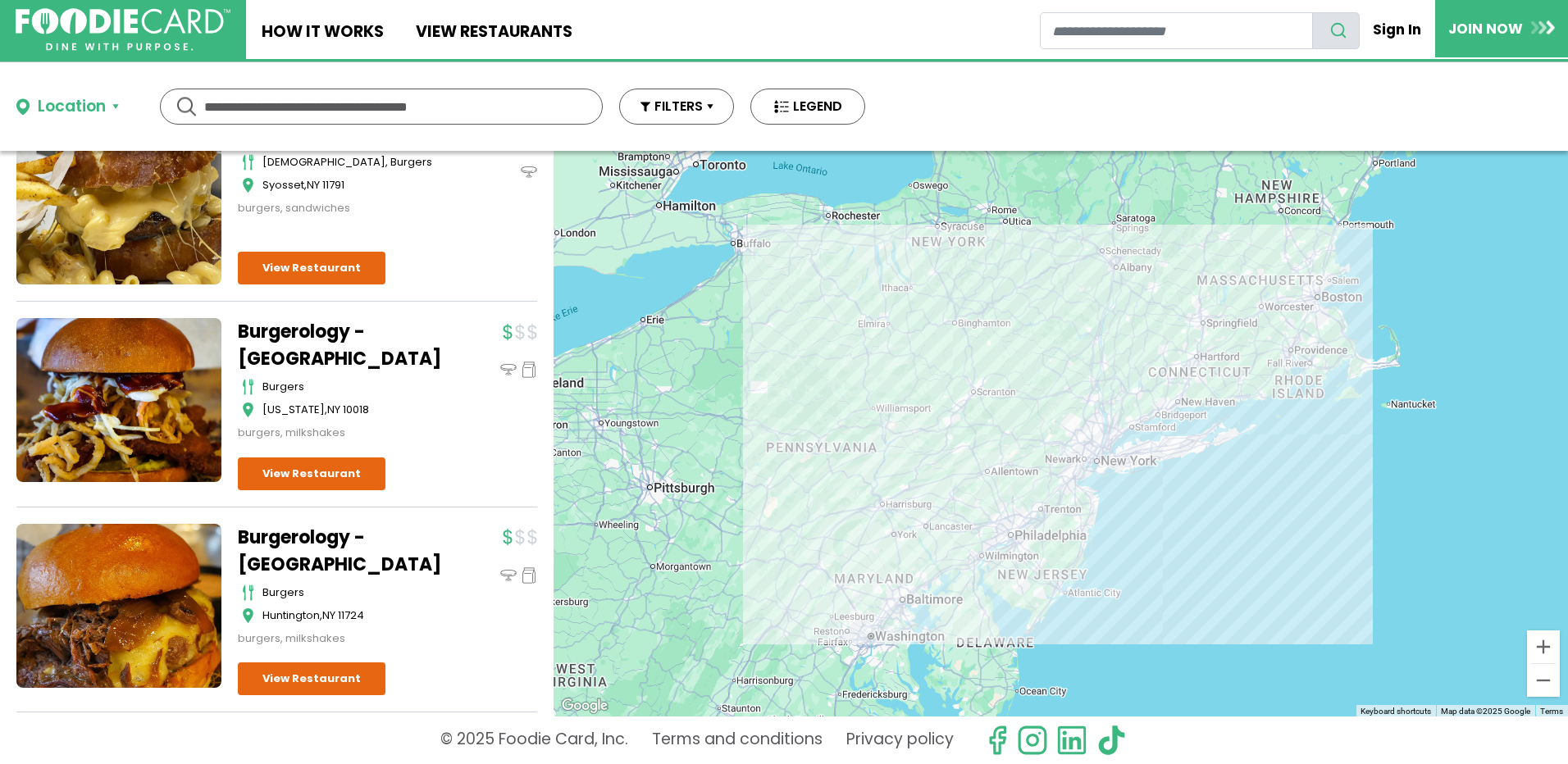
scroll to position [1744, 0]
